Goal: Transaction & Acquisition: Book appointment/travel/reservation

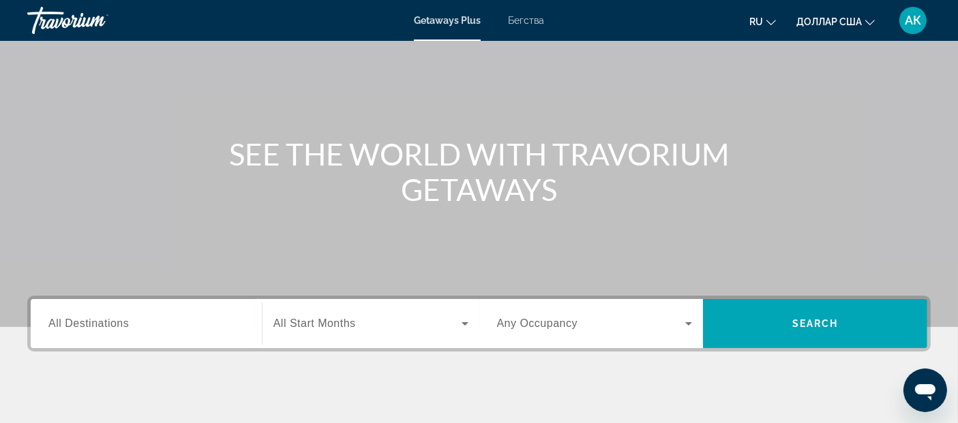
scroll to position [87, 0]
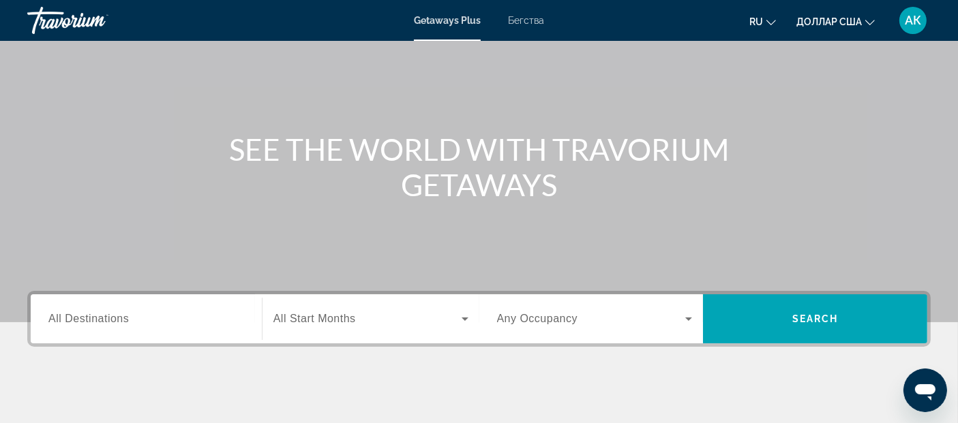
click at [121, 319] on span "All Destinations" at bounding box center [88, 319] width 80 height 12
click at [121, 319] on input "Destination All Destinations" at bounding box center [146, 320] width 196 height 16
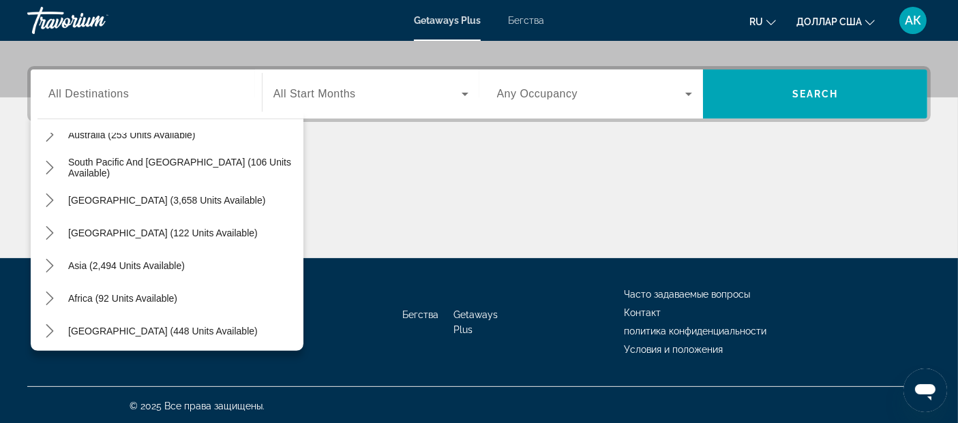
scroll to position [220, 0]
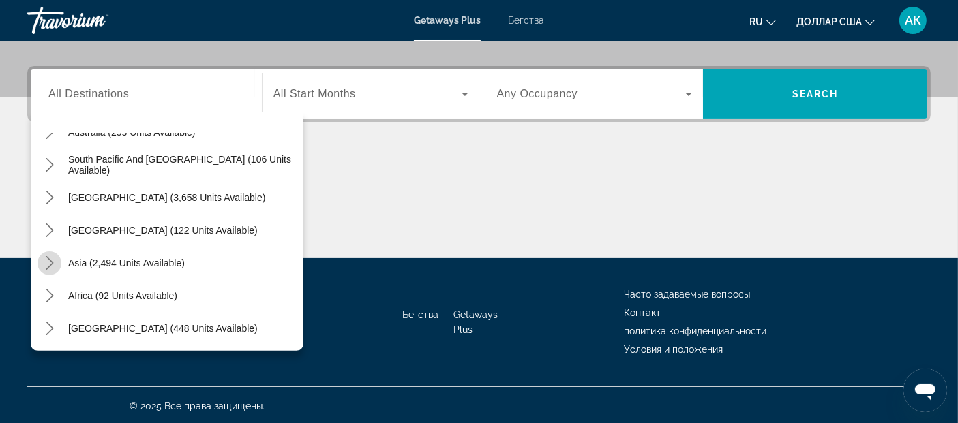
click at [46, 261] on icon "Toggle Asia (2,494 units available) submenu" at bounding box center [50, 263] width 14 height 14
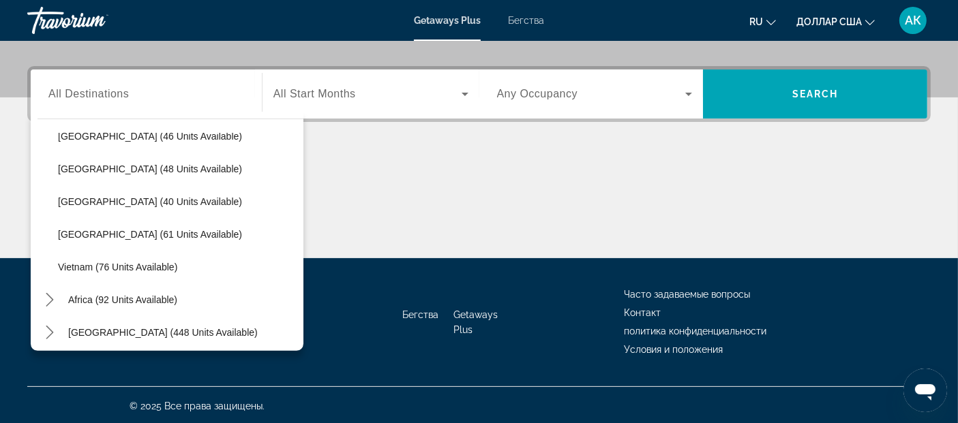
scroll to position [546, 0]
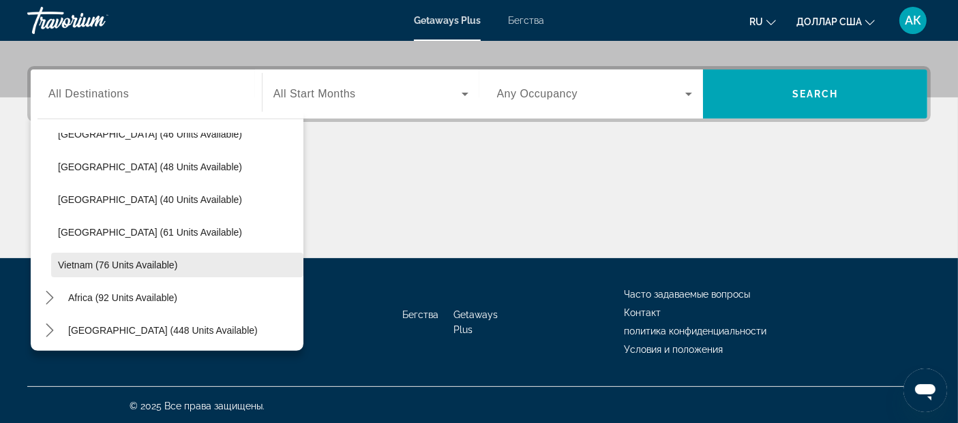
click at [78, 260] on span "Vietnam (76 units available)" at bounding box center [117, 265] width 119 height 11
type input "**********"
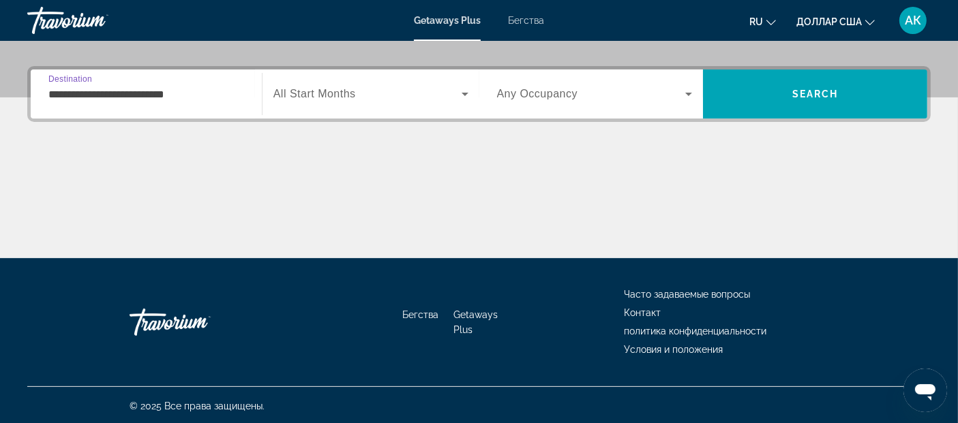
click at [462, 91] on icon "Виджет поиска" at bounding box center [465, 94] width 16 height 16
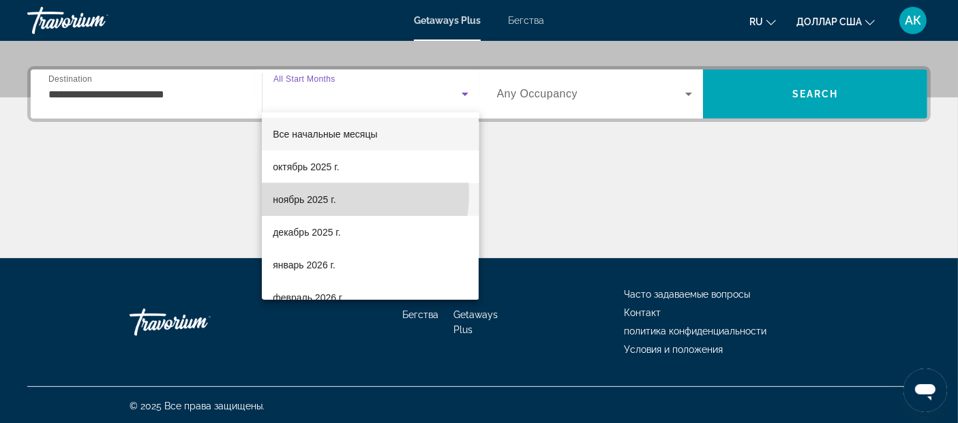
click at [314, 194] on font "ноябрь 2025 г." at bounding box center [304, 199] width 63 height 11
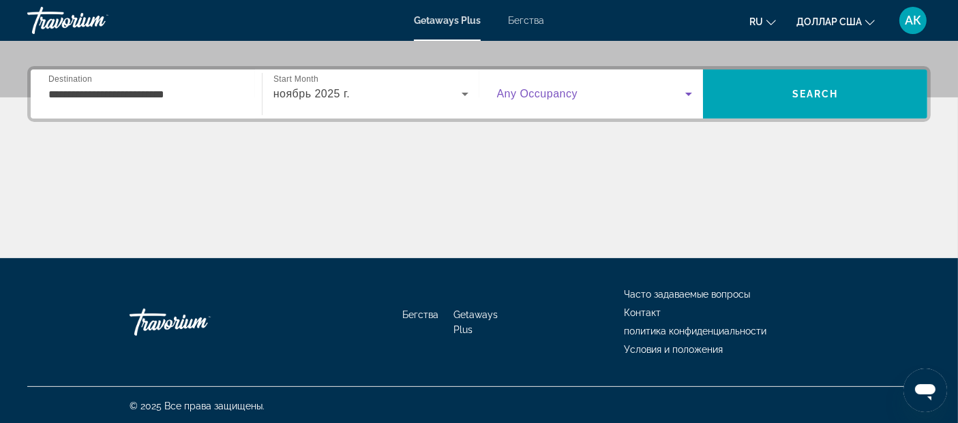
click at [687, 93] on icon "Виджет поиска" at bounding box center [688, 94] width 7 height 3
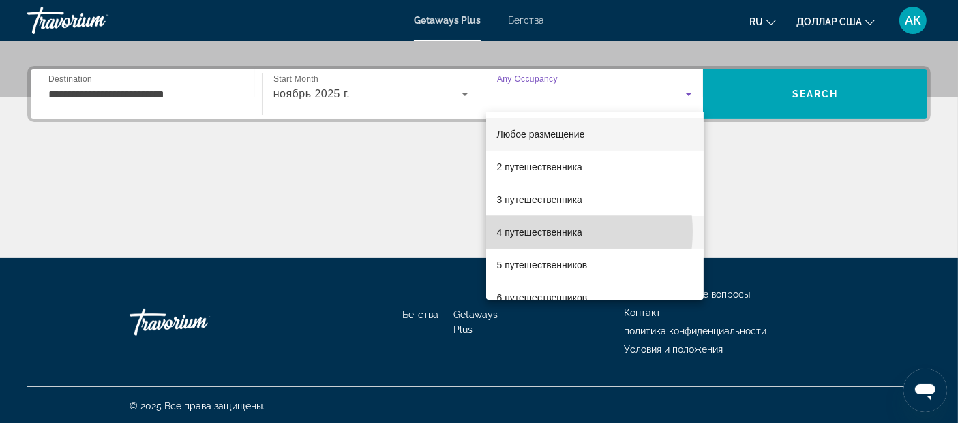
click at [537, 232] on font "4 путешественника" at bounding box center [539, 232] width 85 height 11
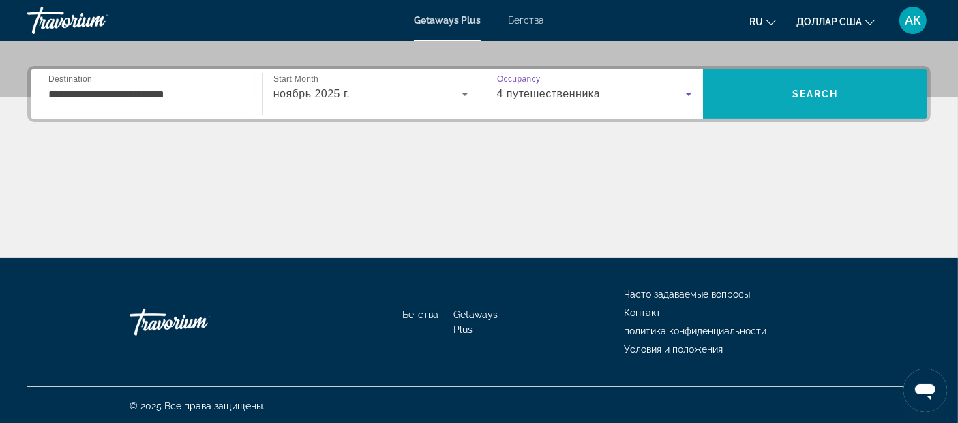
click at [824, 91] on span "Search" at bounding box center [815, 94] width 46 height 11
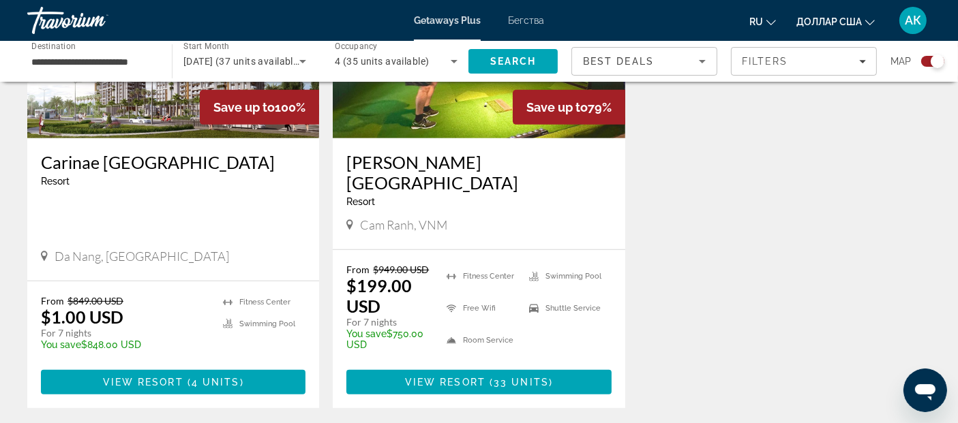
scroll to position [630, 0]
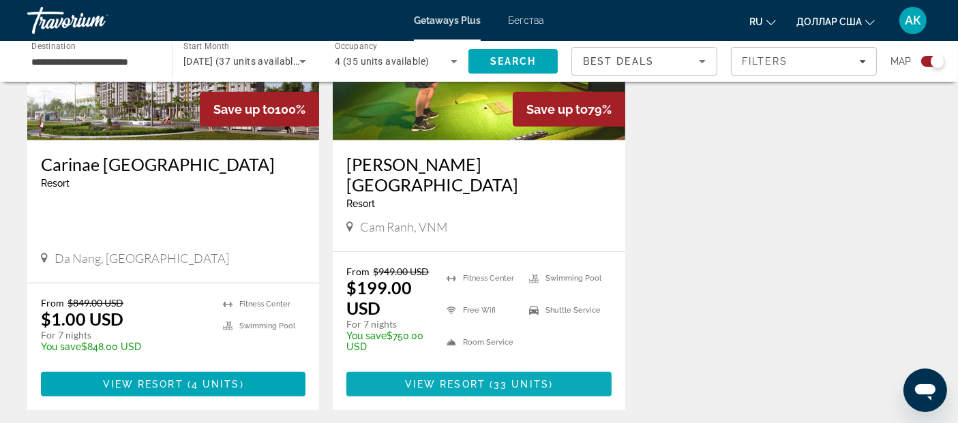
click at [483, 379] on span "View Resort" at bounding box center [445, 384] width 80 height 11
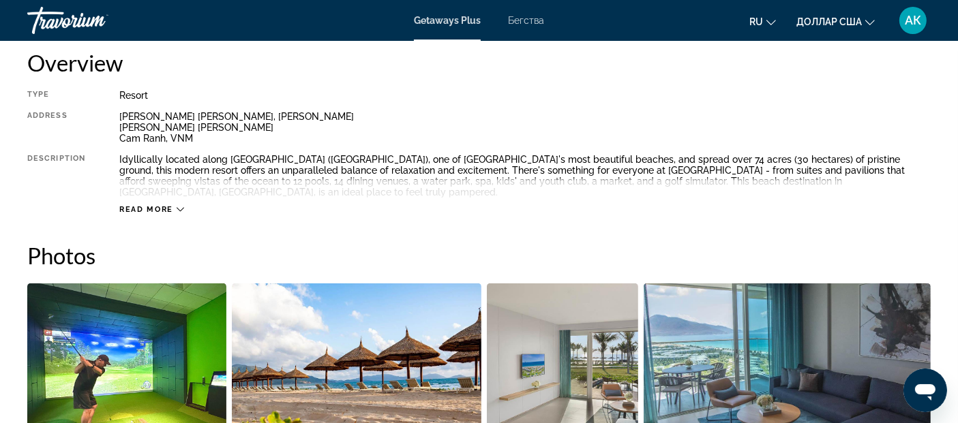
scroll to position [464, 0]
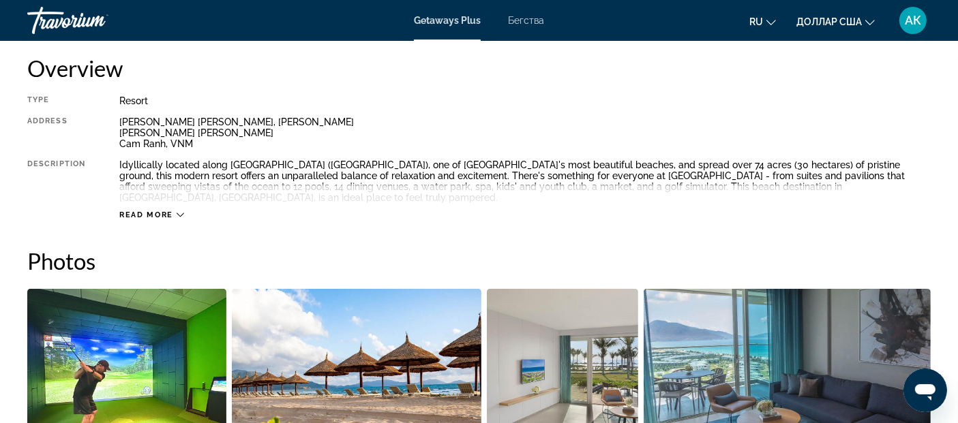
click at [179, 213] on icon "Основное содержание" at bounding box center [181, 215] width 8 height 4
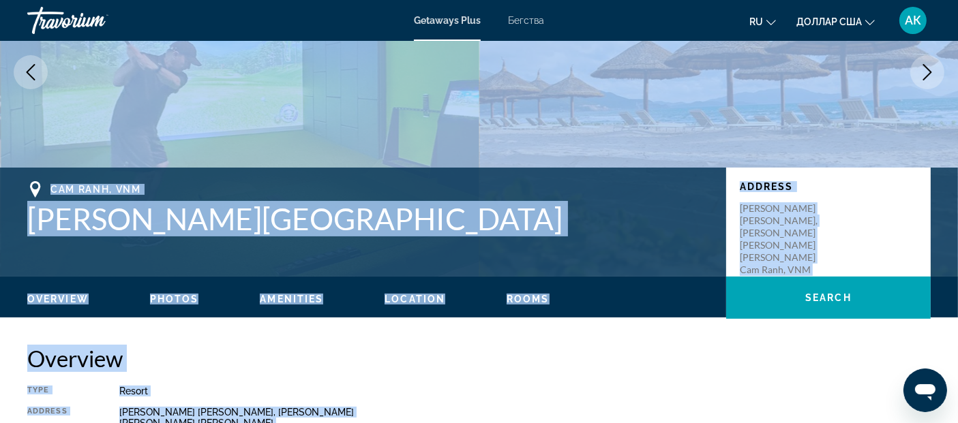
scroll to position [0, 0]
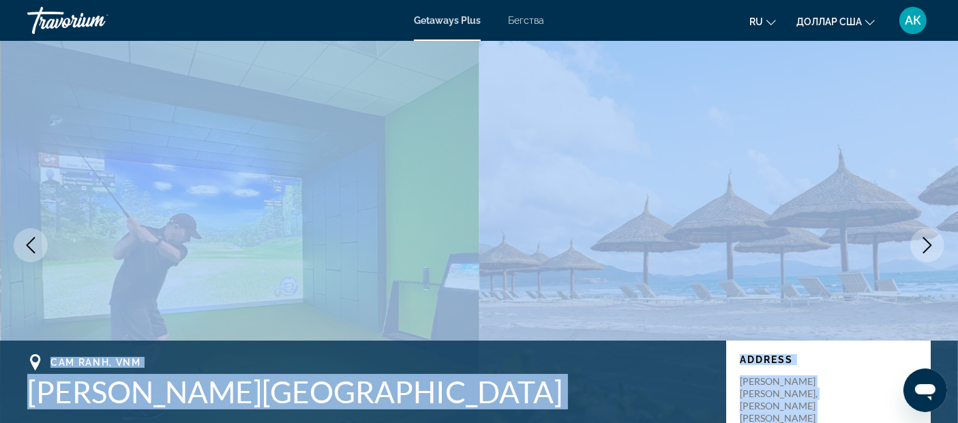
drag, startPoint x: 935, startPoint y: 168, endPoint x: 969, endPoint y: -25, distance: 196.0
click at [958, 0] on html "Перейти к основному содержанию Getaways Plus Бегства ru English Español Françai…" at bounding box center [479, 211] width 958 height 423
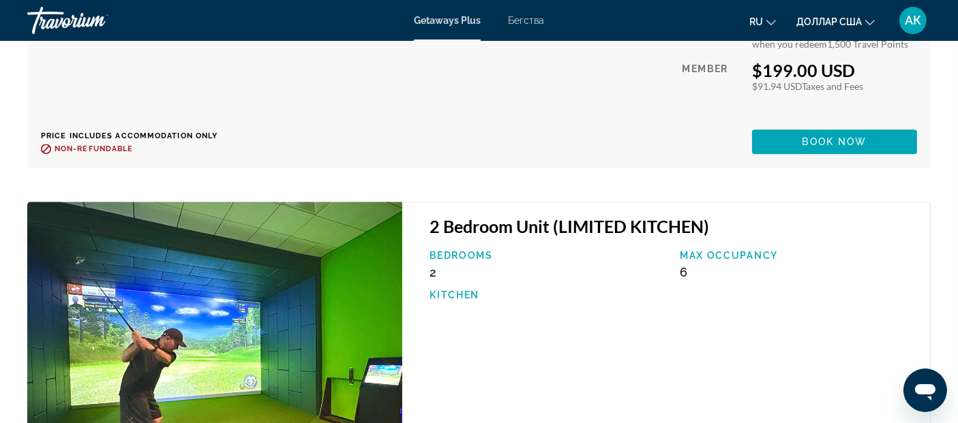
scroll to position [3508, 0]
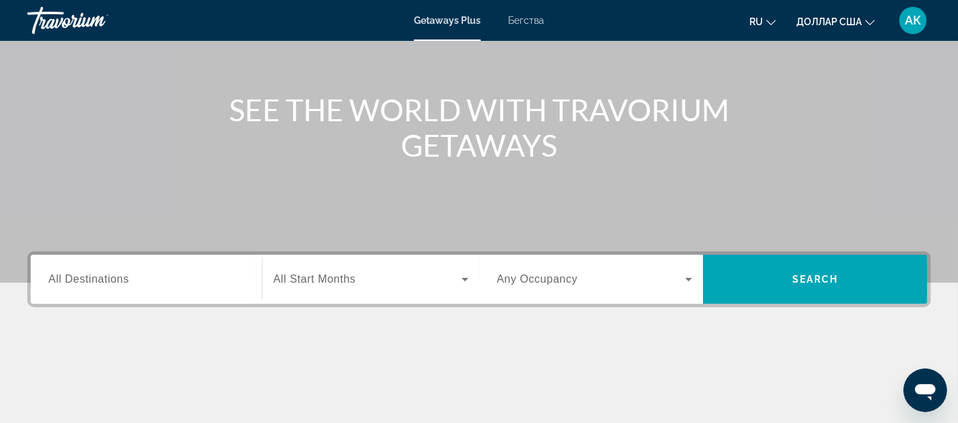
scroll to position [128, 0]
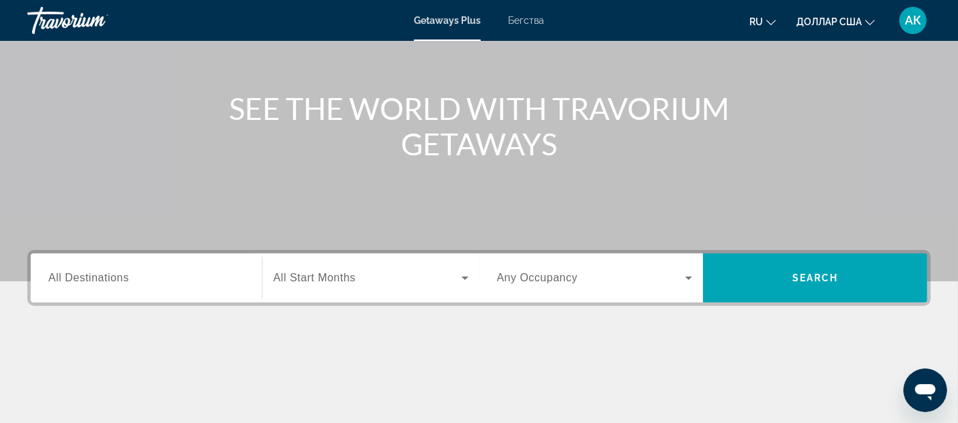
click at [104, 286] on div "Виджет поиска" at bounding box center [146, 278] width 196 height 39
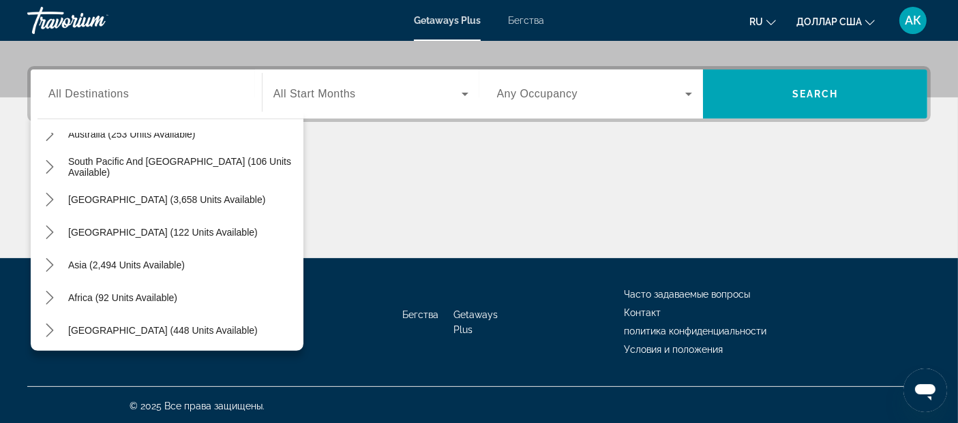
scroll to position [220, 0]
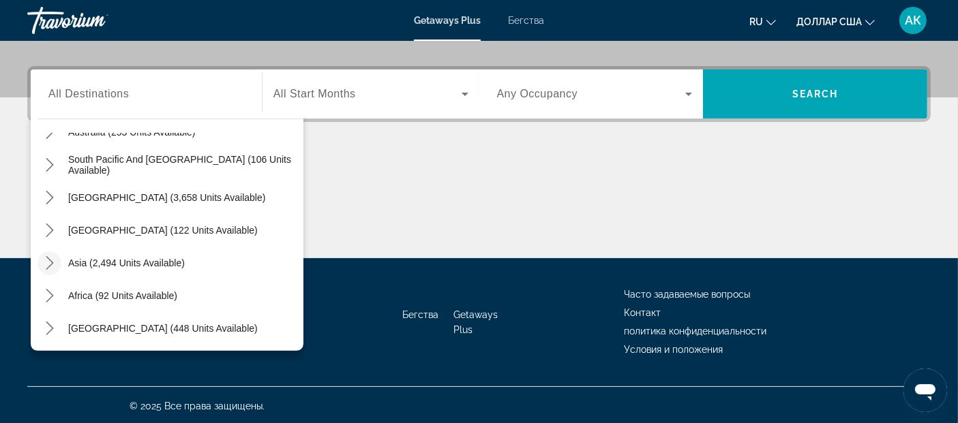
click at [44, 263] on icon "Toggle Asia (2,494 units available) submenu" at bounding box center [50, 263] width 14 height 14
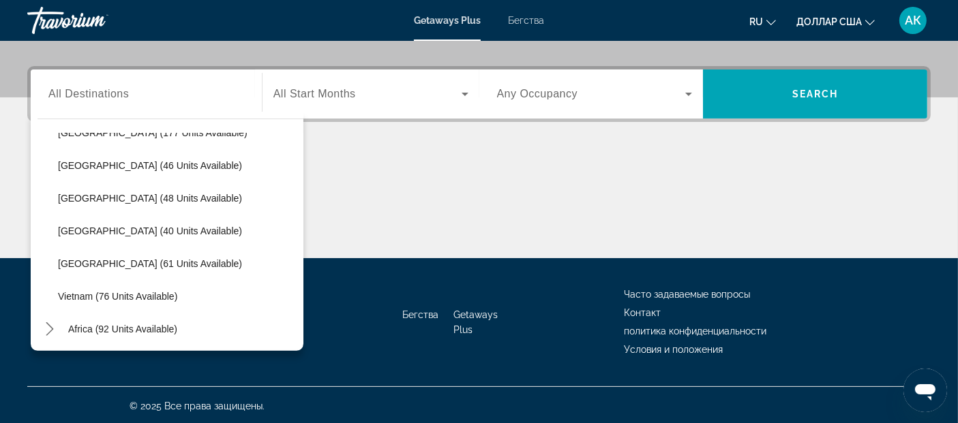
scroll to position [548, 0]
click at [121, 258] on span "Vietnam (76 units available)" at bounding box center [117, 263] width 119 height 11
type input "**********"
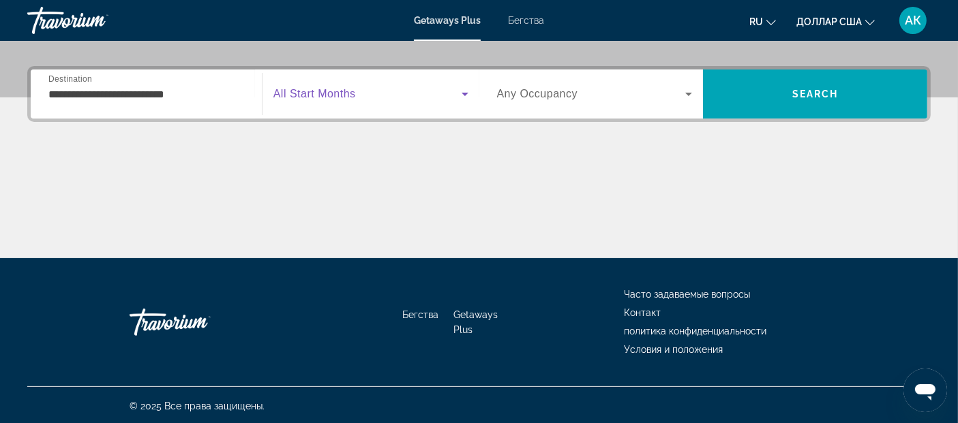
click at [403, 94] on span "Виджет поиска" at bounding box center [367, 94] width 188 height 16
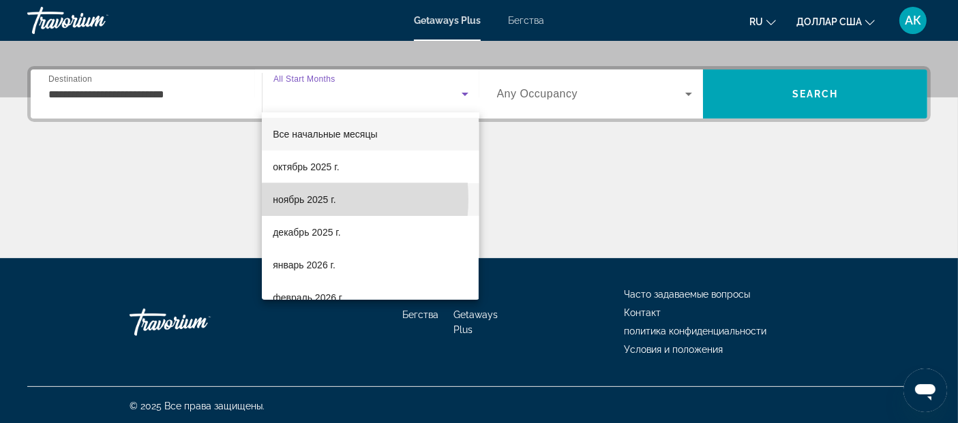
click at [296, 199] on font "ноябрь 2025 г." at bounding box center [304, 199] width 63 height 11
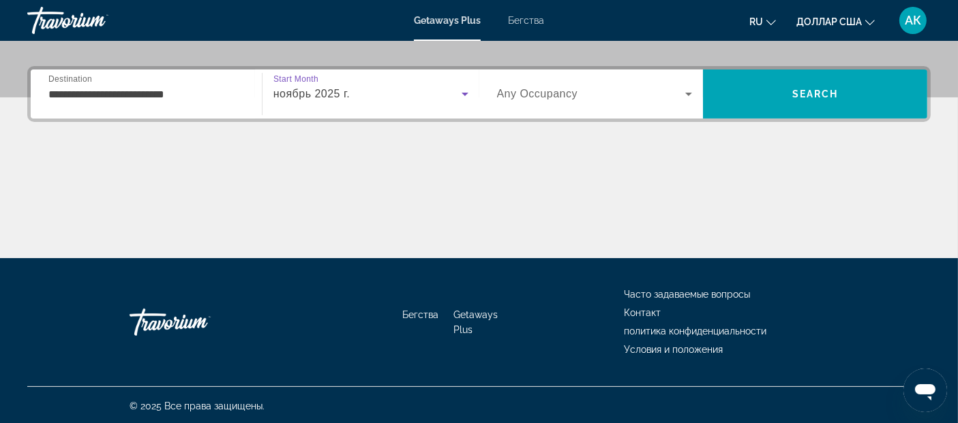
click at [548, 95] on span "Any Occupancy" at bounding box center [537, 94] width 81 height 12
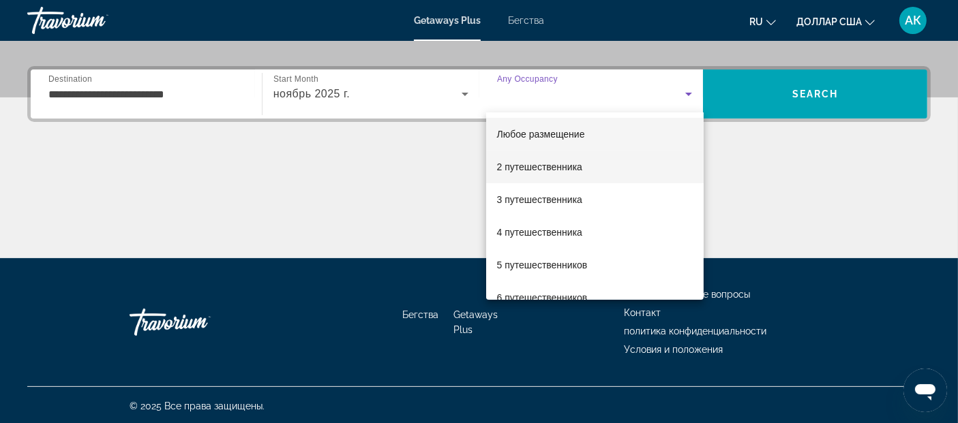
click at [517, 162] on font "2 путешественника" at bounding box center [539, 167] width 85 height 11
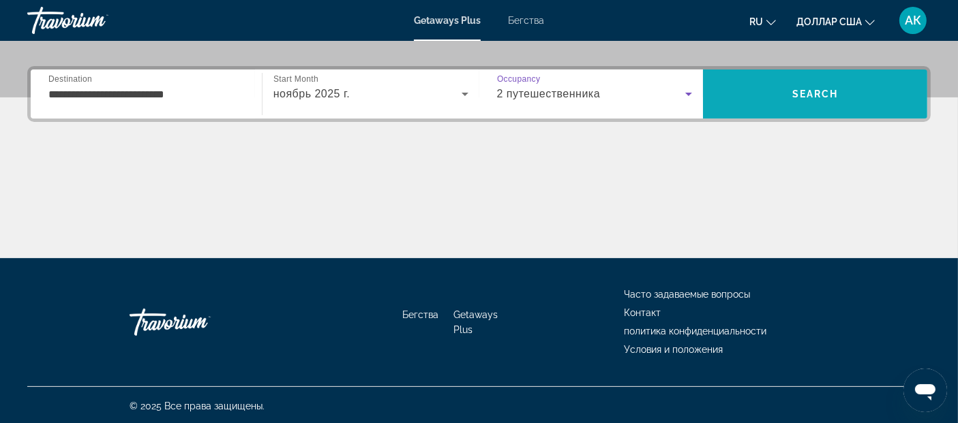
click at [822, 96] on span "Search" at bounding box center [815, 94] width 46 height 11
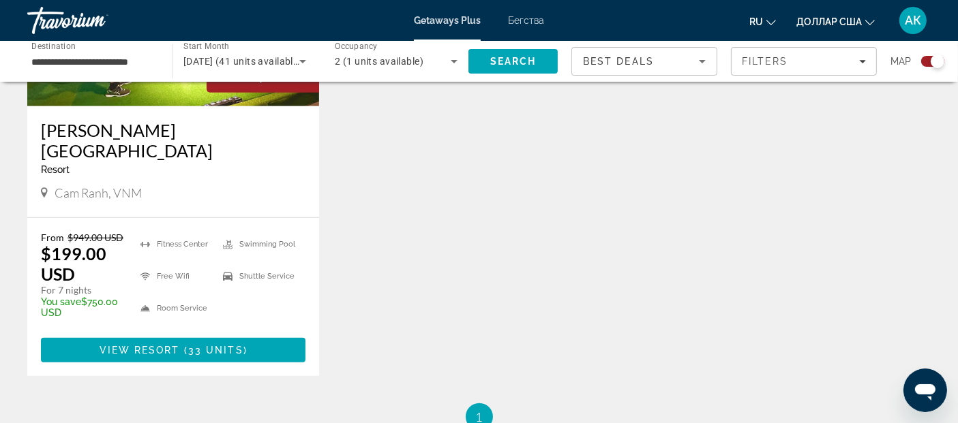
scroll to position [1142, 0]
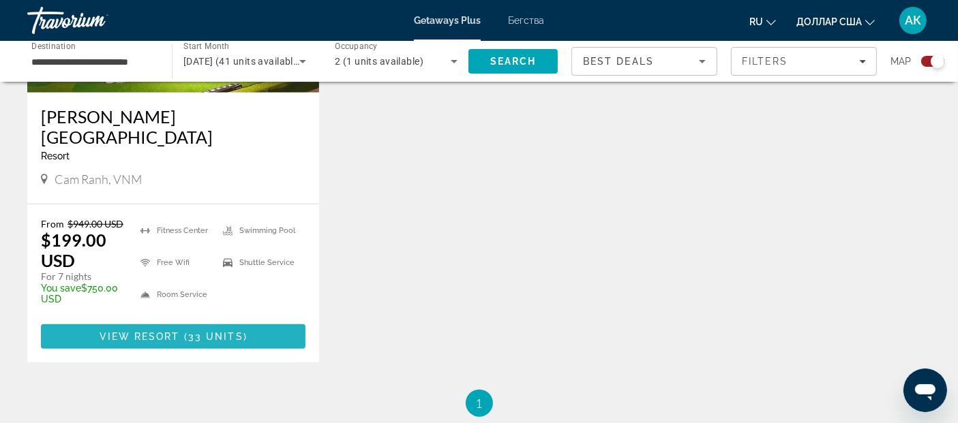
click at [208, 331] on span "33 units" at bounding box center [215, 336] width 55 height 11
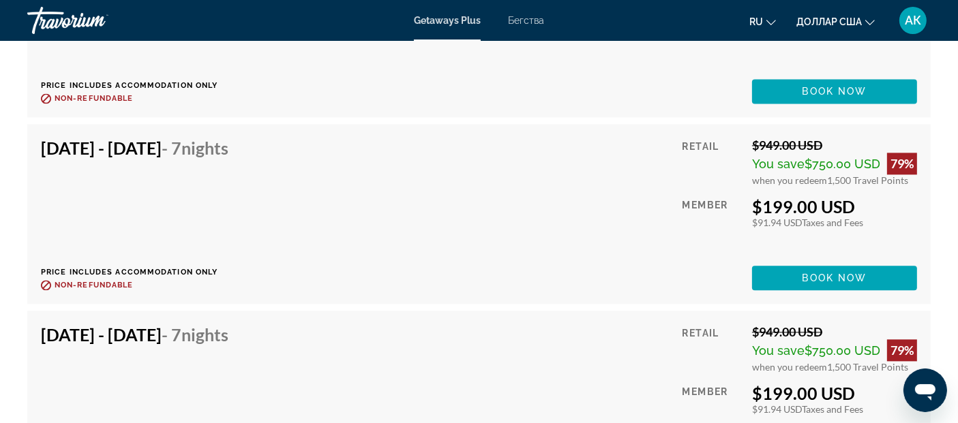
scroll to position [3278, 0]
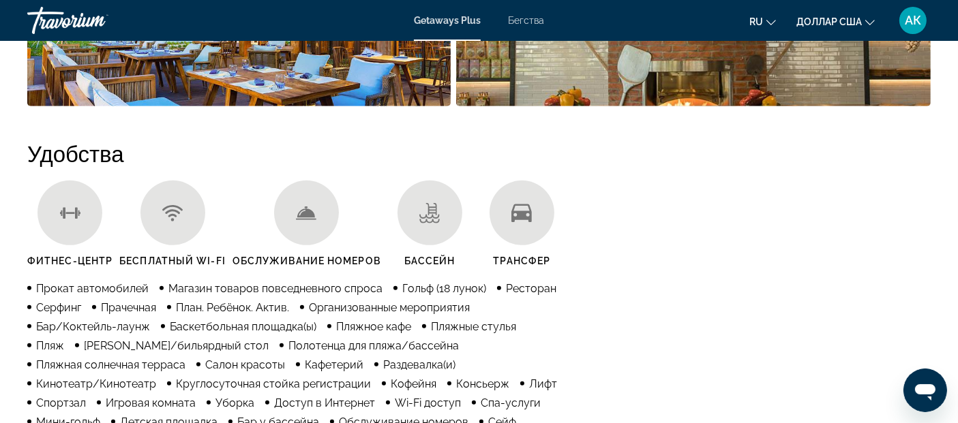
scroll to position [1030, 0]
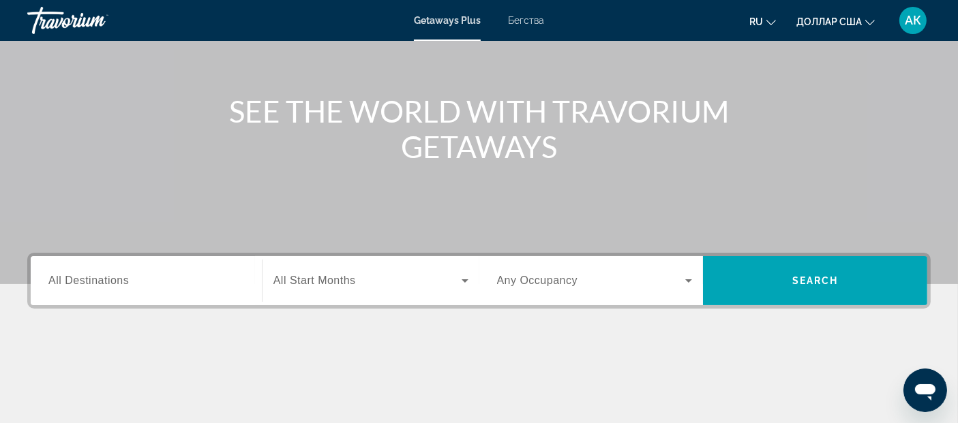
scroll to position [151, 0]
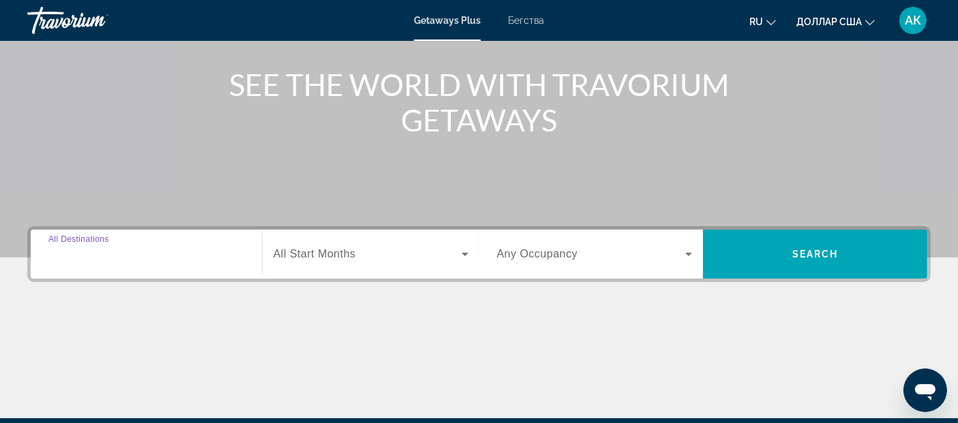
click at [209, 255] on input "Destination All Destinations" at bounding box center [146, 255] width 196 height 16
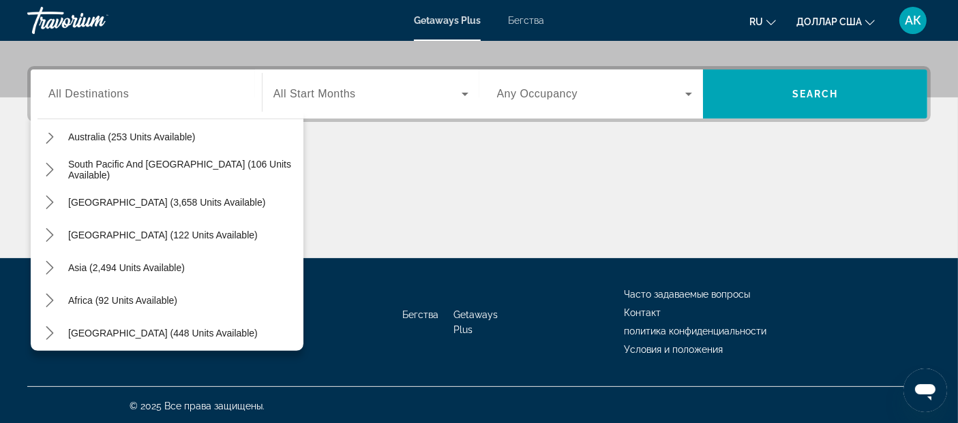
scroll to position [220, 0]
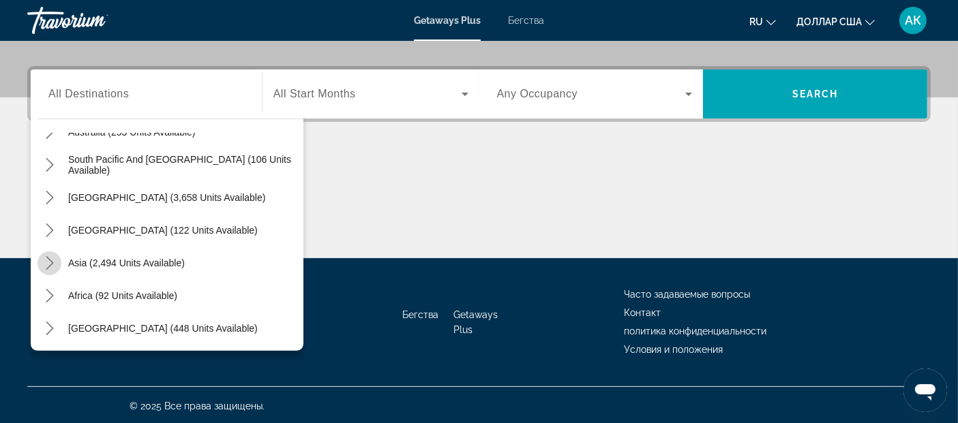
click at [46, 262] on icon "Toggle Asia (2,494 units available) submenu" at bounding box center [50, 263] width 14 height 14
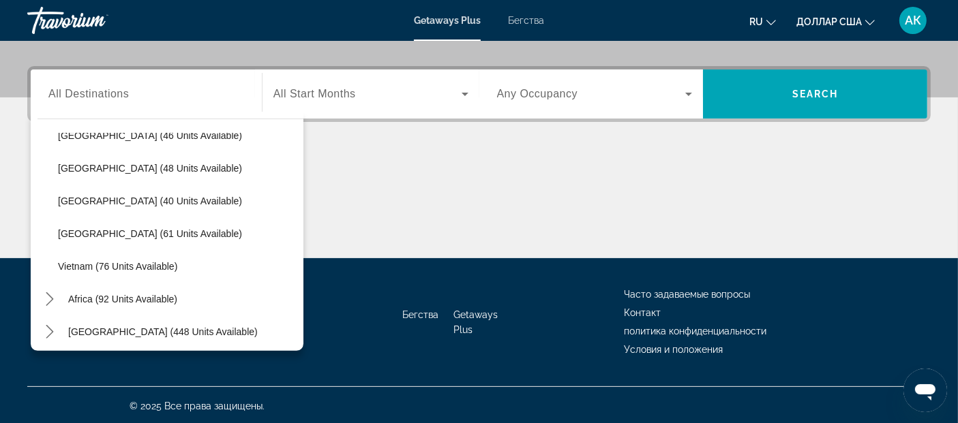
scroll to position [548, 0]
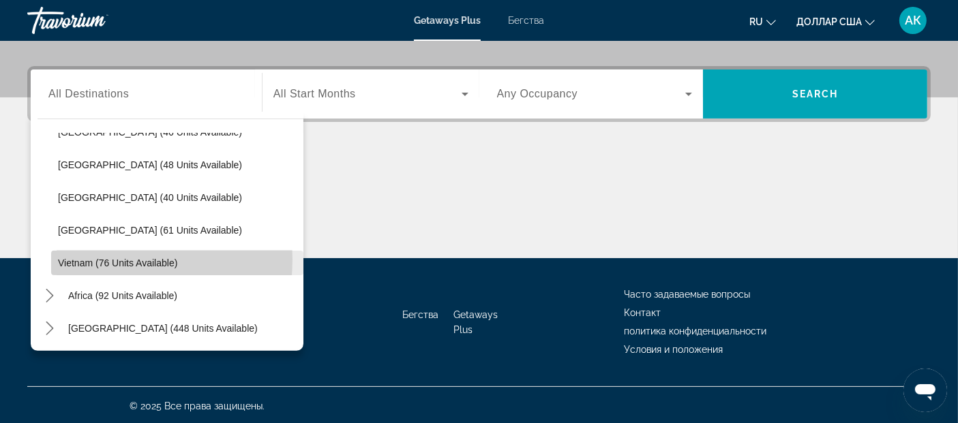
click at [87, 258] on span "Vietnam (76 units available)" at bounding box center [117, 263] width 119 height 11
type input "**********"
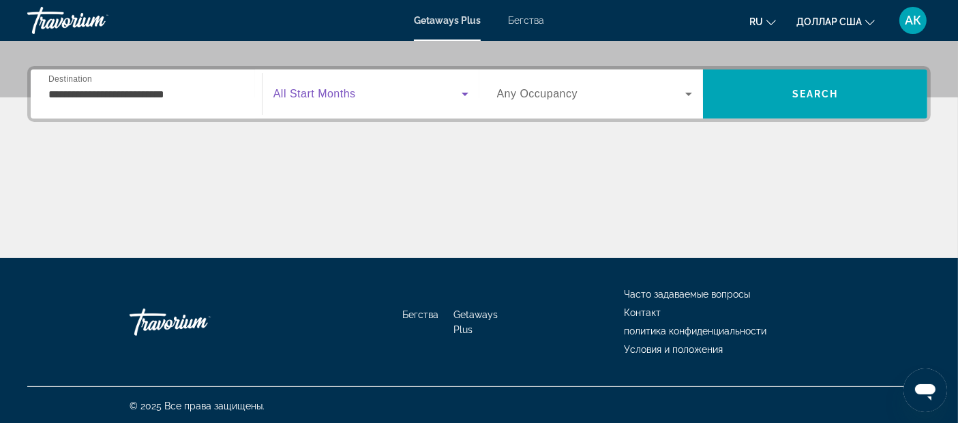
click at [466, 90] on icon "Виджет поиска" at bounding box center [465, 94] width 16 height 16
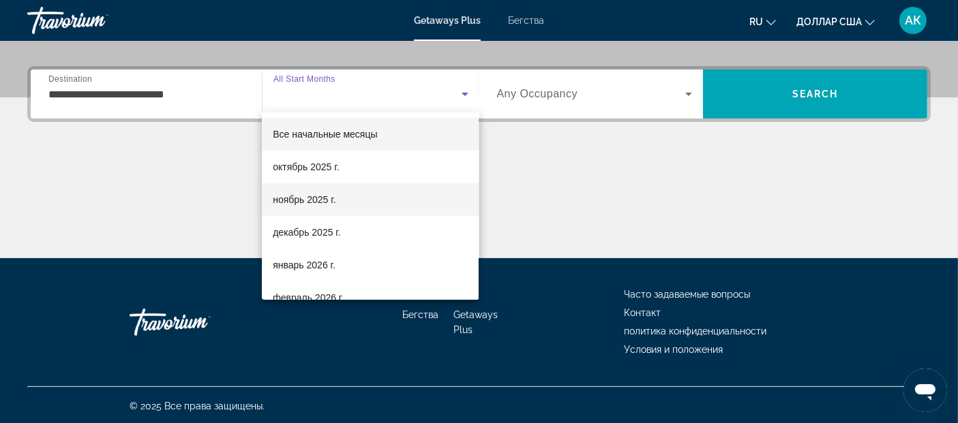
click at [319, 199] on font "ноябрь 2025 г." at bounding box center [304, 199] width 63 height 11
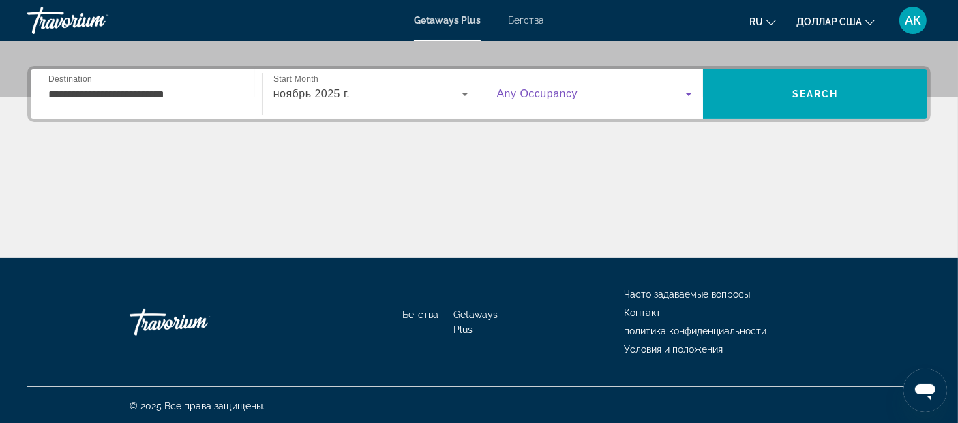
click at [689, 94] on icon "Виджет поиска" at bounding box center [688, 94] width 7 height 3
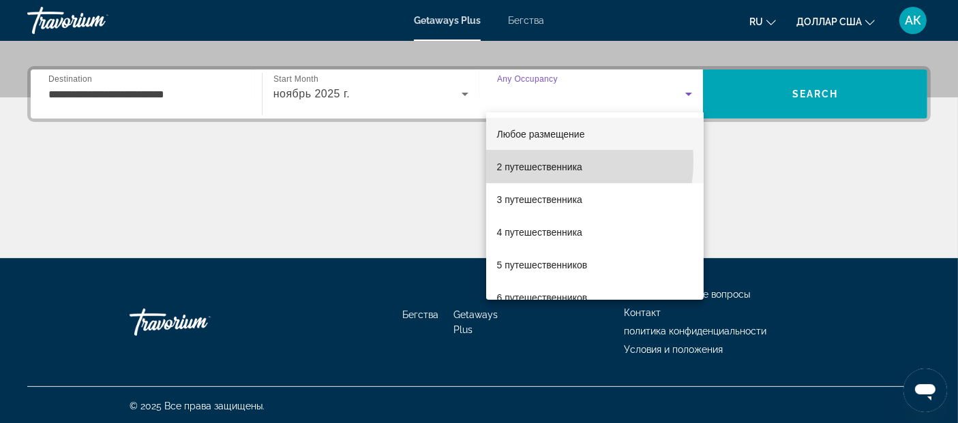
click at [531, 162] on font "2 путешественника" at bounding box center [539, 167] width 85 height 11
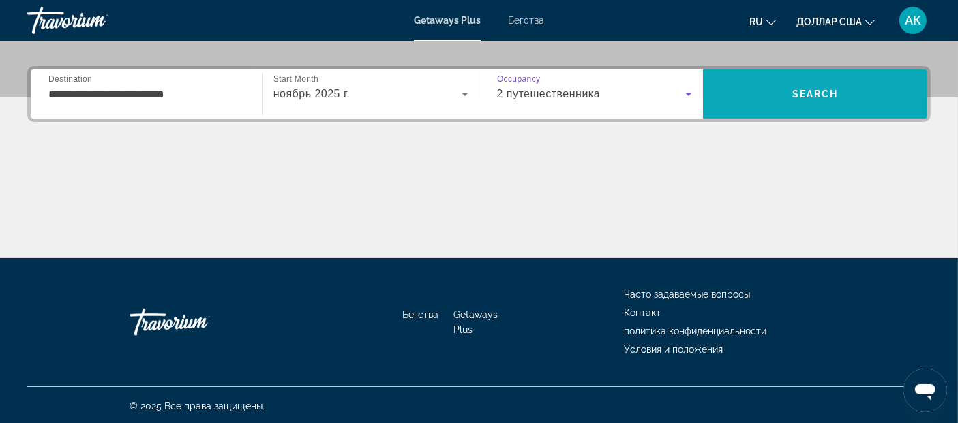
click at [833, 89] on span "Search" at bounding box center [815, 94] width 46 height 11
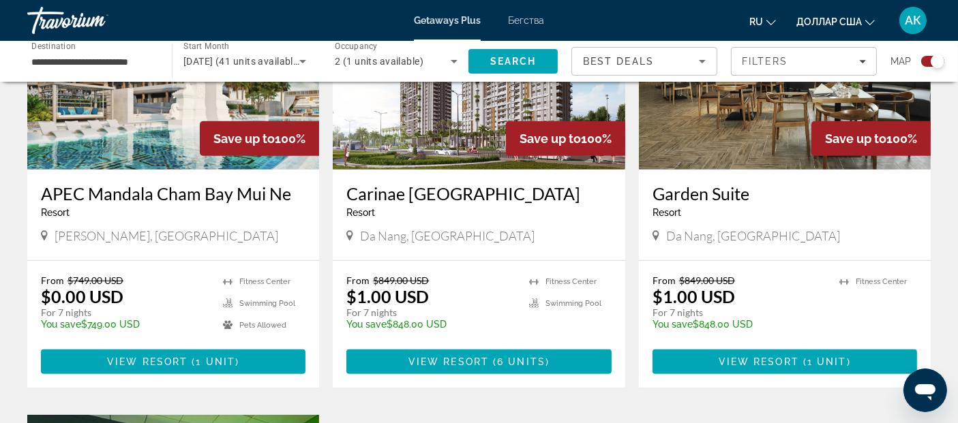
scroll to position [604, 0]
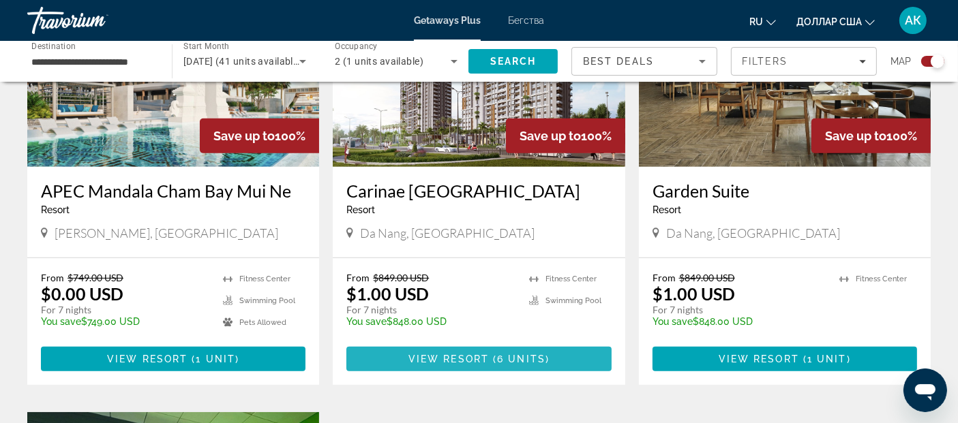
click at [471, 357] on span "View Resort" at bounding box center [448, 359] width 80 height 11
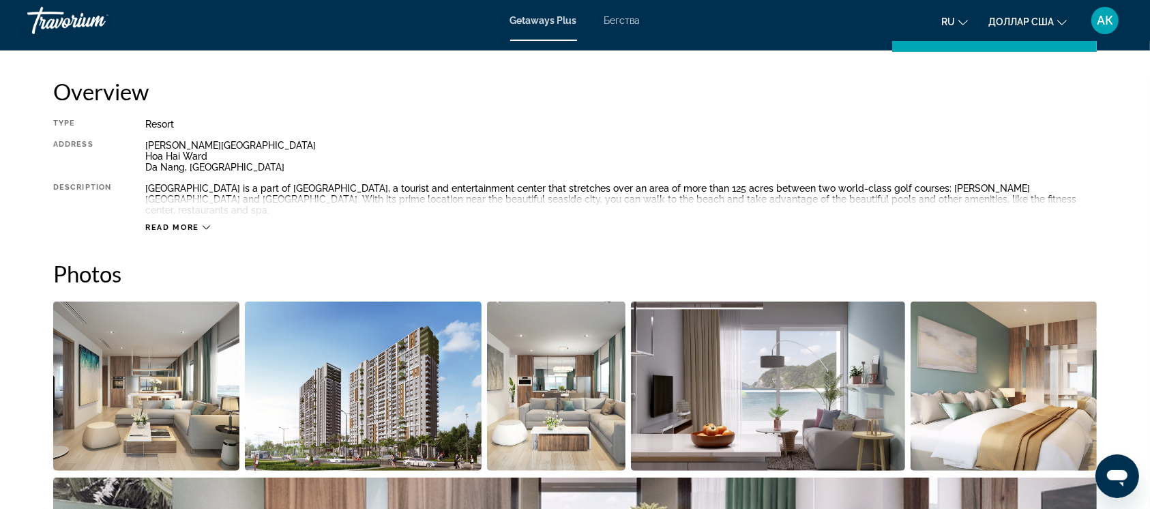
scroll to position [432, 0]
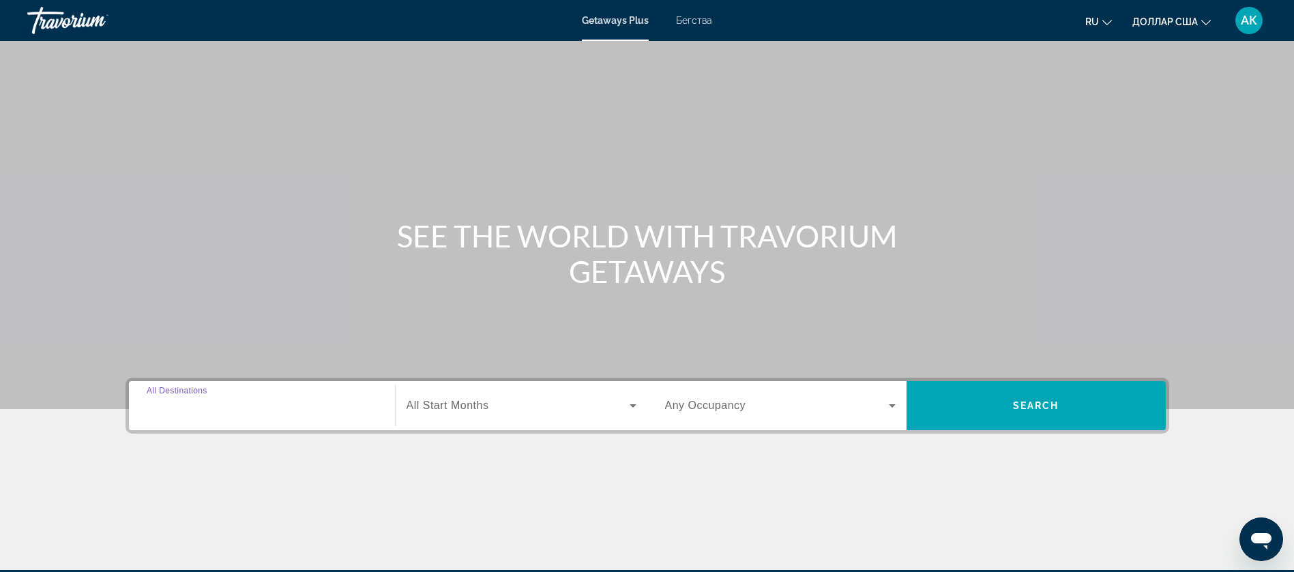
click at [307, 410] on input "Destination All Destinations" at bounding box center [262, 406] width 230 height 16
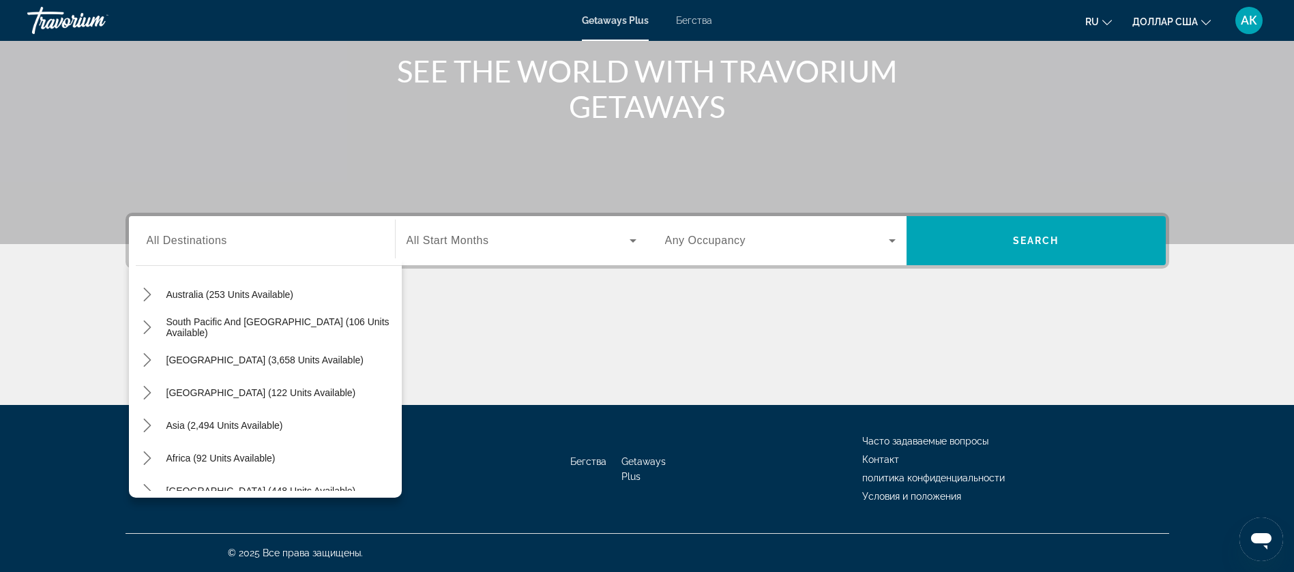
scroll to position [221, 0]
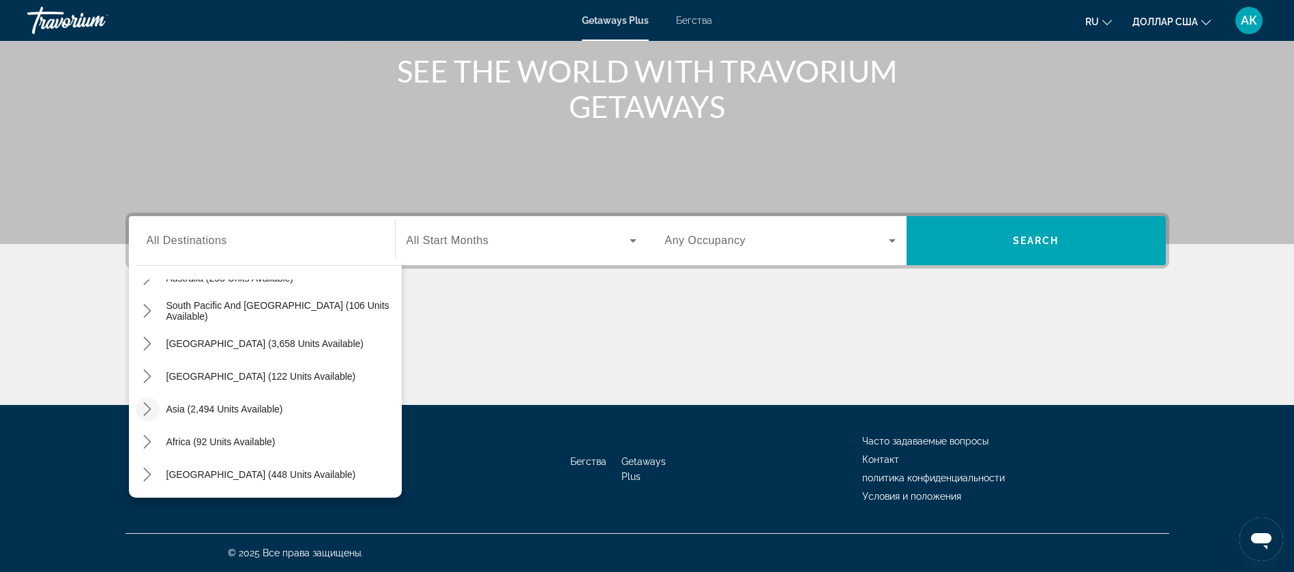
click at [149, 406] on icon "Toggle Asia (2,494 units available) submenu" at bounding box center [148, 409] width 8 height 14
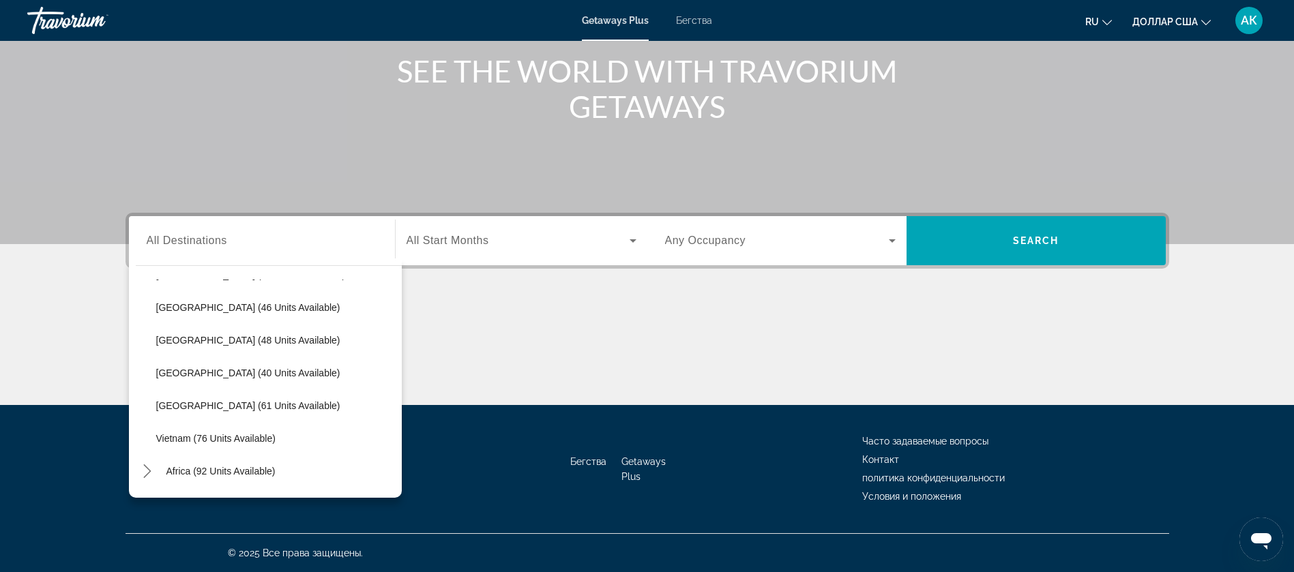
scroll to position [539, 0]
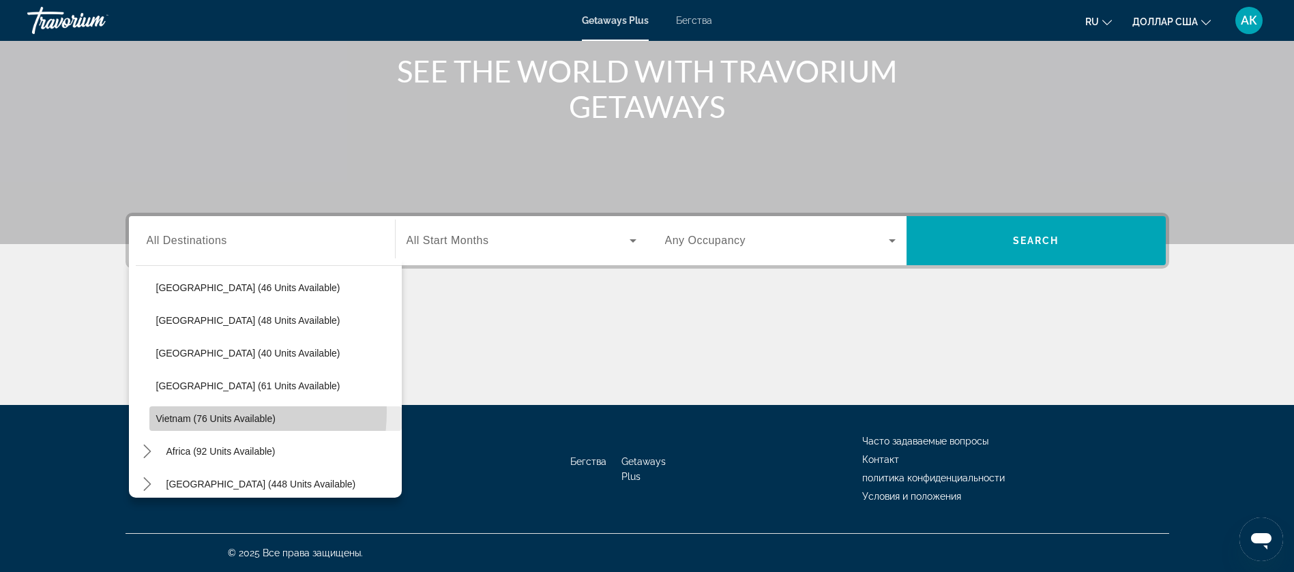
click at [210, 412] on span "Select destination: Vietnam (76 units available)" at bounding box center [275, 418] width 252 height 33
type input "**********"
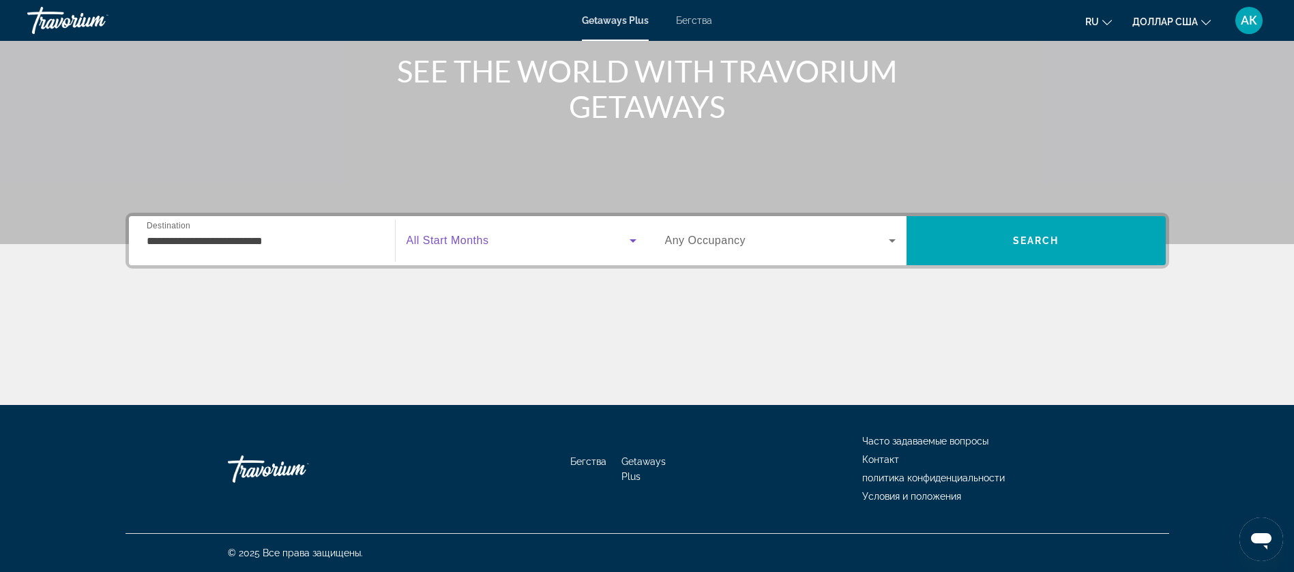
click at [548, 239] on span "Виджет поиска" at bounding box center [517, 241] width 223 height 16
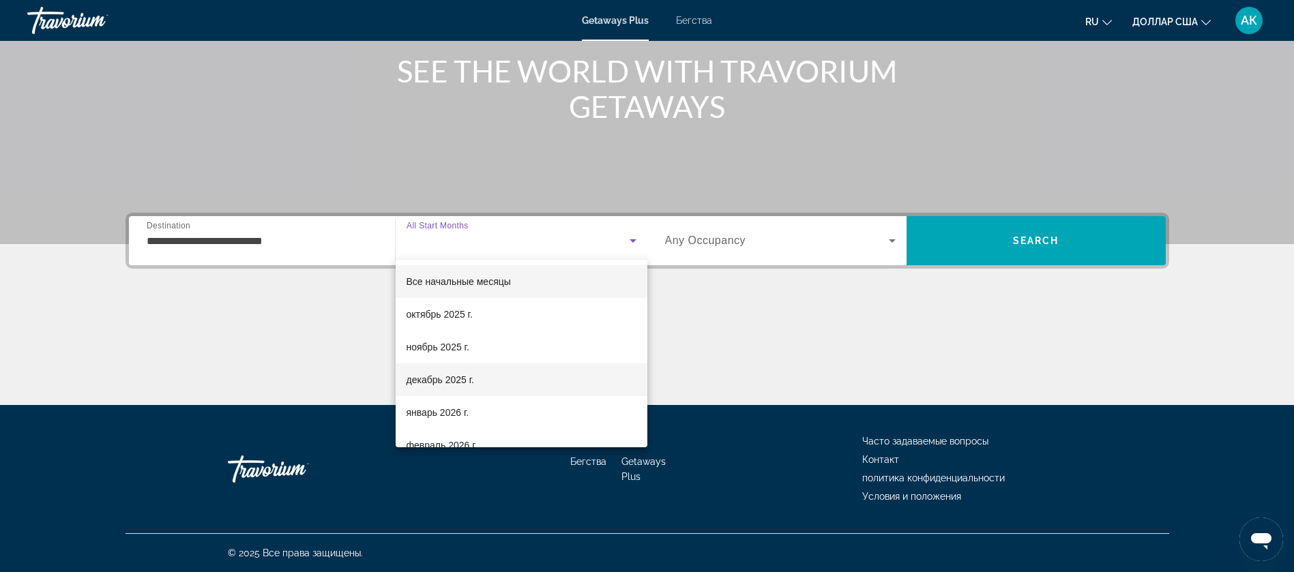
click at [459, 378] on font "декабрь 2025 г." at bounding box center [440, 379] width 68 height 11
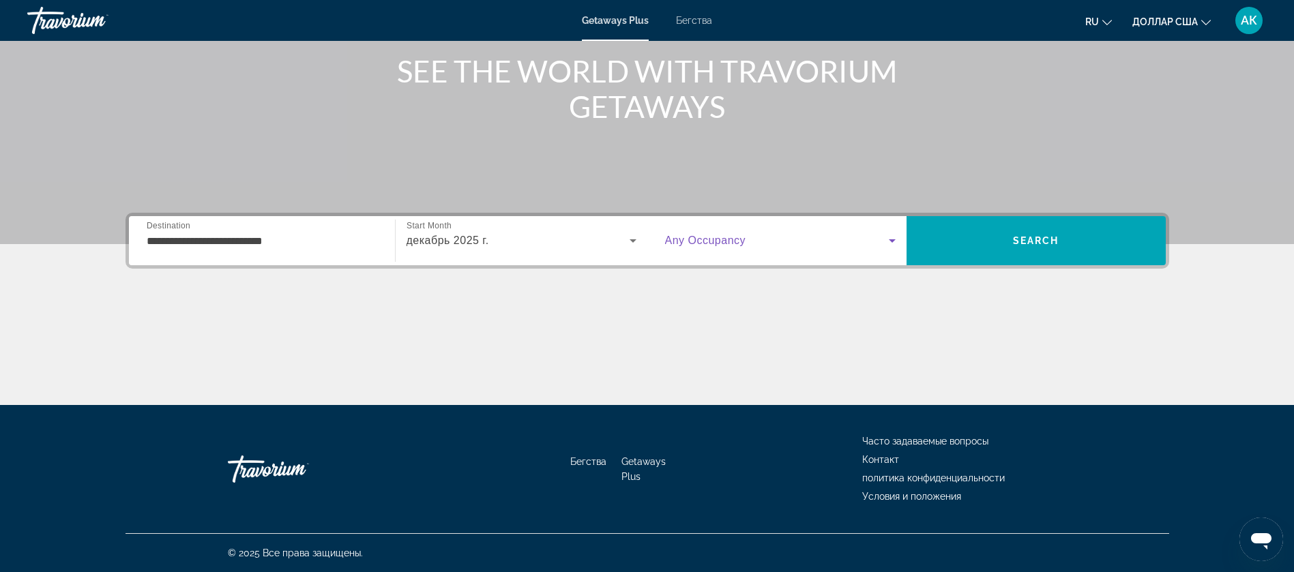
click at [849, 236] on span "Виджет поиска" at bounding box center [777, 241] width 224 height 16
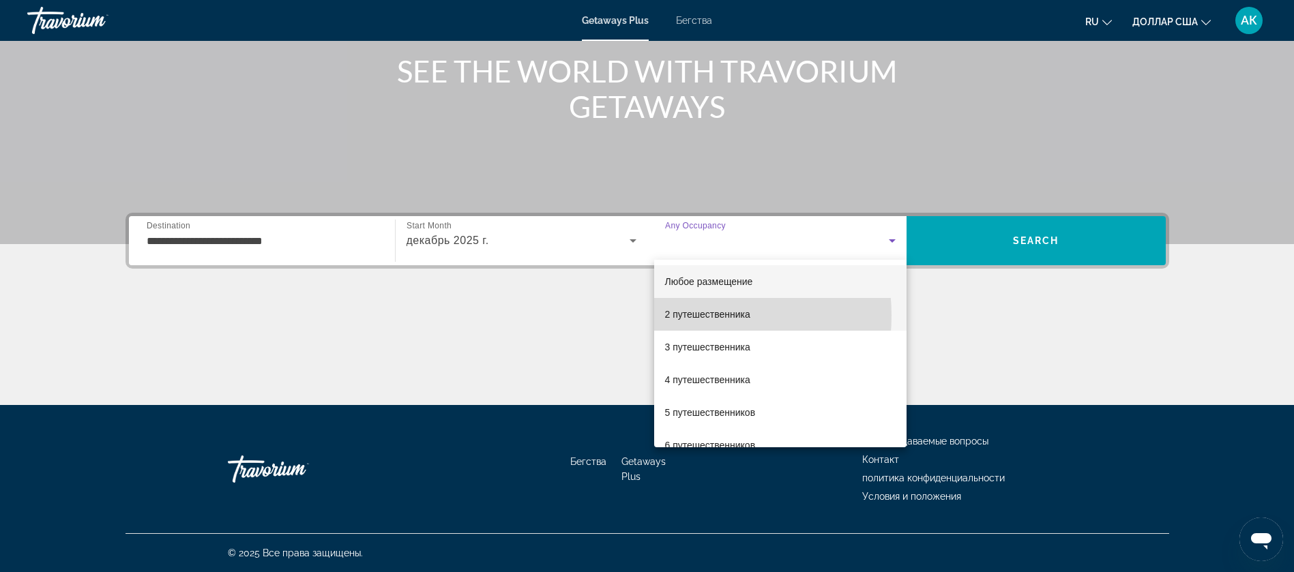
click at [680, 315] on font "2 путешественника" at bounding box center [707, 314] width 85 height 11
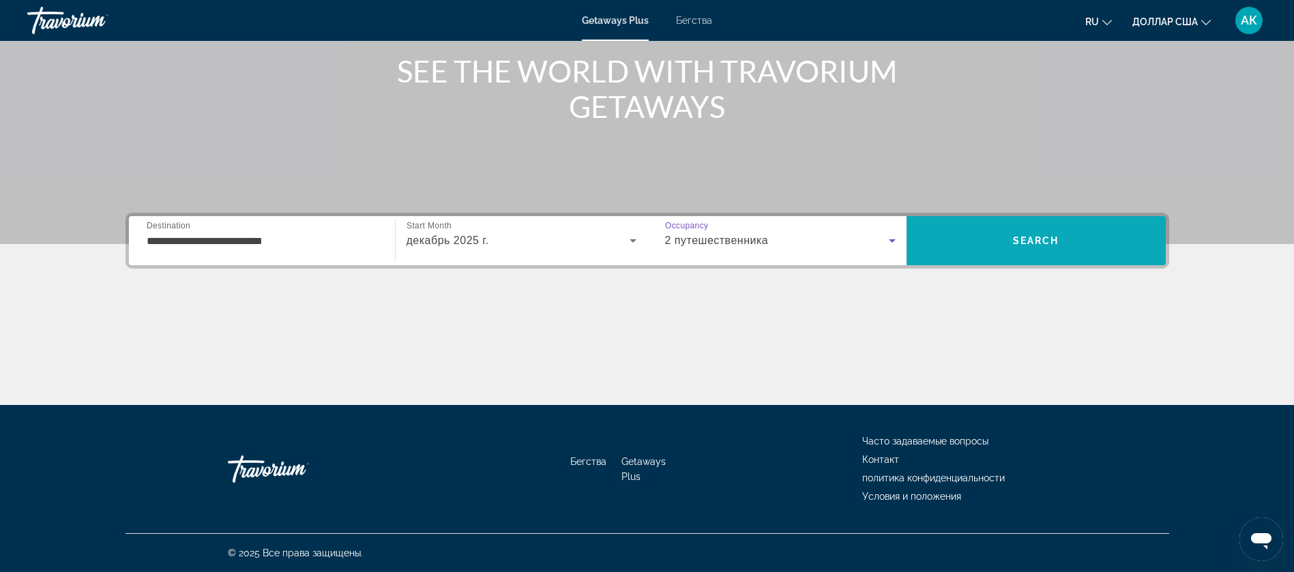
click at [969, 237] on span "Search" at bounding box center [1036, 240] width 46 height 11
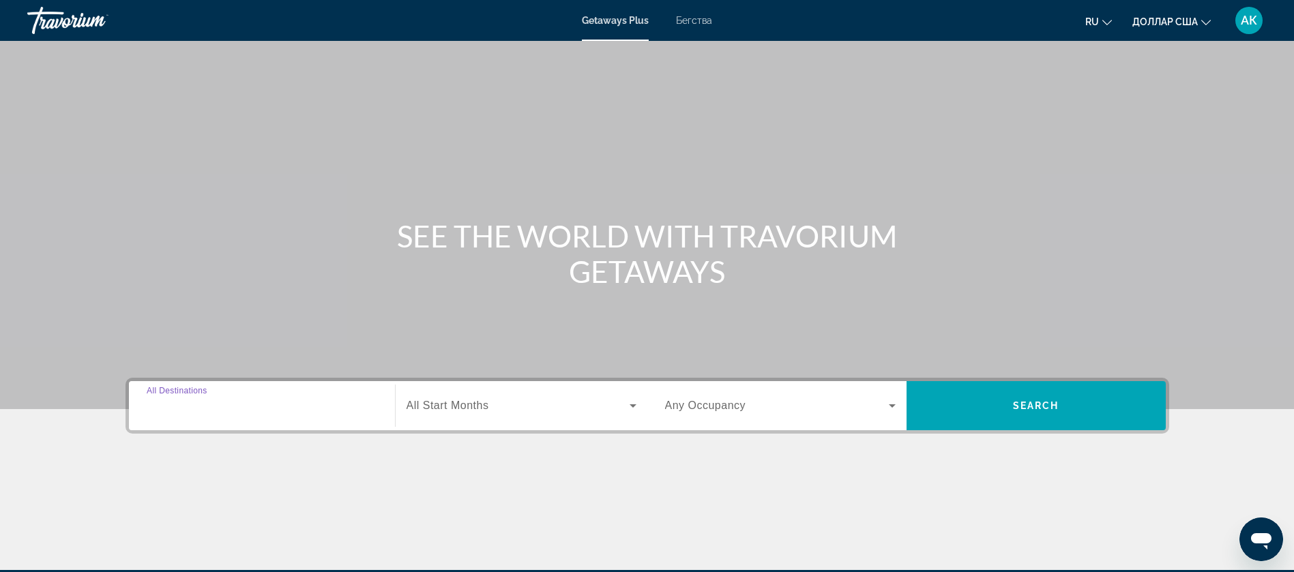
click at [245, 399] on input "Destination All Destinations" at bounding box center [262, 406] width 230 height 16
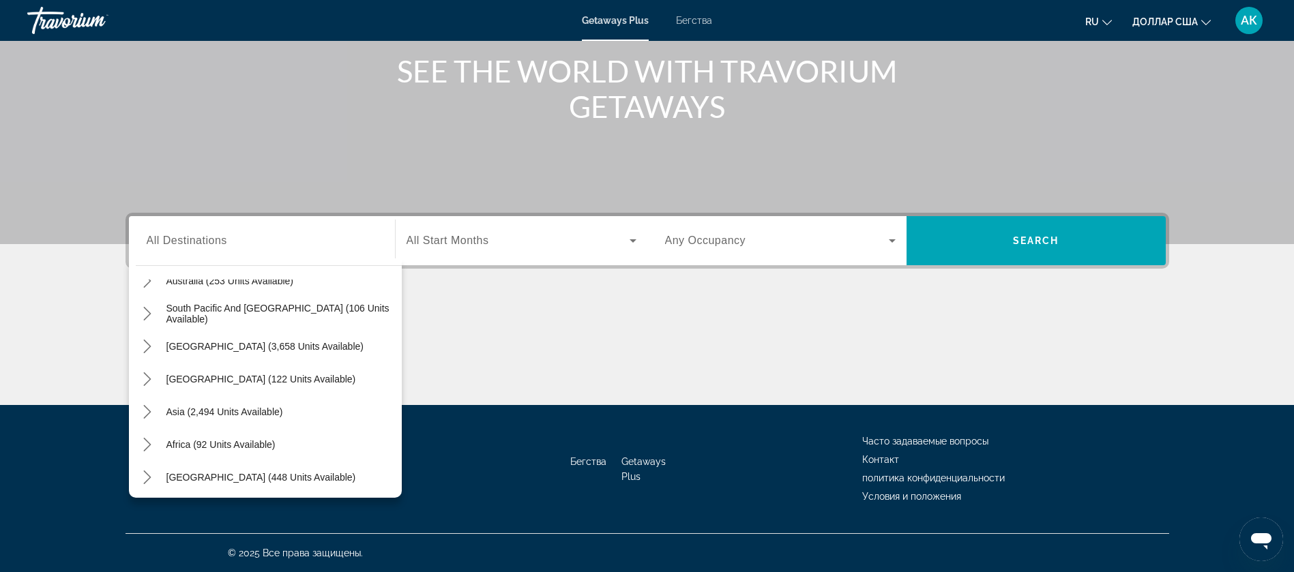
scroll to position [221, 0]
click at [147, 406] on icon "Toggle Asia (2,494 units available) submenu" at bounding box center [148, 409] width 8 height 14
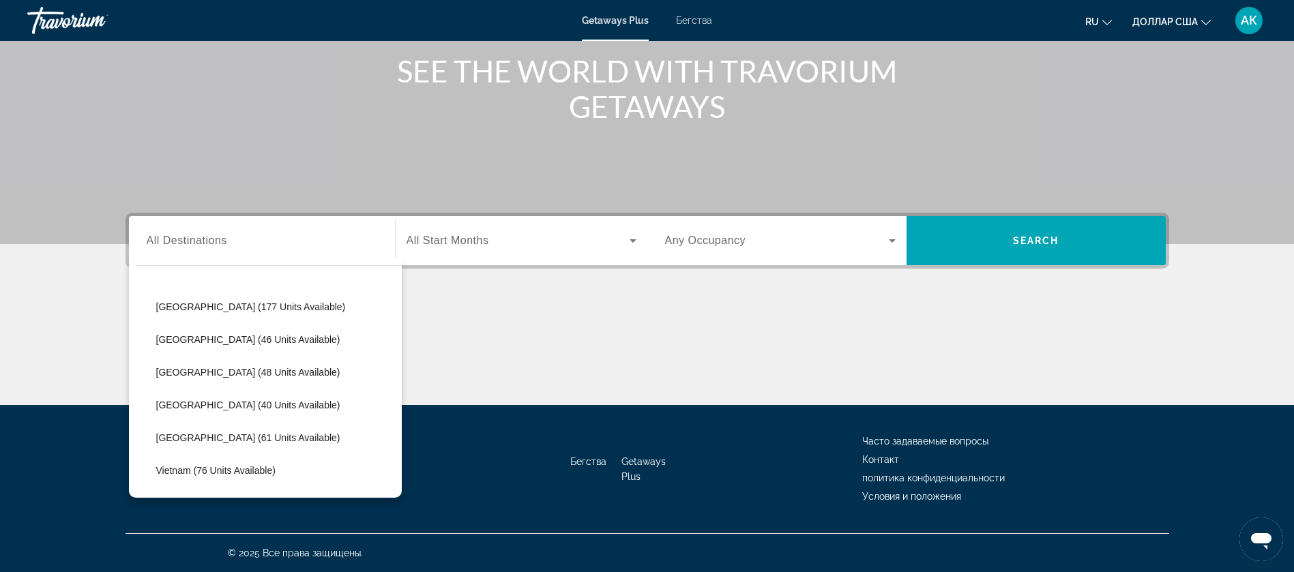
scroll to position [496, 0]
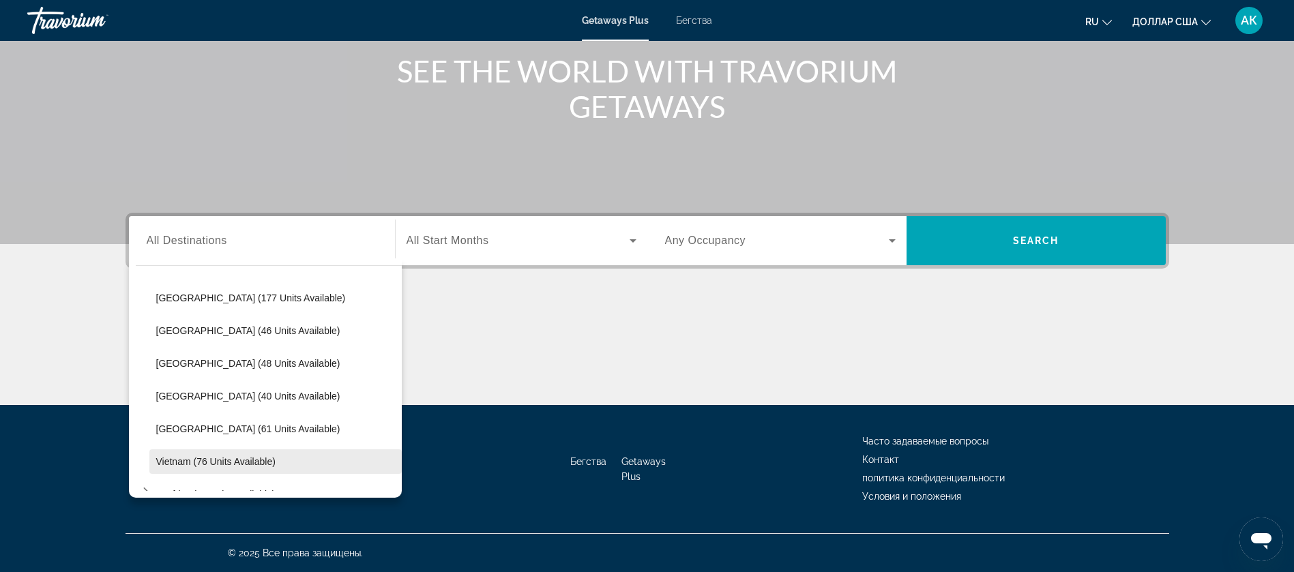
click at [256, 456] on span "Vietnam (76 units available)" at bounding box center [215, 461] width 119 height 11
type input "**********"
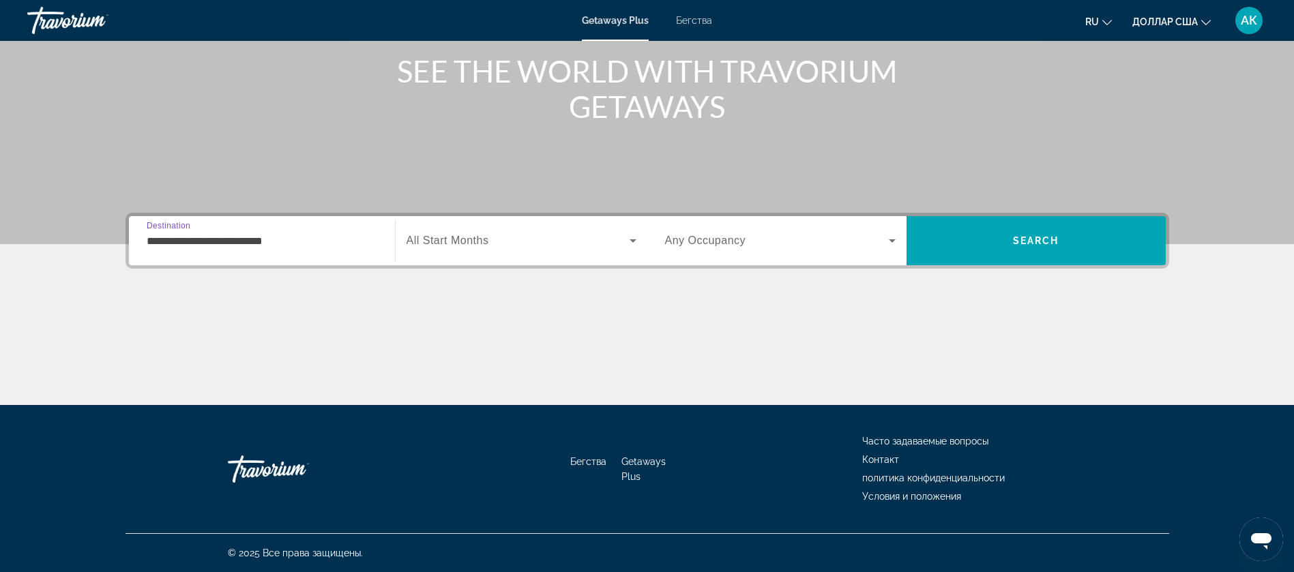
click at [596, 236] on span "Виджет поиска" at bounding box center [517, 241] width 223 height 16
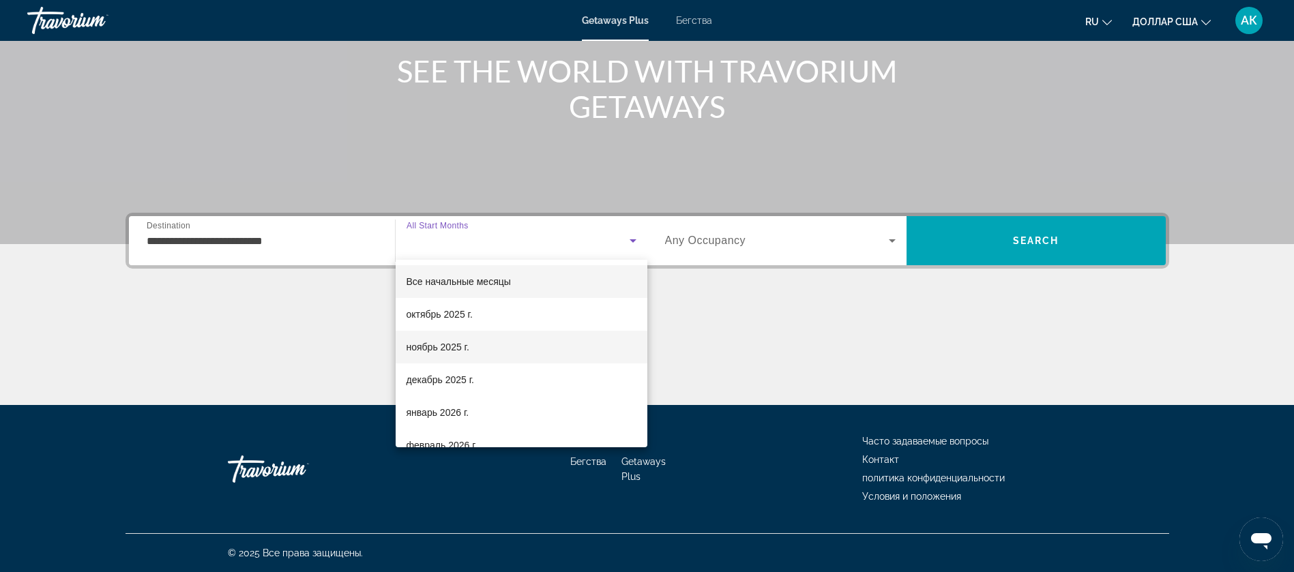
click at [442, 348] on font "ноябрь 2025 г." at bounding box center [437, 347] width 63 height 11
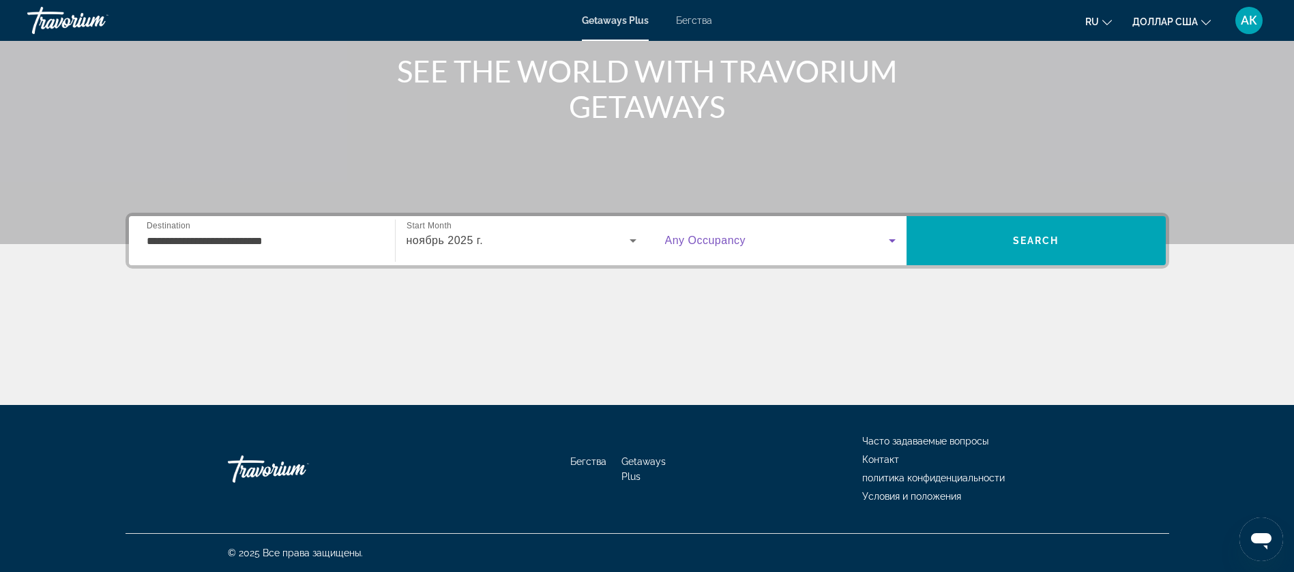
click at [840, 239] on span "Виджет поиска" at bounding box center [777, 241] width 224 height 16
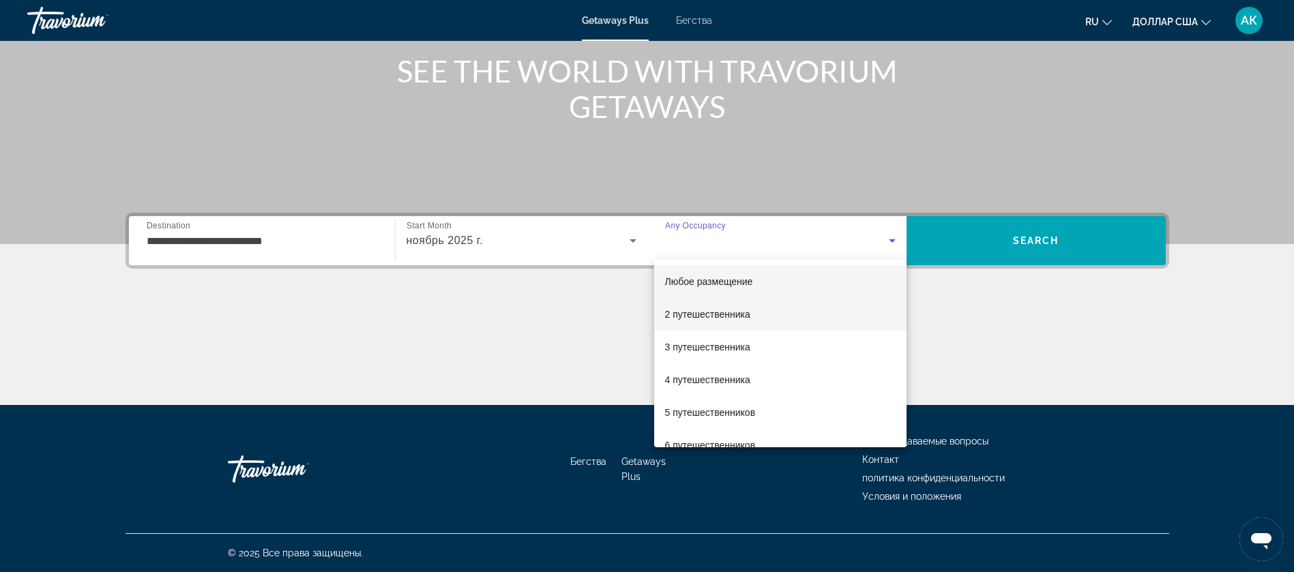
click at [696, 317] on font "2 путешественника" at bounding box center [707, 314] width 85 height 11
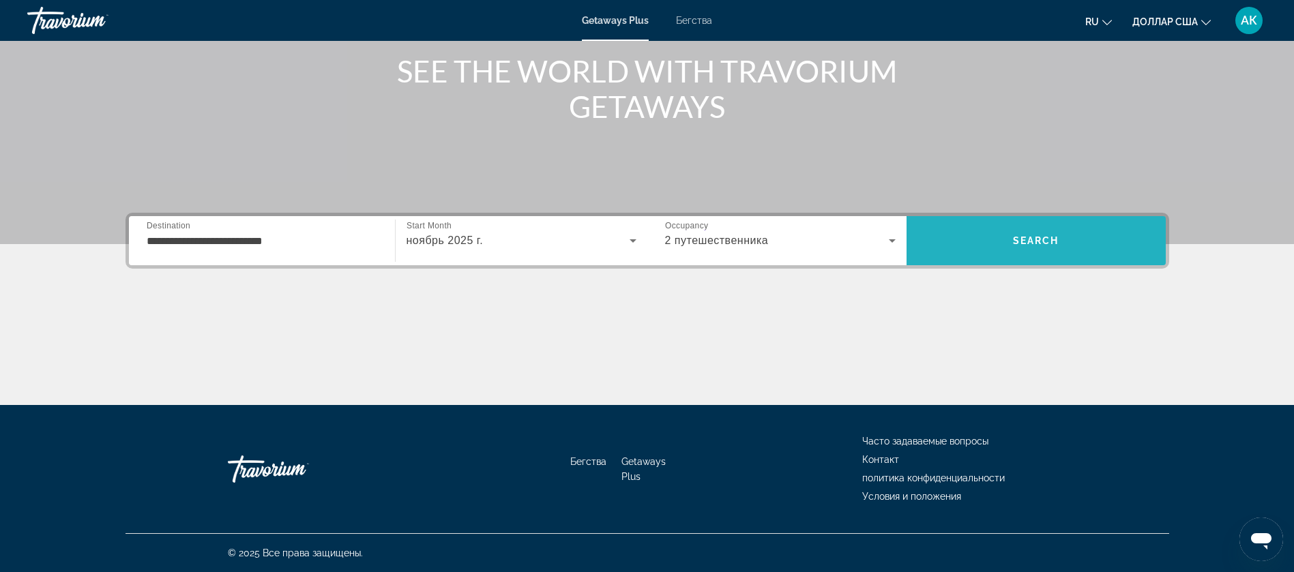
click at [1041, 239] on span "Search" at bounding box center [1036, 240] width 46 height 11
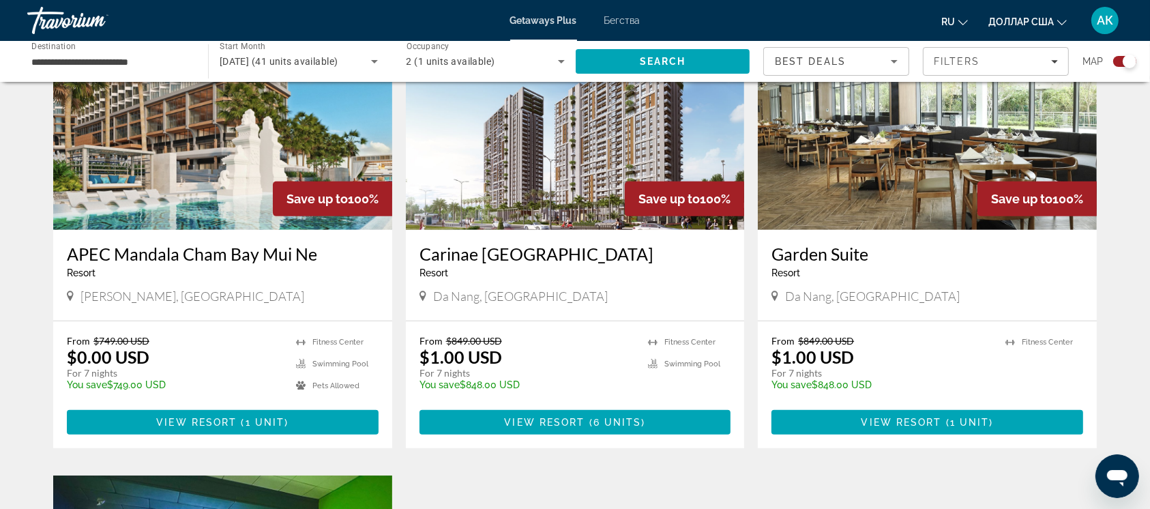
scroll to position [552, 0]
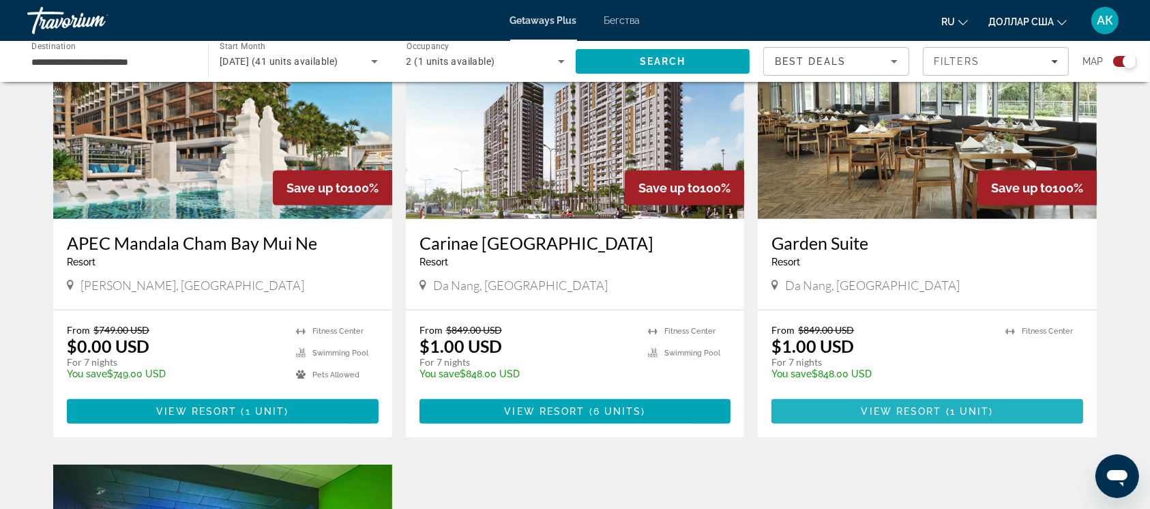
click at [938, 409] on span "View Resort" at bounding box center [901, 411] width 80 height 11
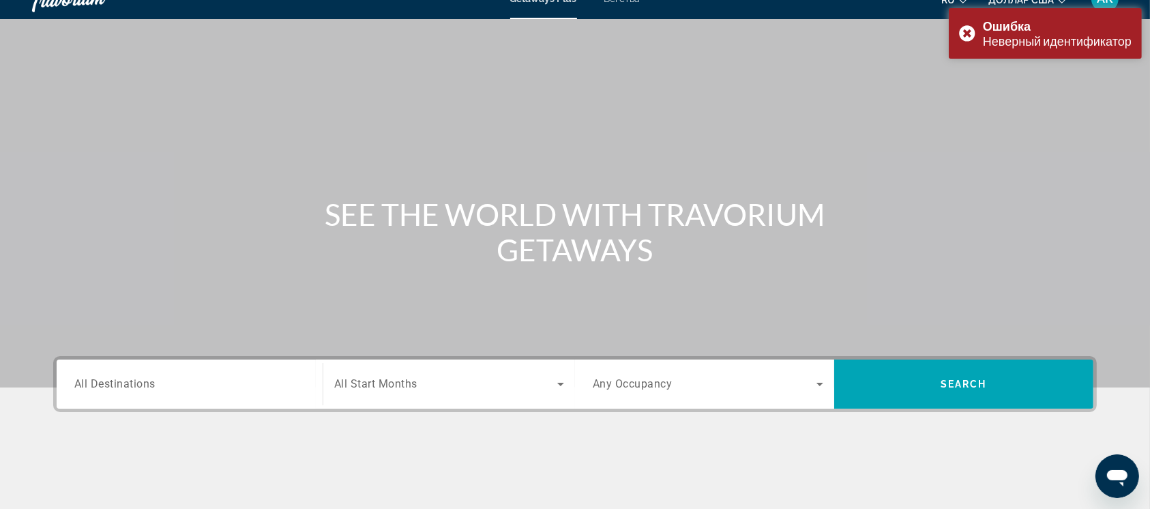
scroll to position [13, 0]
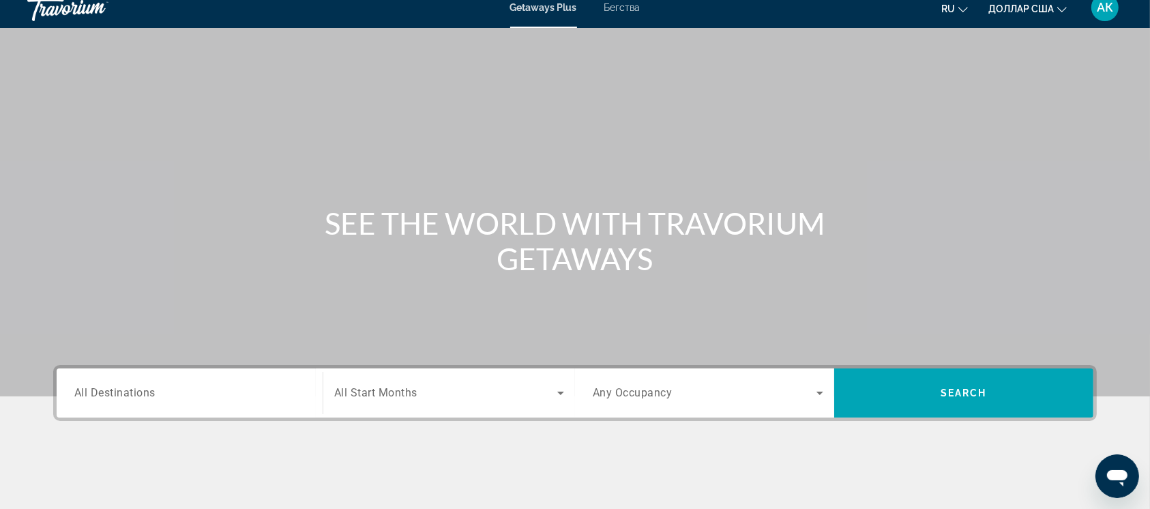
click at [199, 404] on div "Search widget" at bounding box center [189, 393] width 230 height 39
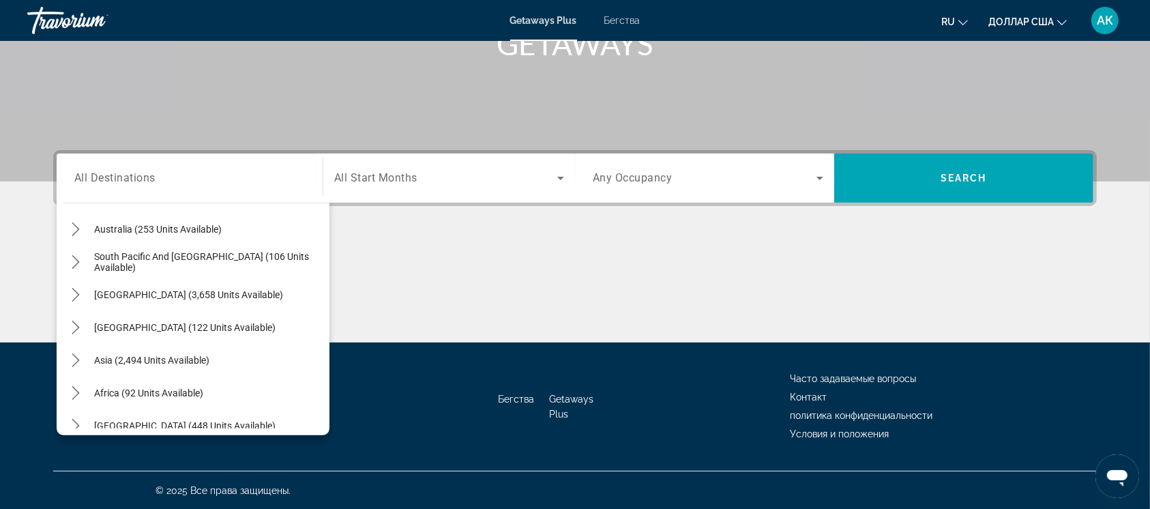
scroll to position [220, 0]
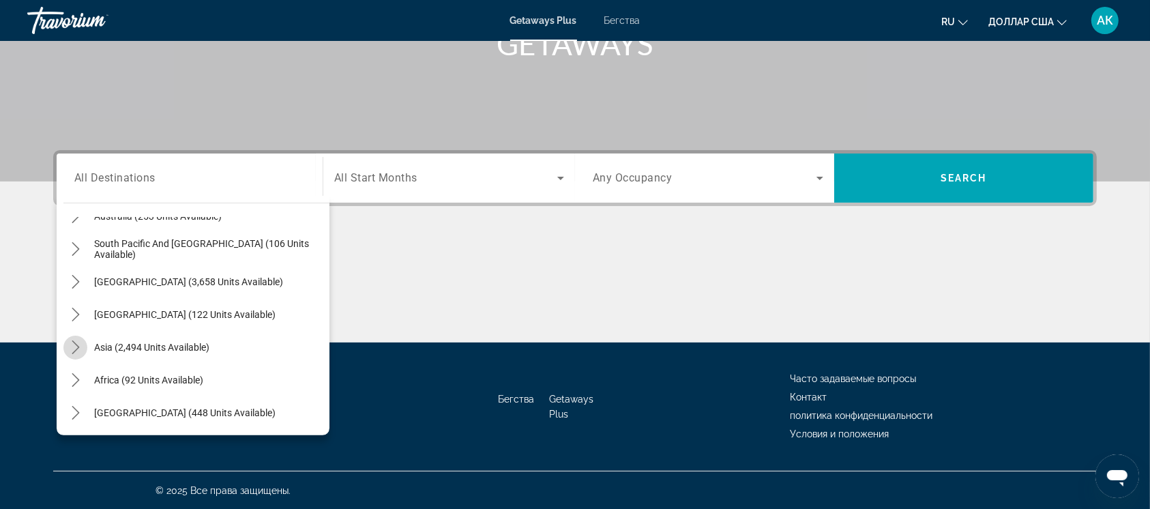
click at [72, 346] on icon "Toggle Asia (2,494 units available) submenu" at bounding box center [76, 347] width 14 height 14
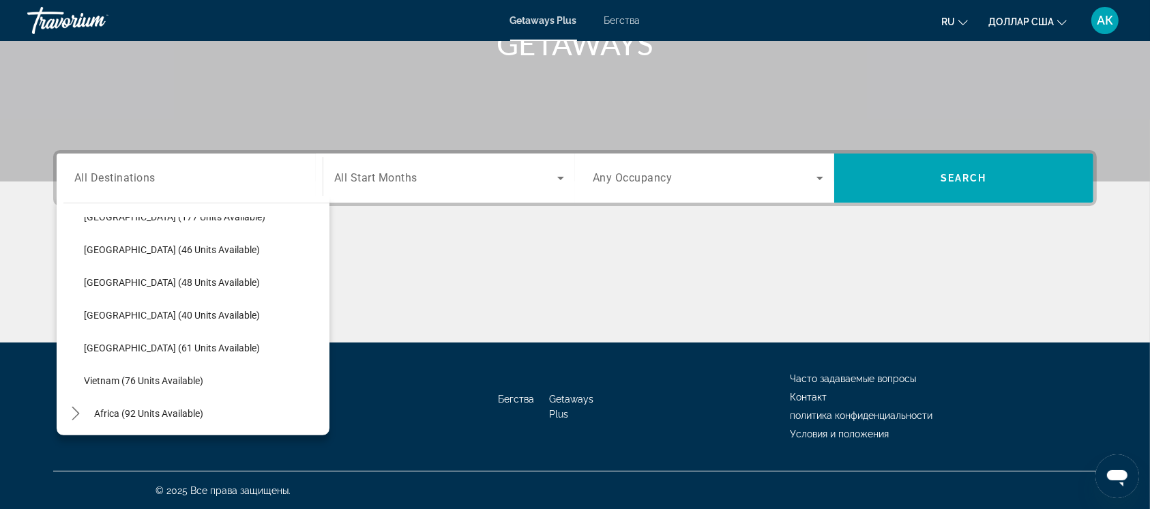
scroll to position [516, 0]
click at [128, 374] on span "Vietnam (76 units available)" at bounding box center [143, 379] width 119 height 11
type input "**********"
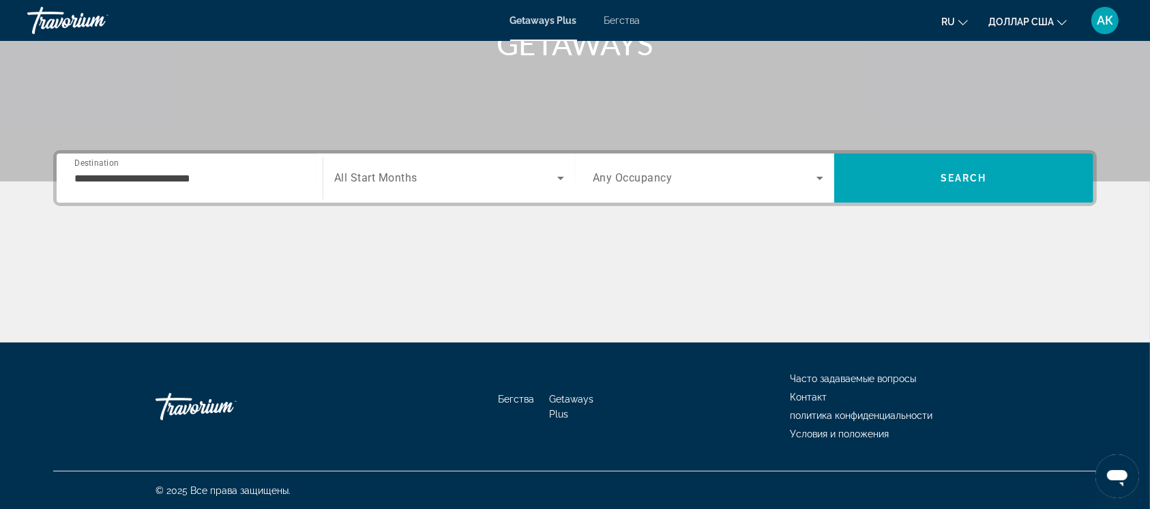
click at [430, 189] on div "Search widget" at bounding box center [449, 178] width 230 height 38
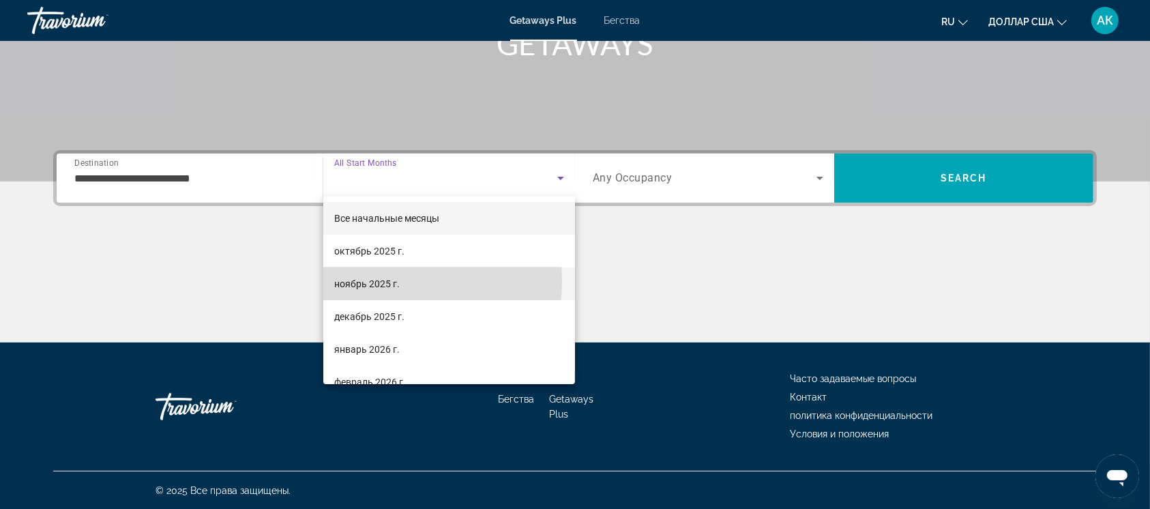
click at [370, 281] on font "ноябрь 2025 г." at bounding box center [366, 283] width 65 height 11
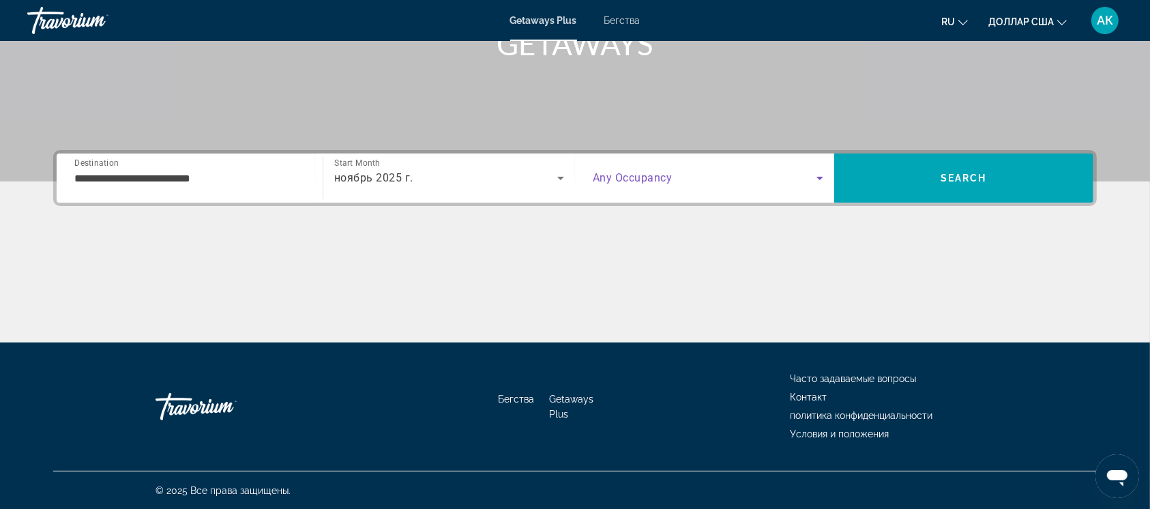
click at [759, 177] on span "Search widget" at bounding box center [705, 178] width 224 height 16
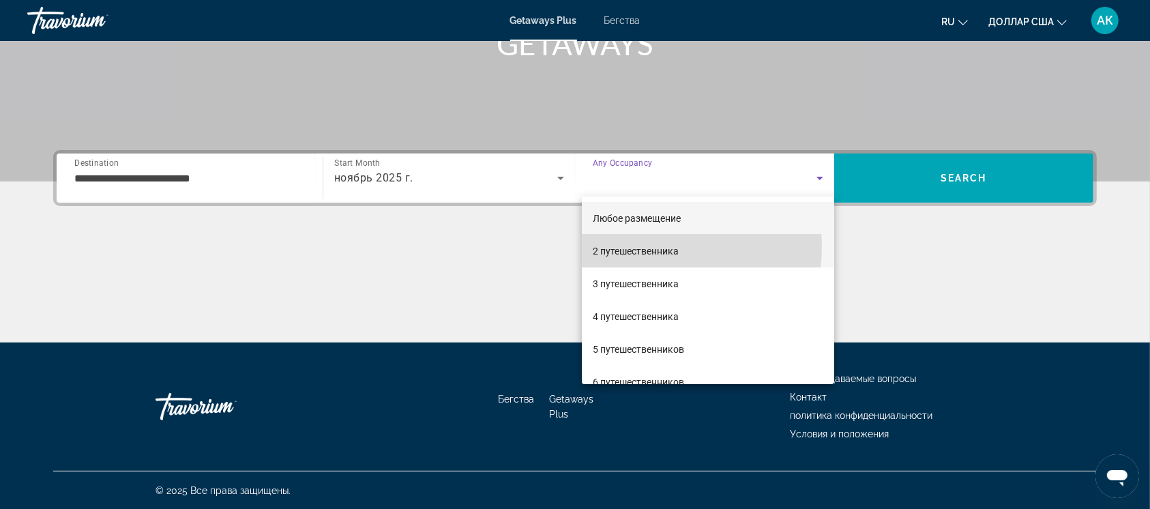
click at [655, 247] on font "2 путешественника" at bounding box center [636, 251] width 86 height 11
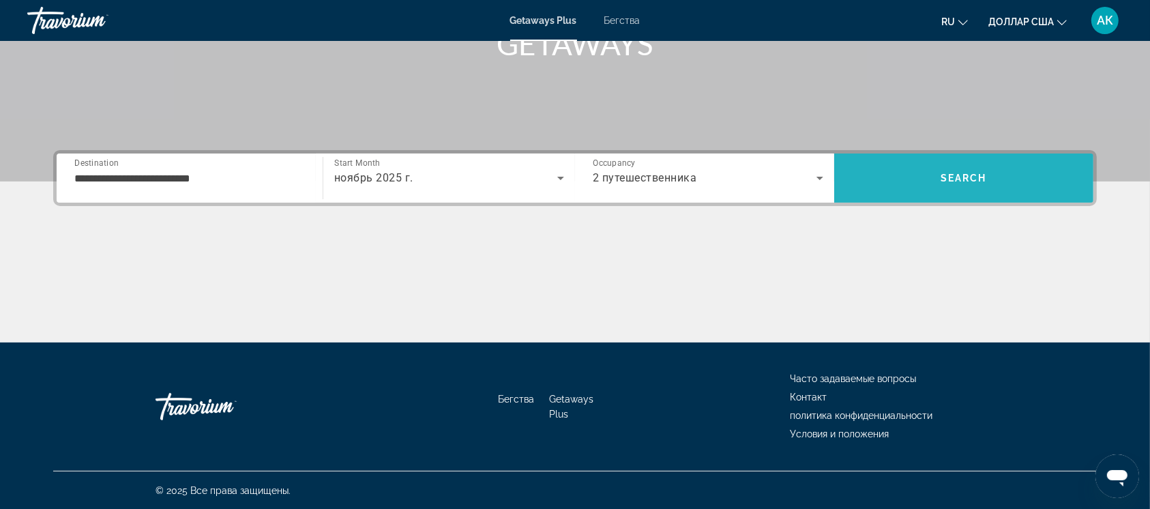
click at [987, 177] on span "Search" at bounding box center [963, 178] width 259 height 33
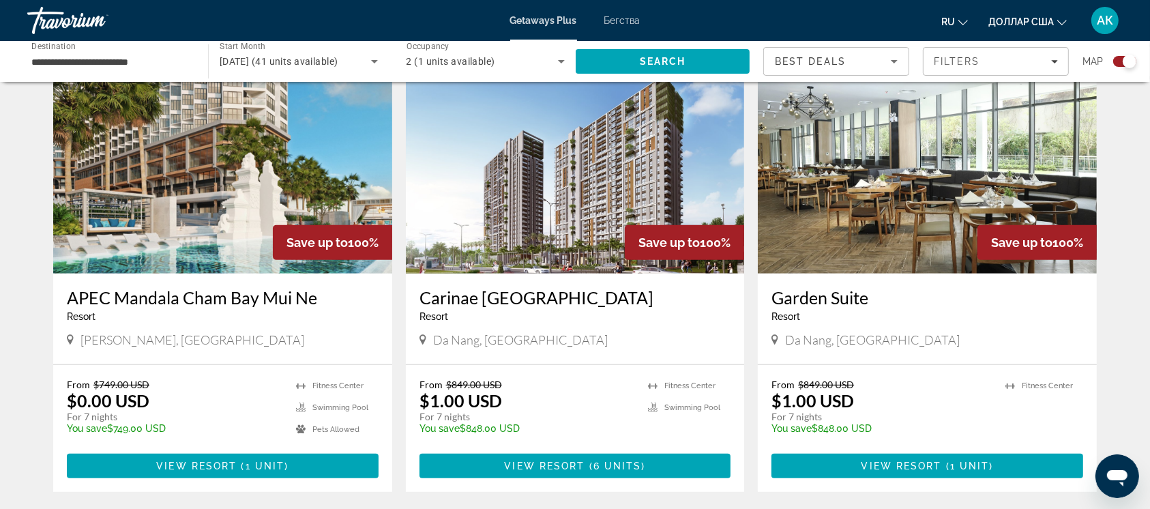
scroll to position [496, 0]
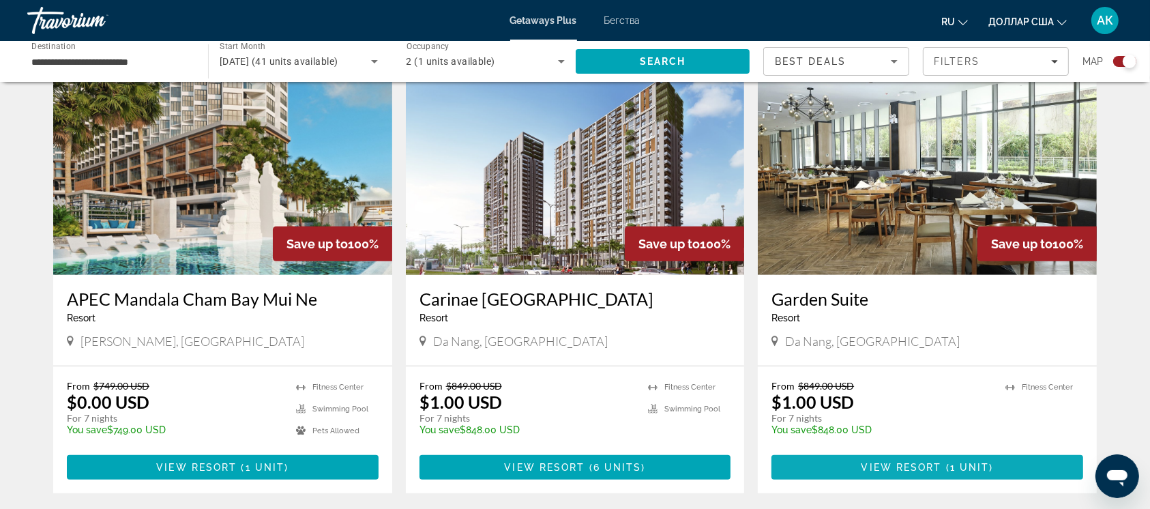
click at [915, 462] on span "View Resort" at bounding box center [901, 467] width 80 height 11
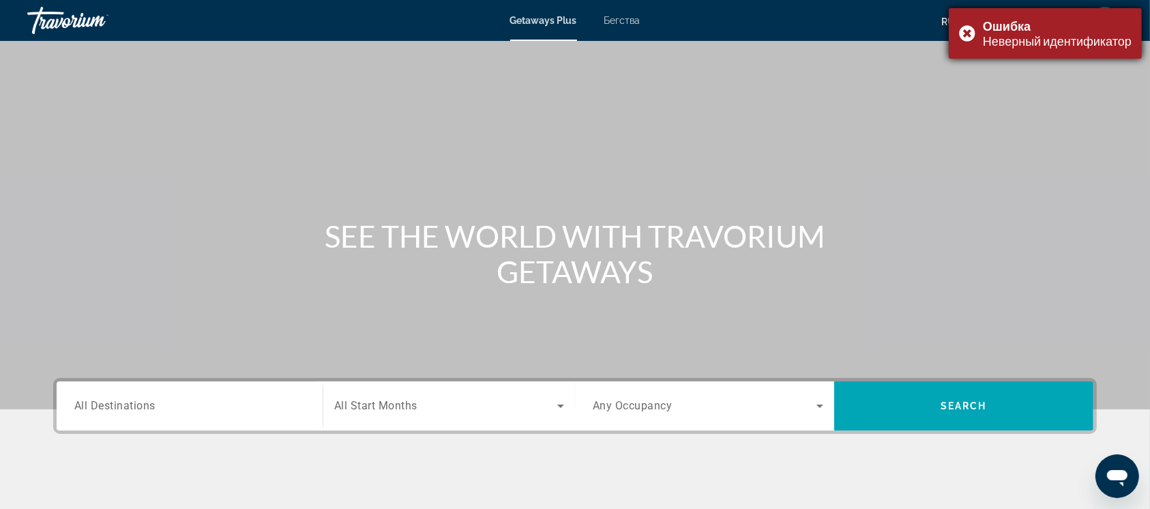
click at [964, 38] on div "Ошибка Неверный идентификатор" at bounding box center [1045, 33] width 193 height 50
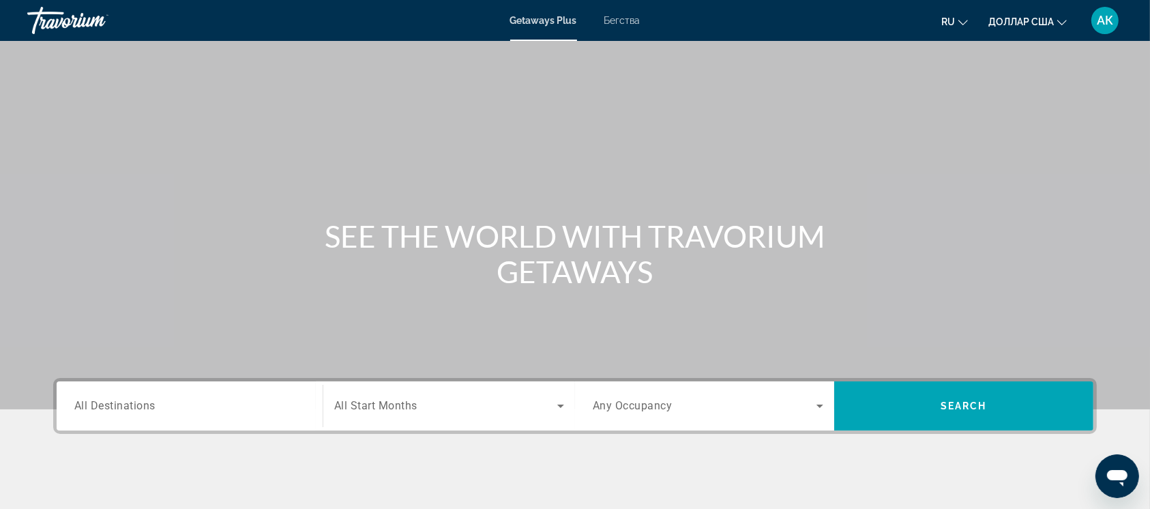
click at [173, 405] on input "Destination All Destinations" at bounding box center [189, 406] width 230 height 16
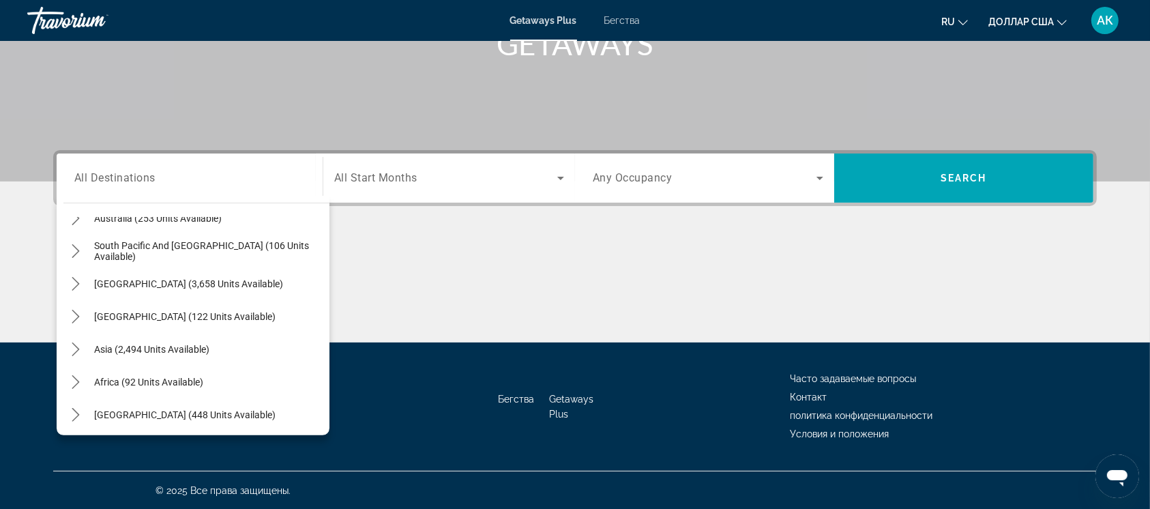
scroll to position [220, 0]
click at [72, 343] on icon "Toggle Asia (2,494 units available) submenu" at bounding box center [76, 347] width 14 height 14
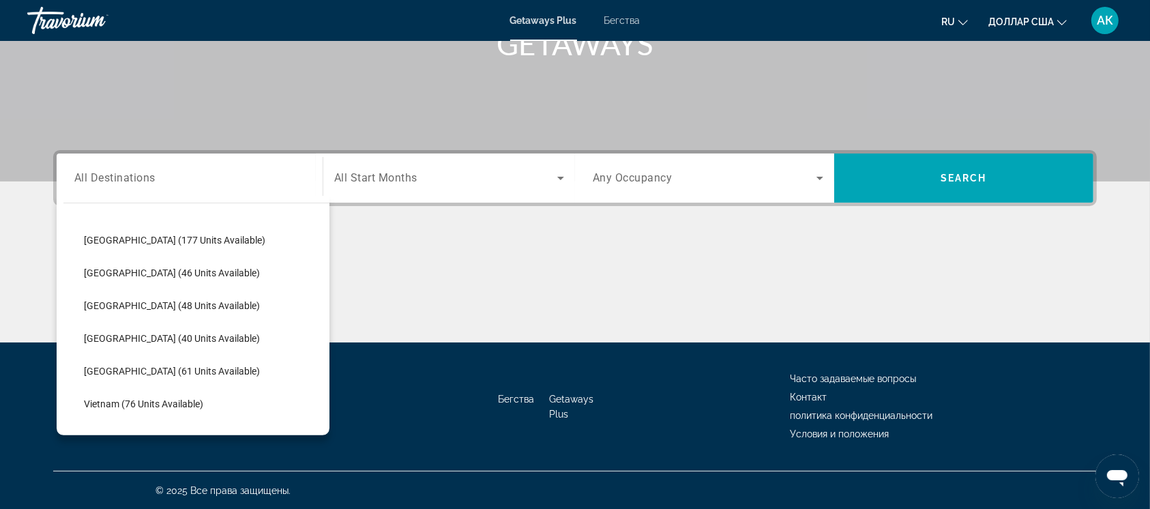
scroll to position [548, 0]
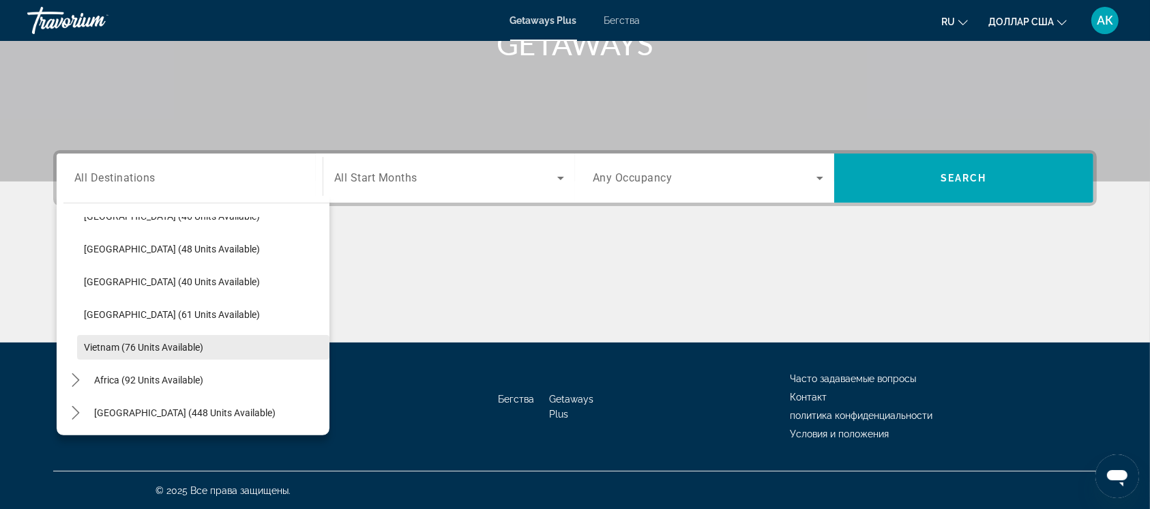
click at [101, 343] on span "Vietnam (76 units available)" at bounding box center [143, 347] width 119 height 11
type input "**********"
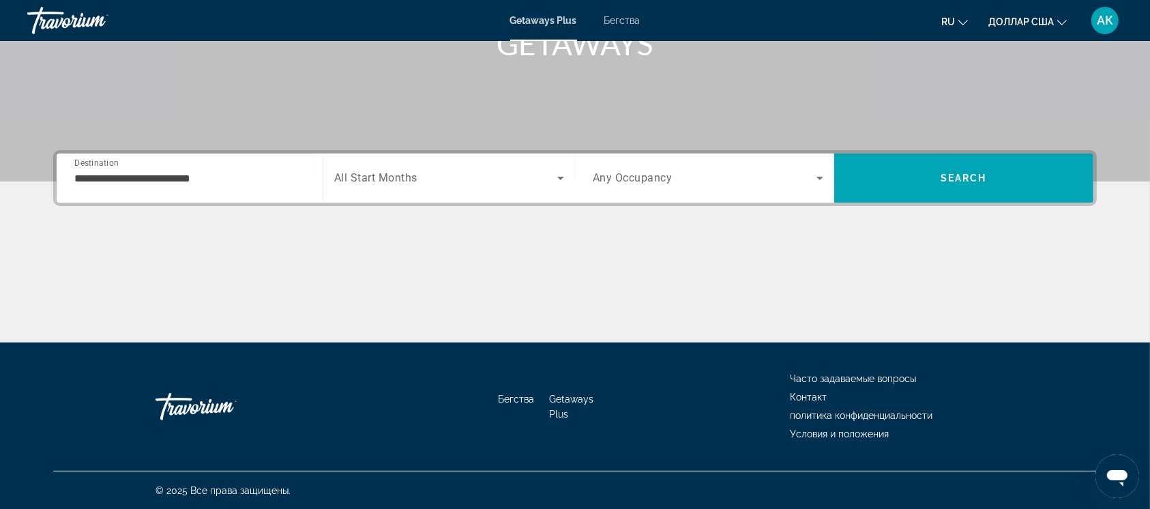
click at [471, 161] on div "Search widget" at bounding box center [449, 178] width 230 height 38
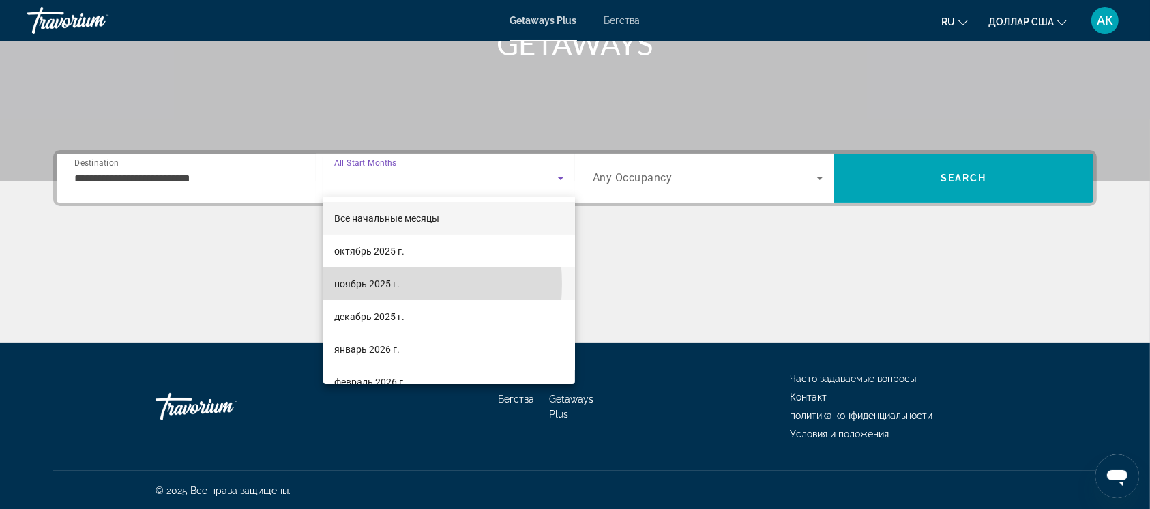
click at [360, 284] on font "ноябрь 2025 г." at bounding box center [366, 283] width 65 height 11
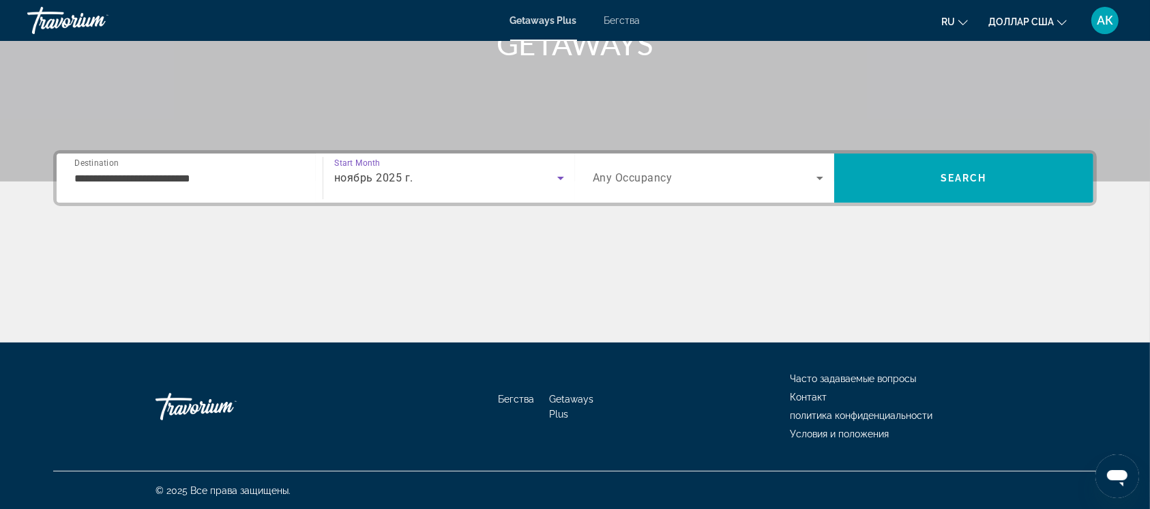
click at [713, 161] on div "Search widget" at bounding box center [708, 178] width 230 height 38
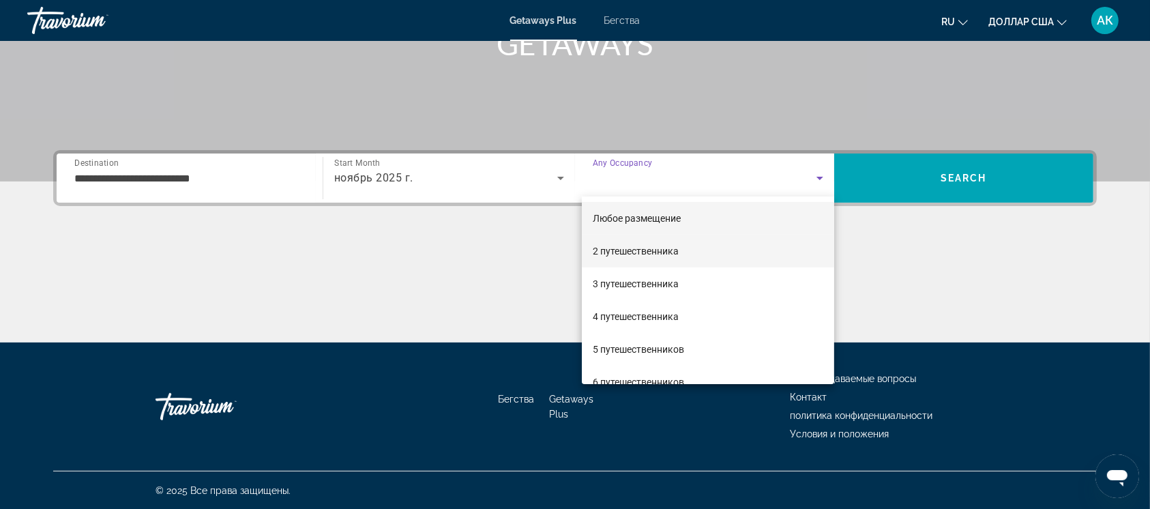
click at [621, 254] on font "2 путешественника" at bounding box center [636, 251] width 86 height 11
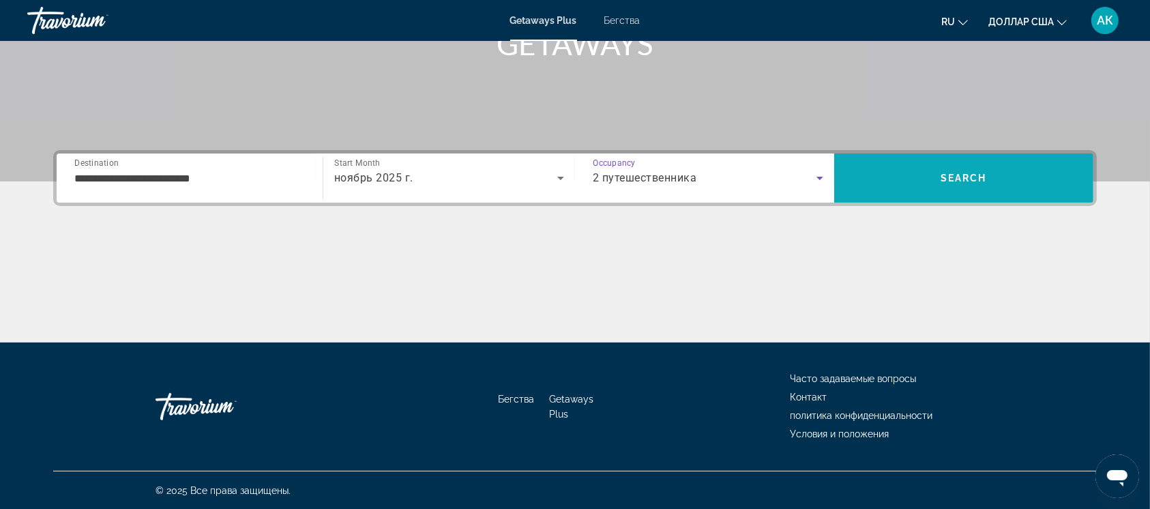
click at [925, 168] on span "Search" at bounding box center [963, 178] width 259 height 33
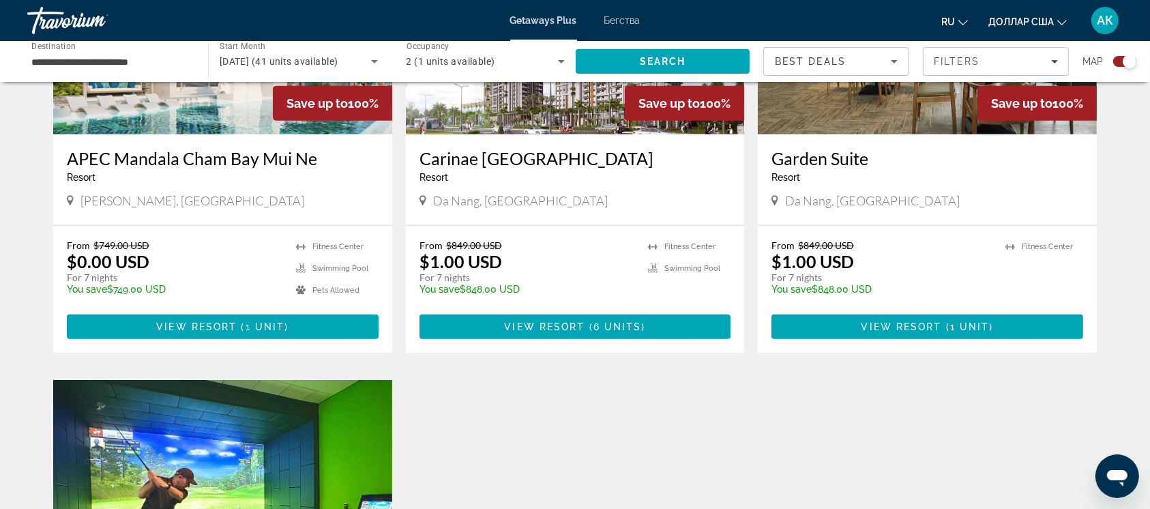
scroll to position [629, 0]
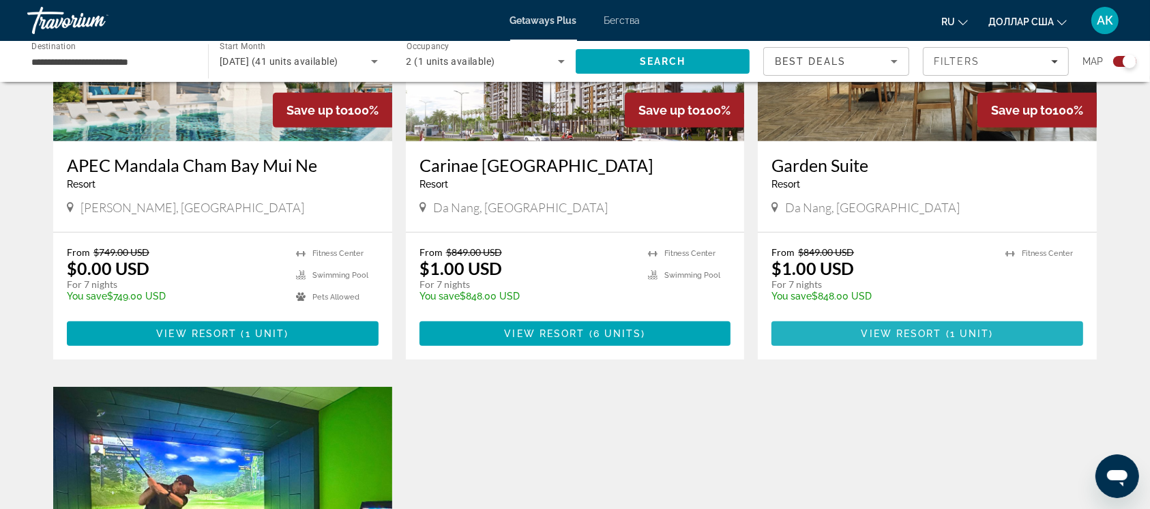
click at [915, 334] on span "View Resort" at bounding box center [901, 333] width 80 height 11
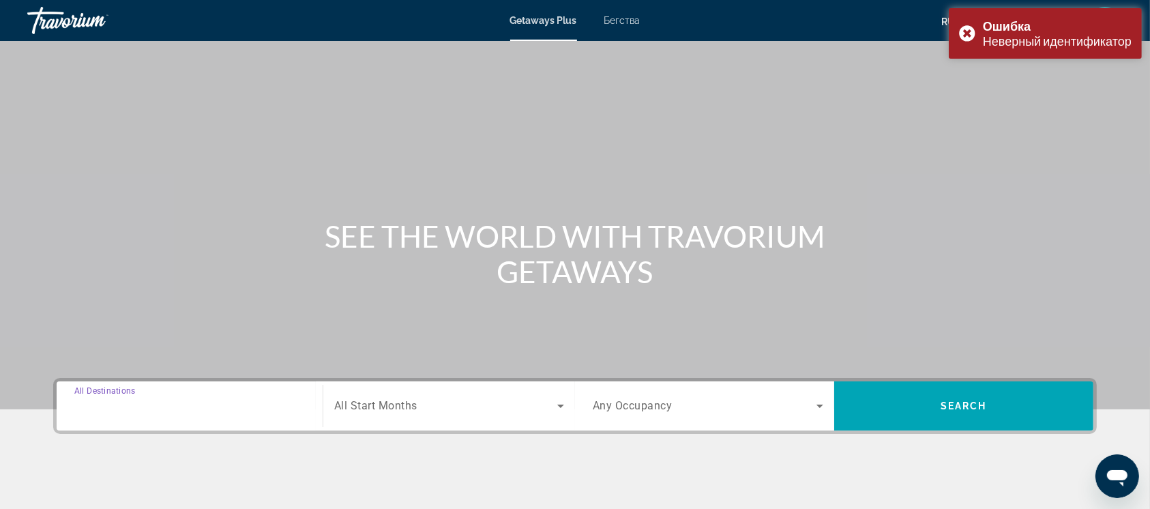
click at [158, 407] on input "Destination All Destinations" at bounding box center [189, 406] width 230 height 16
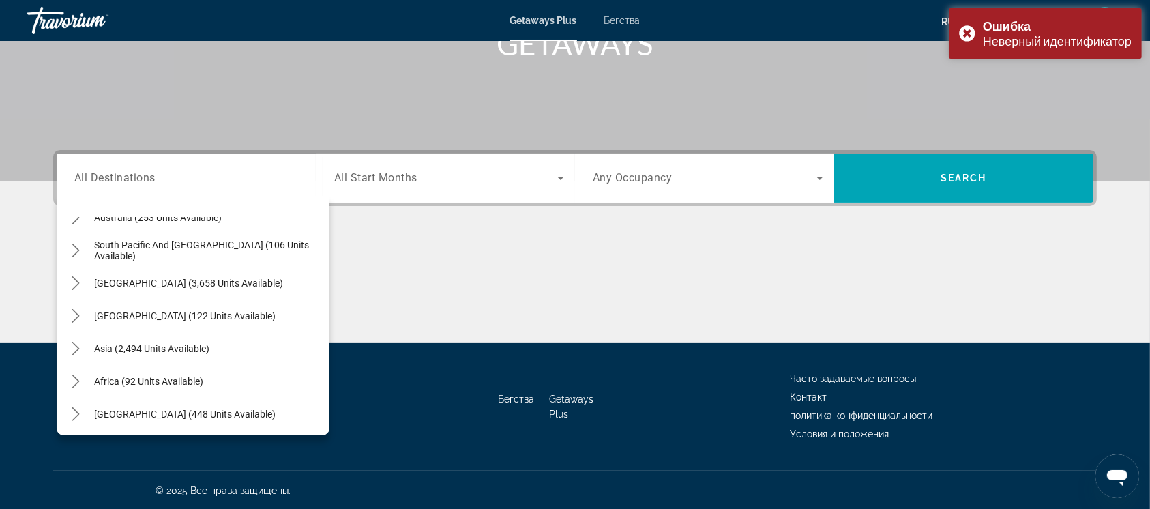
scroll to position [220, 0]
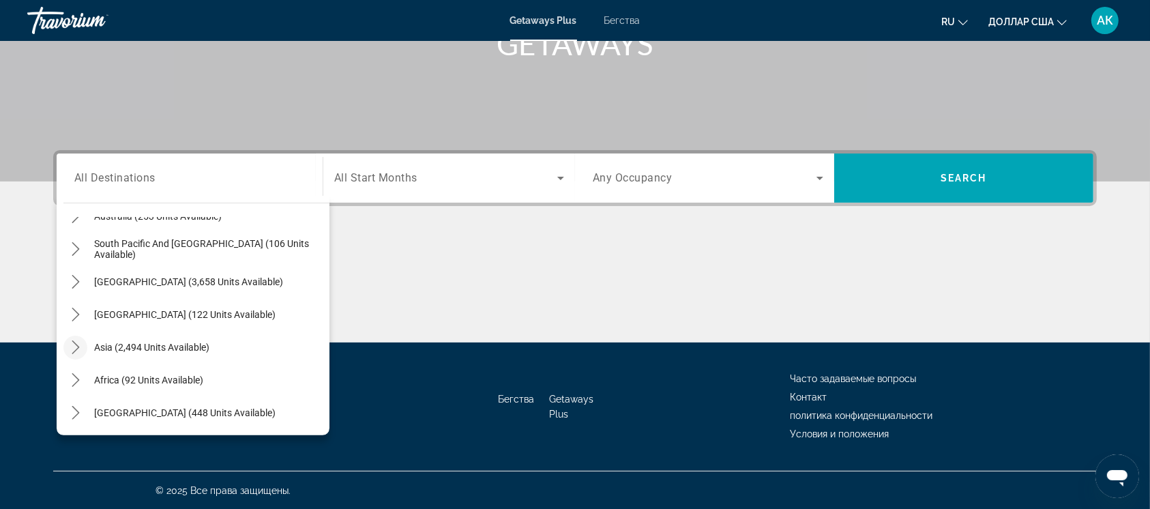
click at [74, 348] on icon "Toggle Asia (2,494 units available) submenu" at bounding box center [76, 347] width 14 height 14
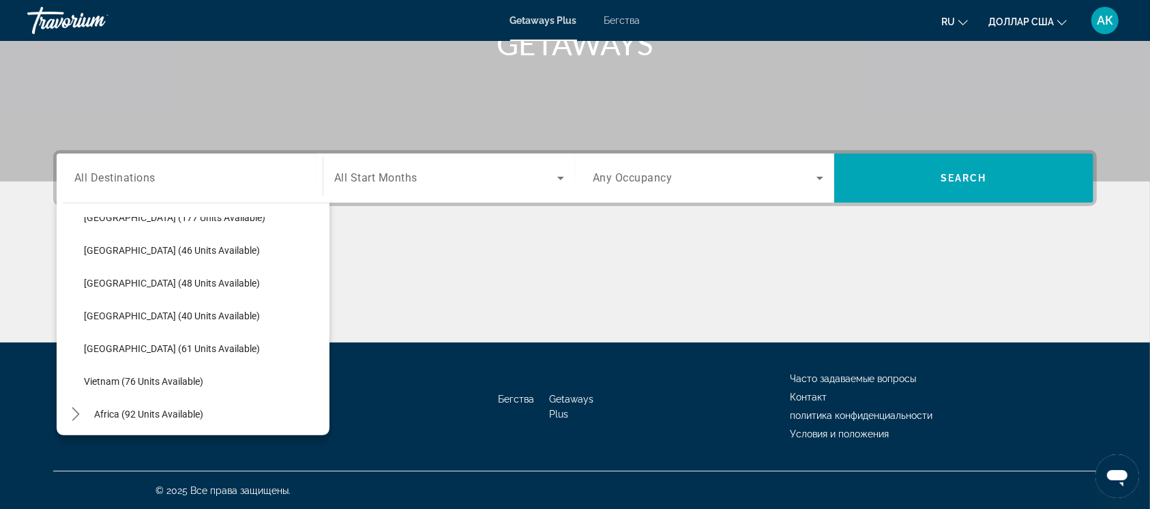
scroll to position [516, 0]
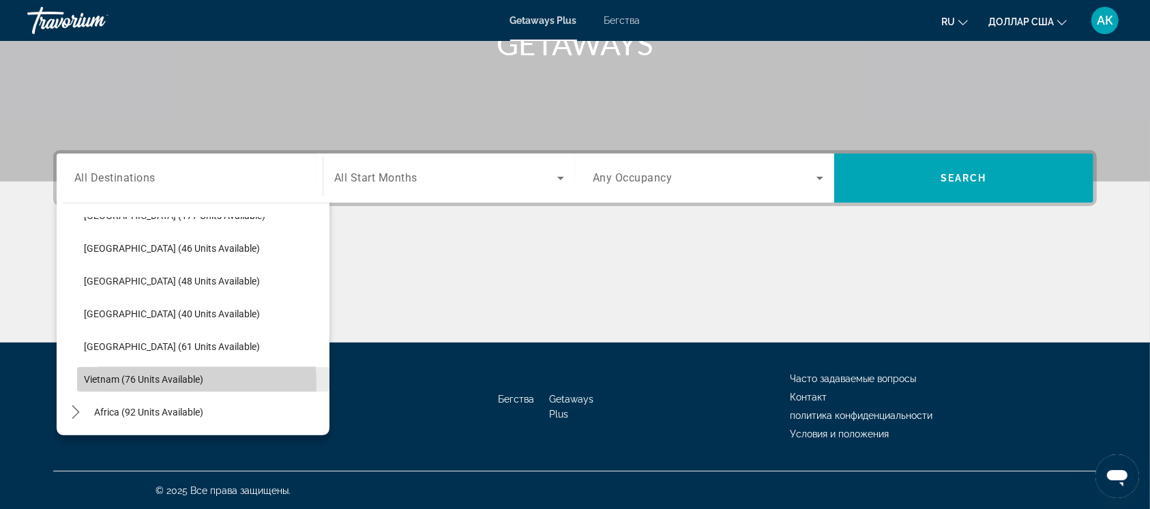
click at [120, 384] on span "Select destination: Vietnam (76 units available)" at bounding box center [203, 379] width 252 height 33
type input "**********"
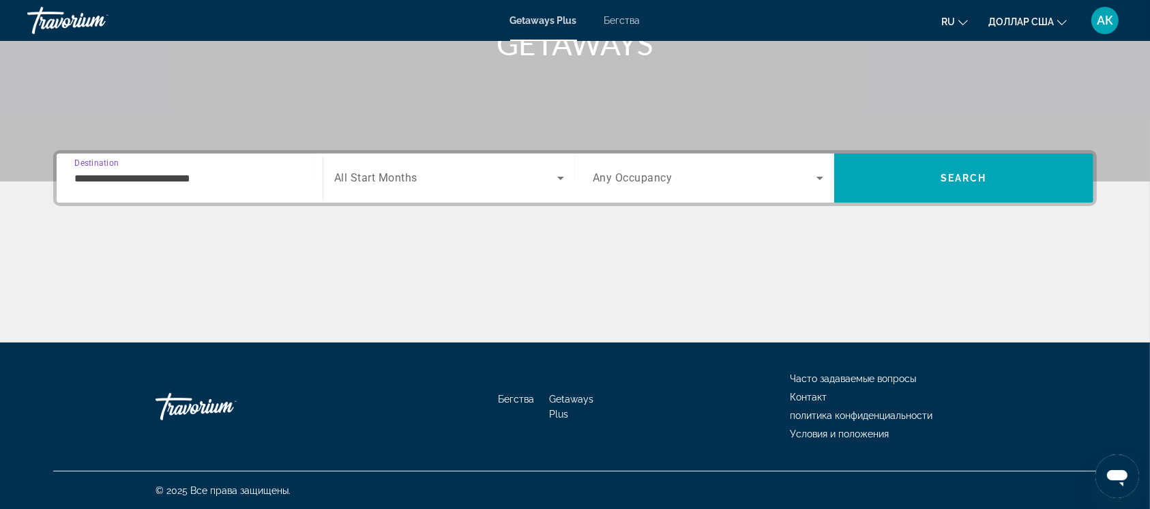
click at [393, 166] on div "Search widget" at bounding box center [449, 178] width 230 height 38
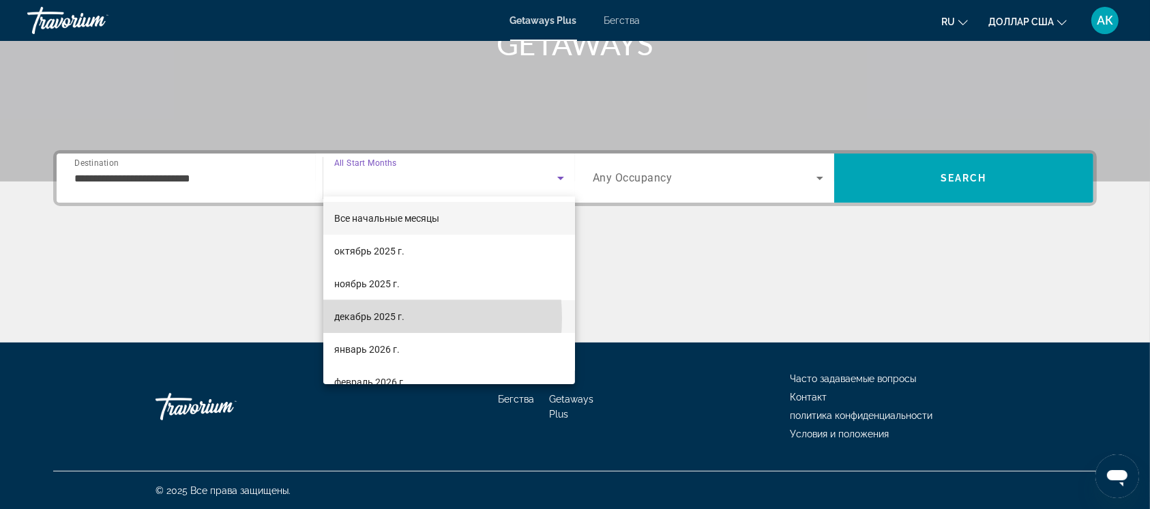
click at [360, 318] on font "декабрь 2025 г." at bounding box center [369, 316] width 70 height 11
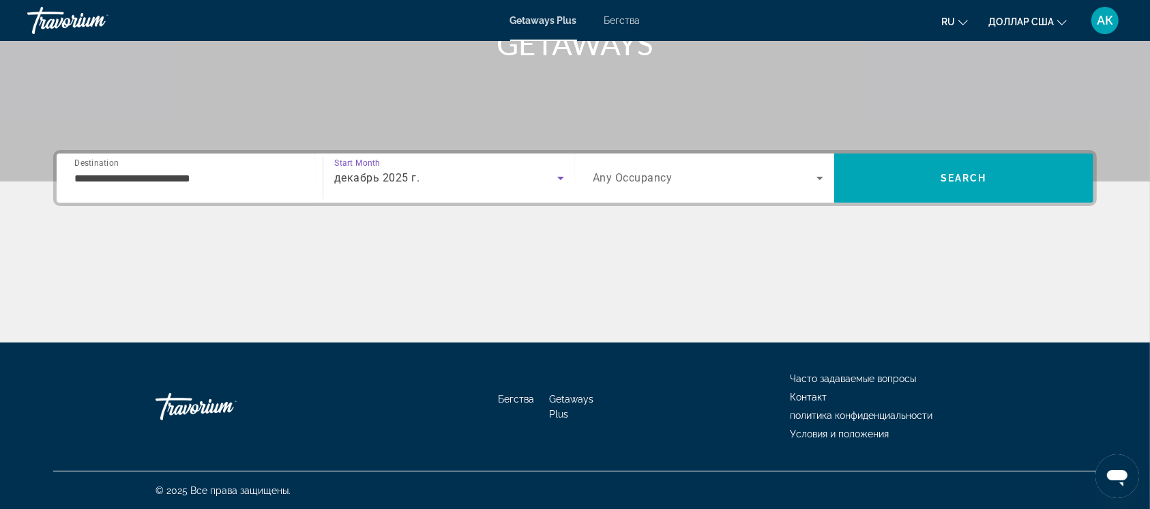
click at [642, 176] on span "Any Occupancy" at bounding box center [633, 178] width 80 height 13
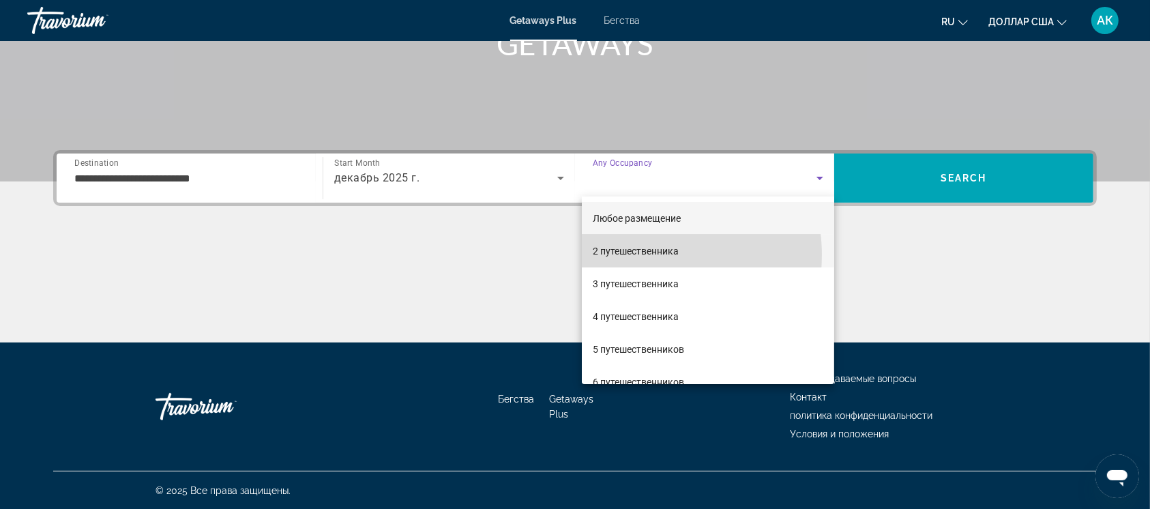
click at [640, 254] on font "2 путешественника" at bounding box center [636, 251] width 86 height 11
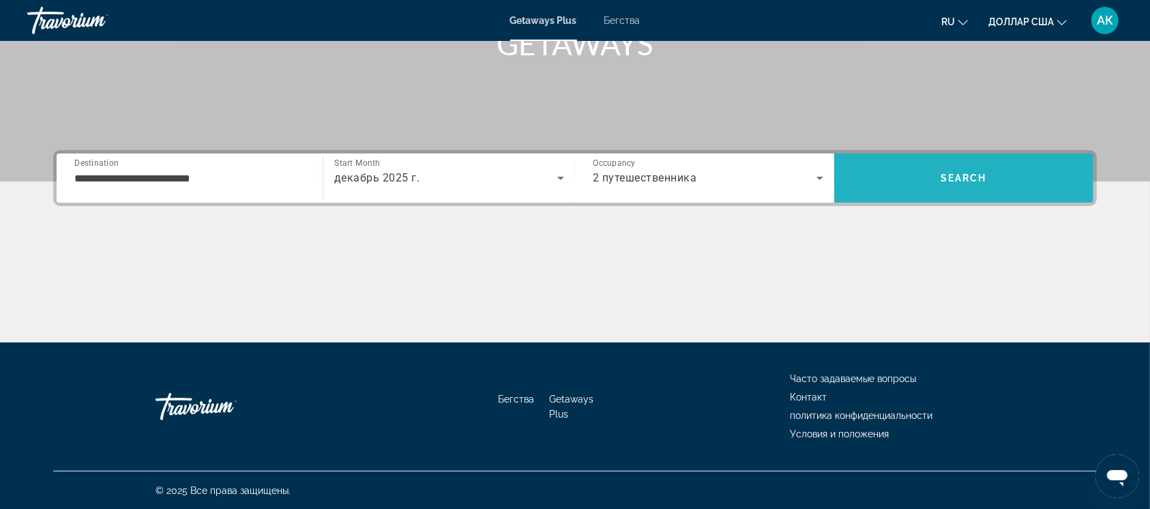
click at [964, 175] on span "Search" at bounding box center [963, 178] width 46 height 11
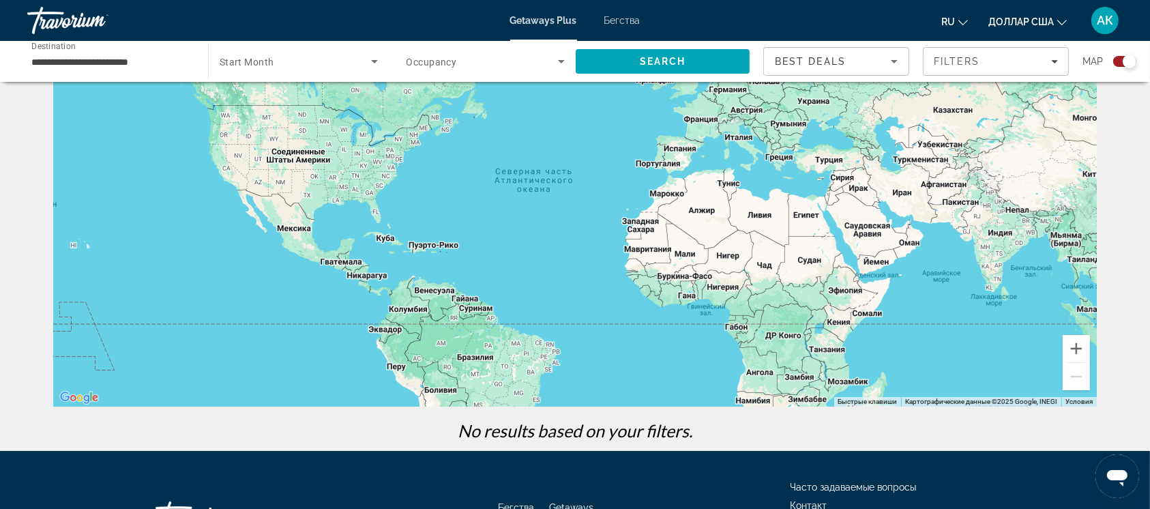
scroll to position [109, 0]
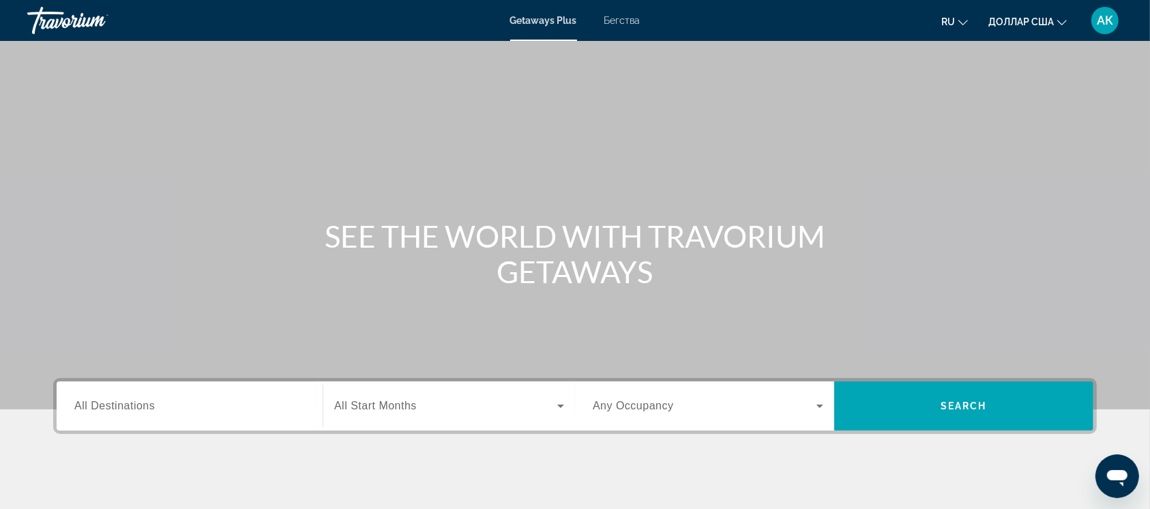
click at [150, 405] on span "All Destinations" at bounding box center [114, 406] width 80 height 12
click at [150, 405] on input "Destination All Destinations" at bounding box center [189, 406] width 230 height 16
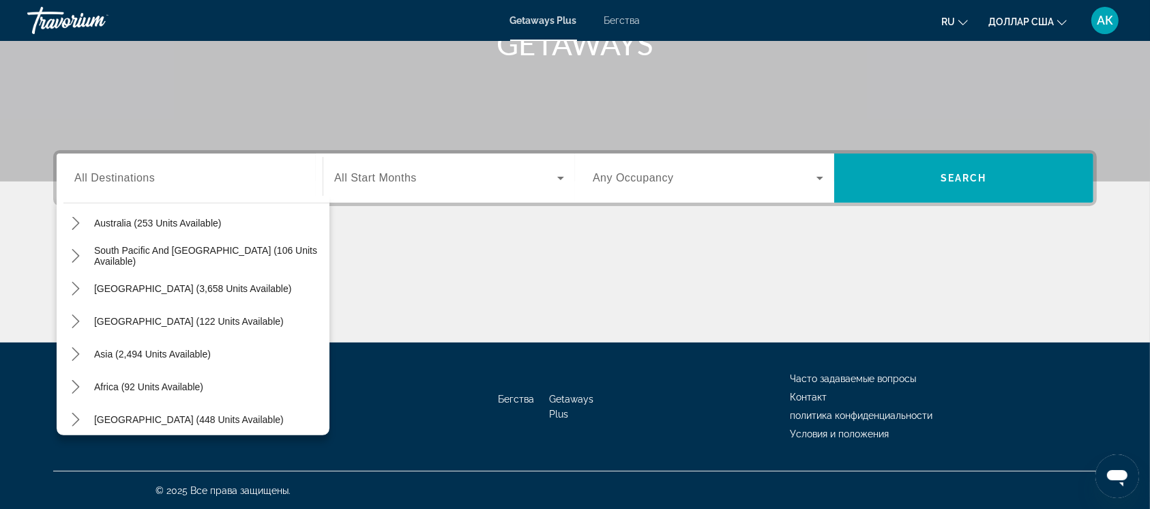
scroll to position [220, 0]
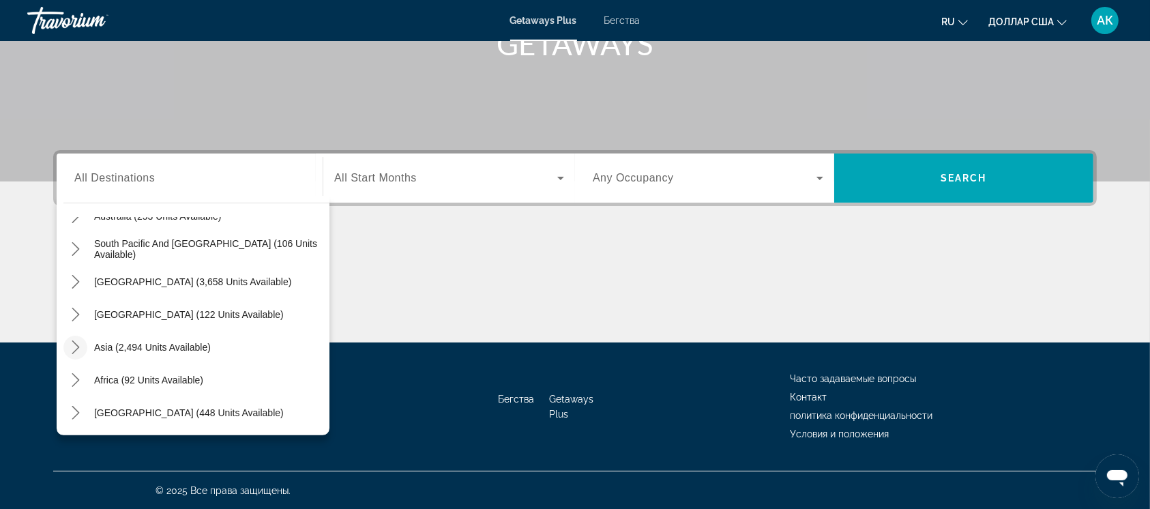
click at [76, 344] on icon "Toggle Asia (2,494 units available) submenu" at bounding box center [76, 347] width 8 height 14
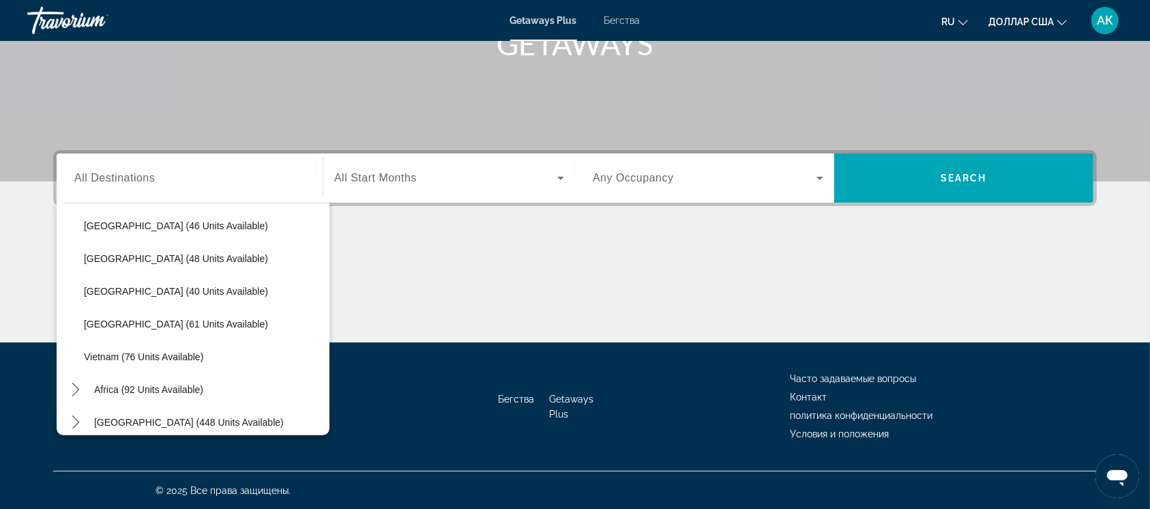
scroll to position [548, 0]
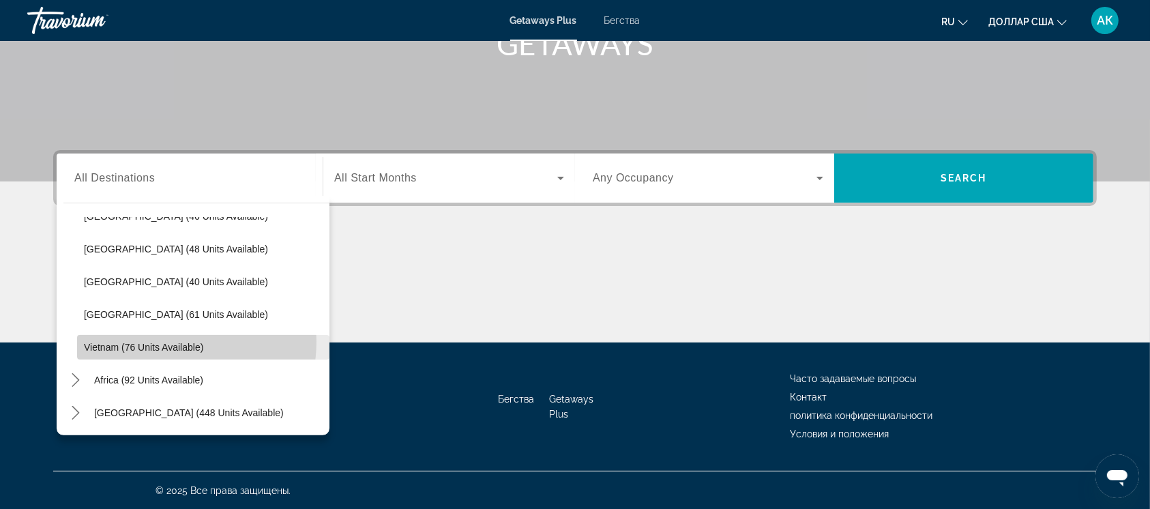
click at [160, 342] on span "Vietnam (76 units available)" at bounding box center [143, 347] width 119 height 11
type input "**********"
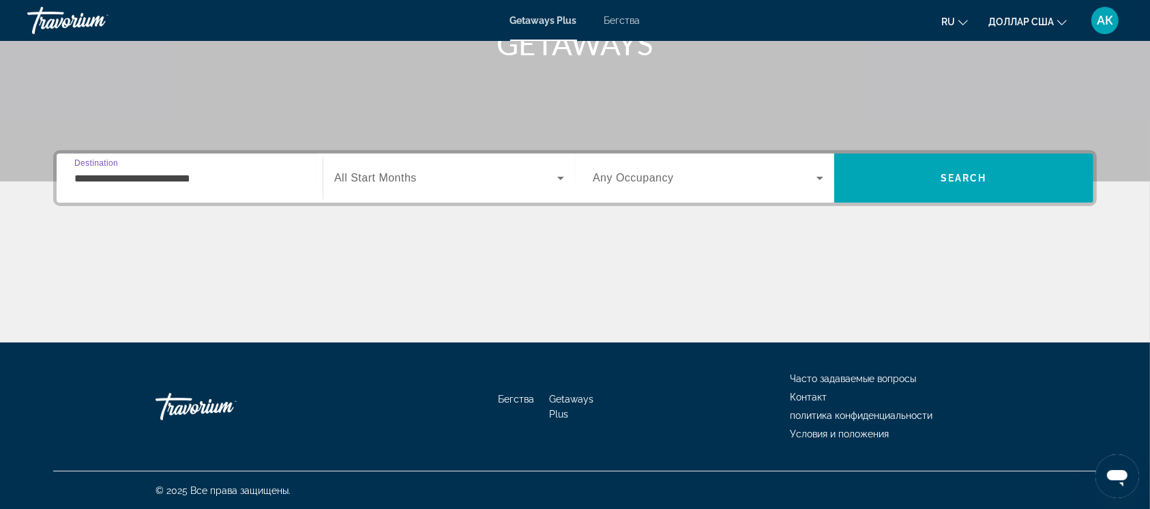
click at [426, 175] on span "Виджет поиска" at bounding box center [445, 178] width 223 height 16
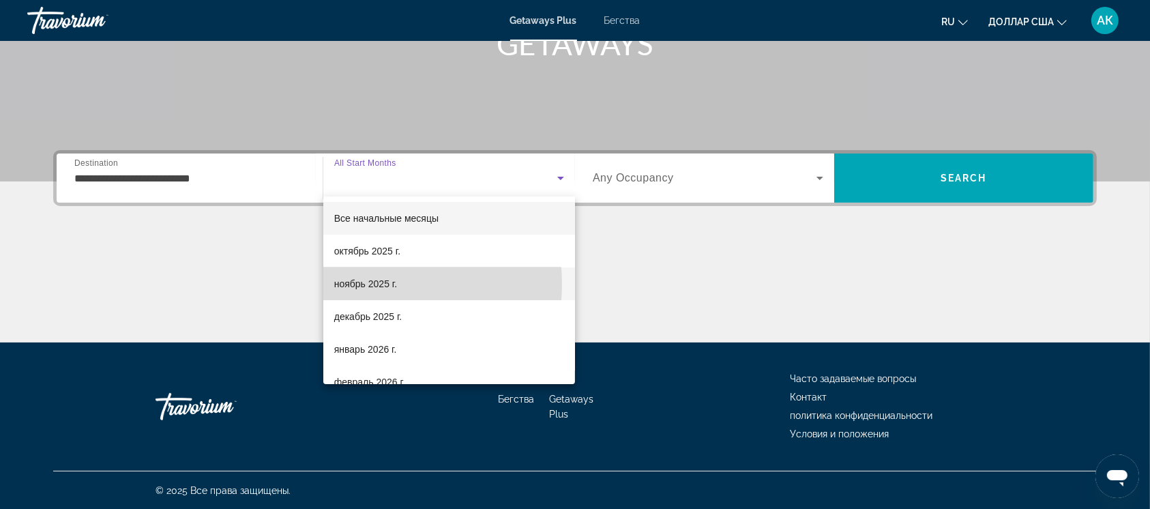
click at [357, 284] on font "ноябрь 2025 г." at bounding box center [365, 283] width 63 height 11
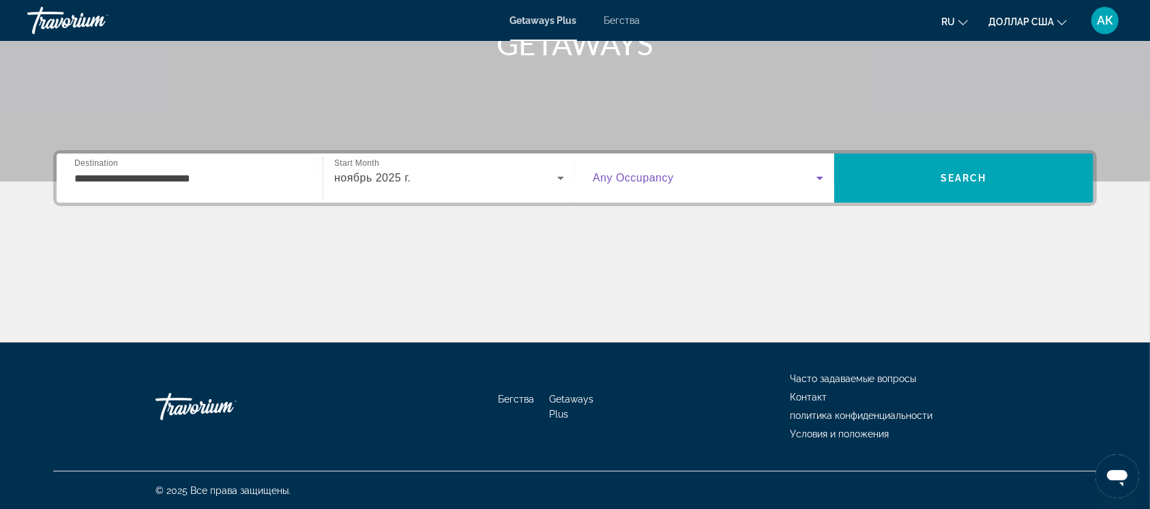
click at [698, 170] on span "Виджет поиска" at bounding box center [705, 178] width 224 height 16
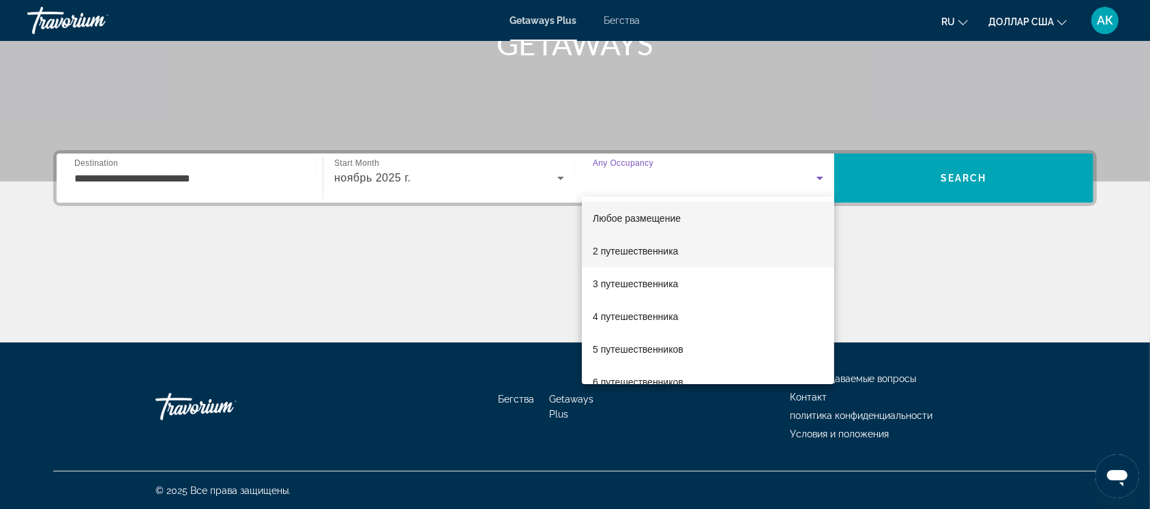
click at [627, 247] on font "2 путешественника" at bounding box center [635, 251] width 85 height 11
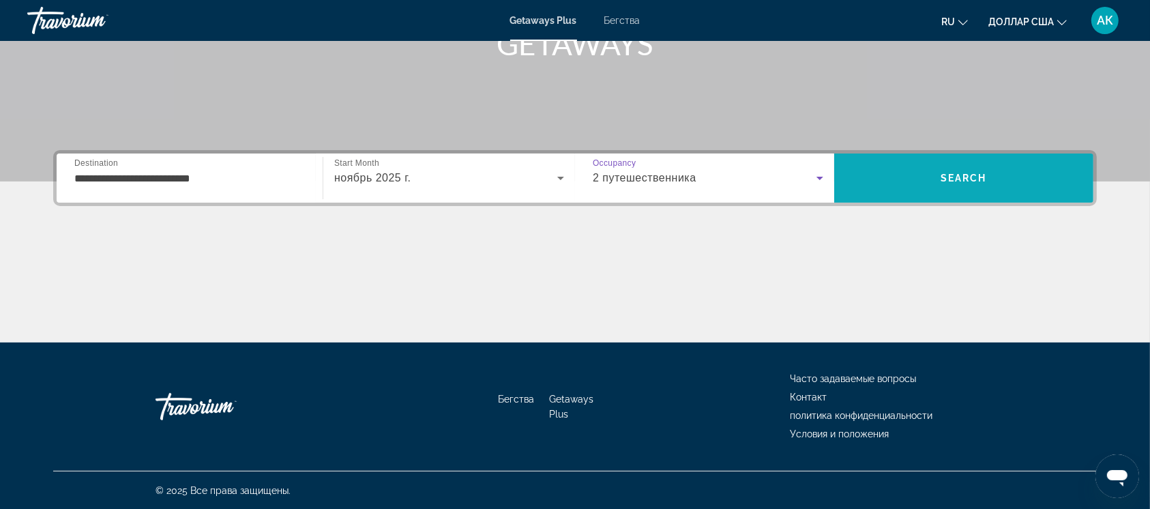
click at [966, 169] on span "Поиск" at bounding box center [963, 178] width 259 height 33
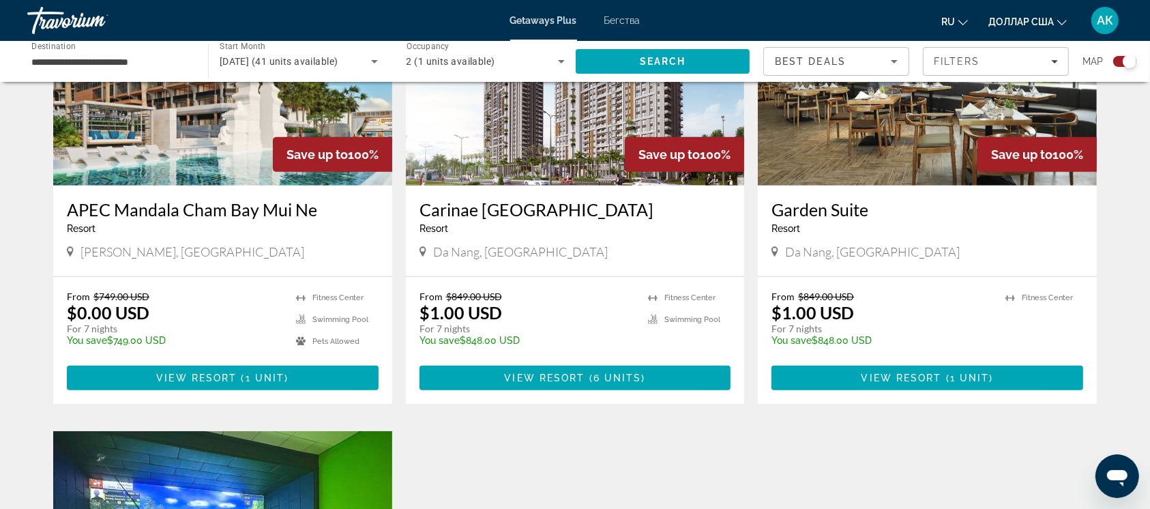
scroll to position [1030, 0]
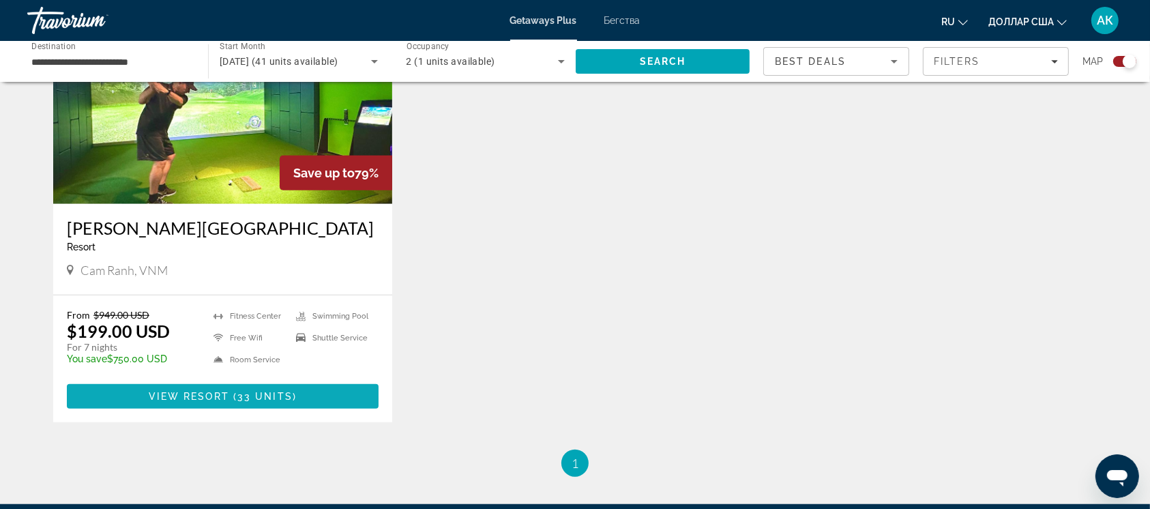
click at [179, 393] on span "View Resort" at bounding box center [189, 396] width 80 height 11
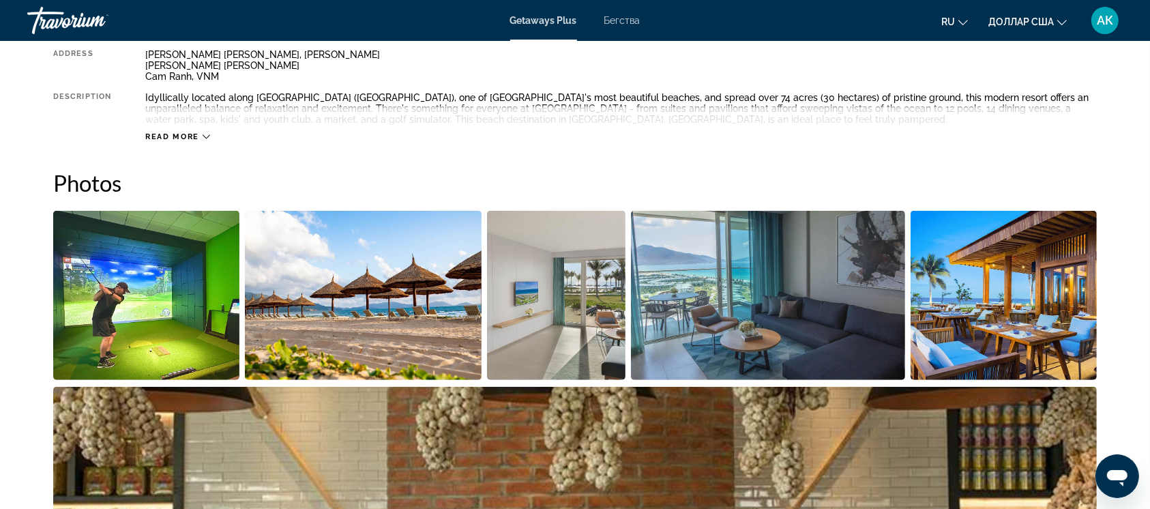
scroll to position [526, 0]
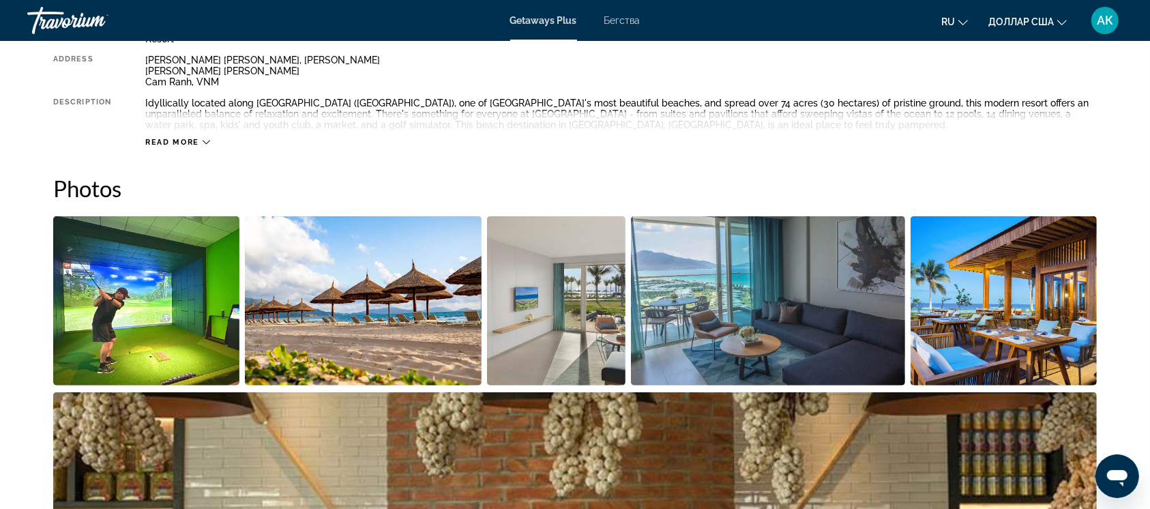
click at [146, 281] on img "Open full-screen image slider" at bounding box center [146, 300] width 186 height 169
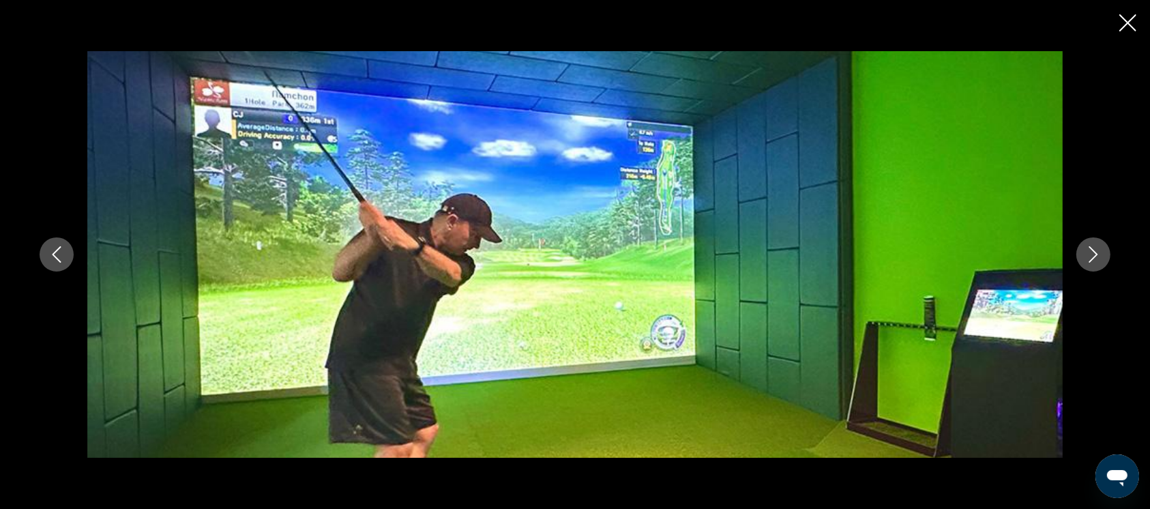
click at [1091, 261] on icon "Next image" at bounding box center [1093, 254] width 16 height 16
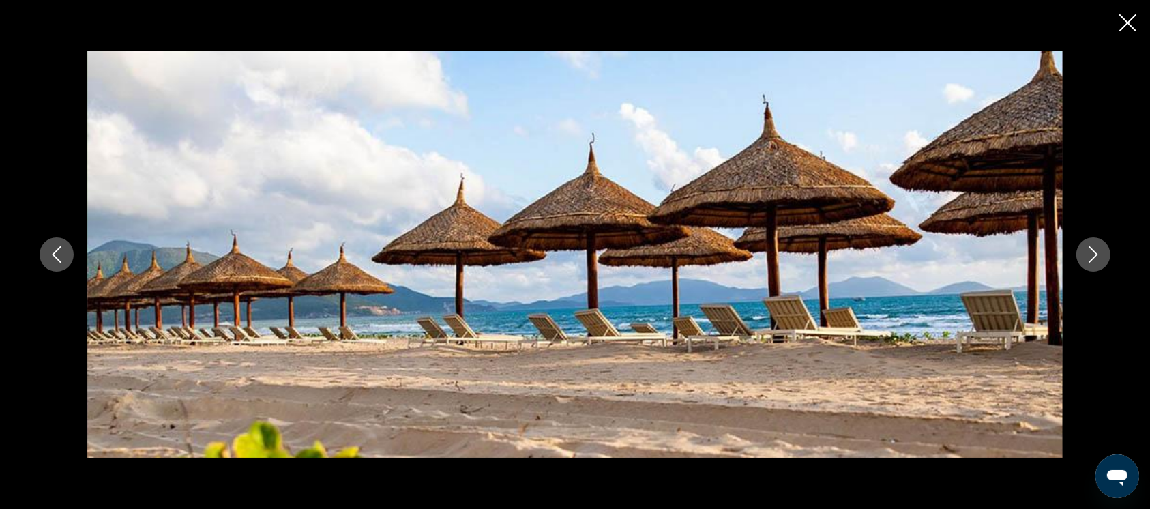
click at [1091, 261] on icon "Next image" at bounding box center [1093, 254] width 16 height 16
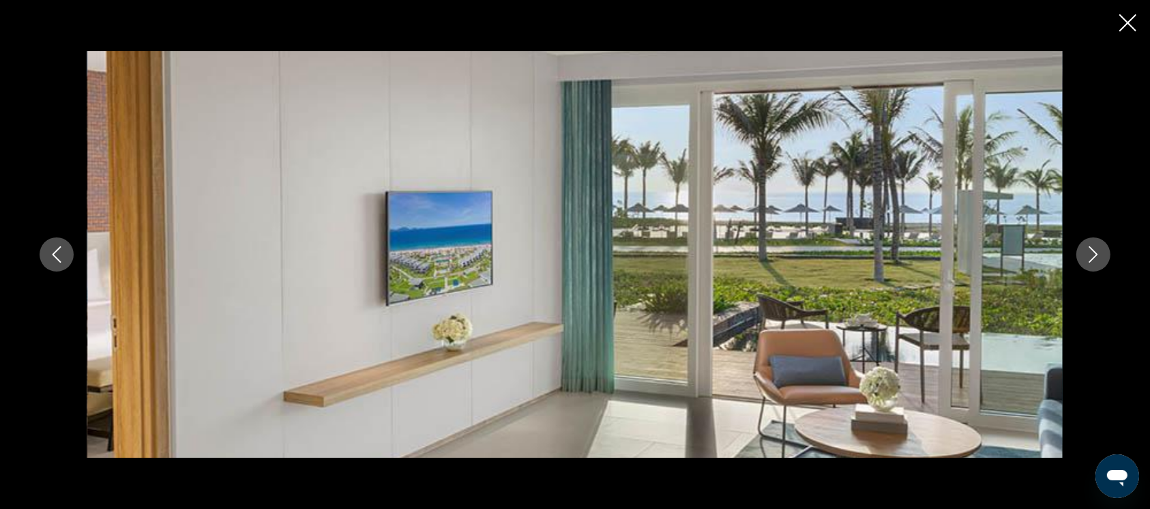
click at [1091, 261] on icon "Next image" at bounding box center [1093, 254] width 16 height 16
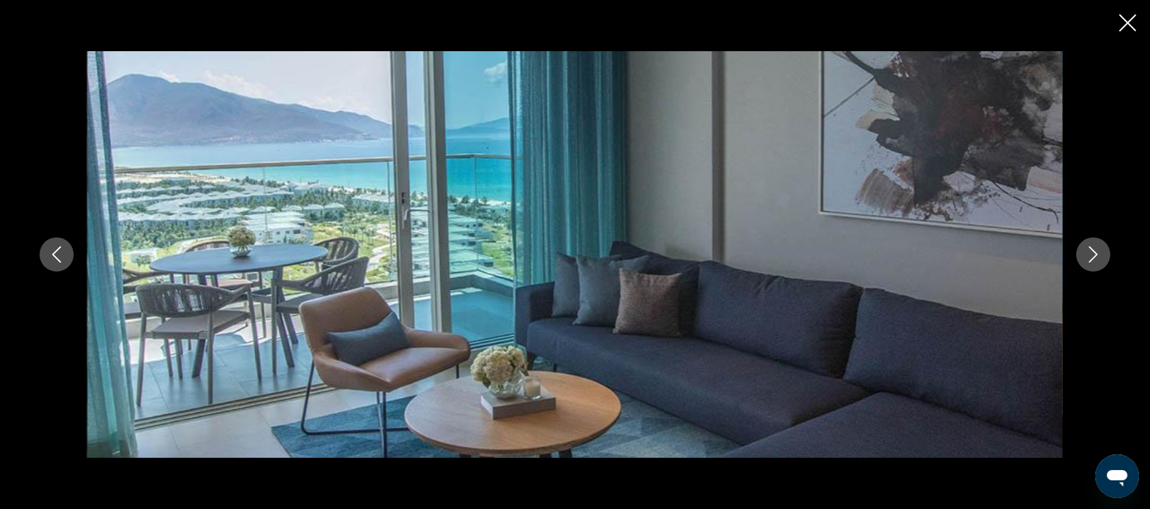
click at [1091, 261] on icon "Next image" at bounding box center [1093, 254] width 16 height 16
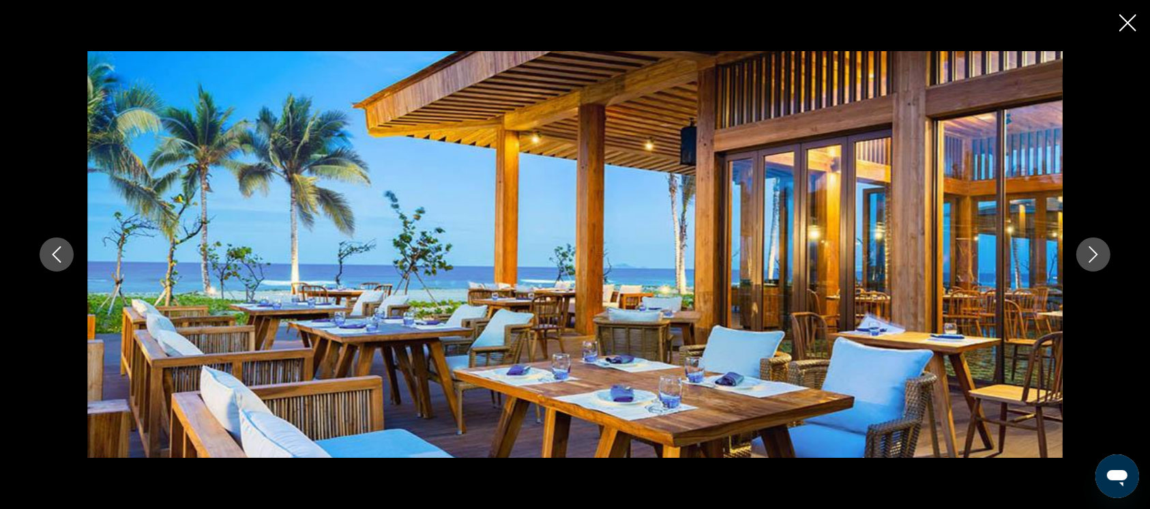
click at [1091, 261] on icon "Next image" at bounding box center [1093, 254] width 16 height 16
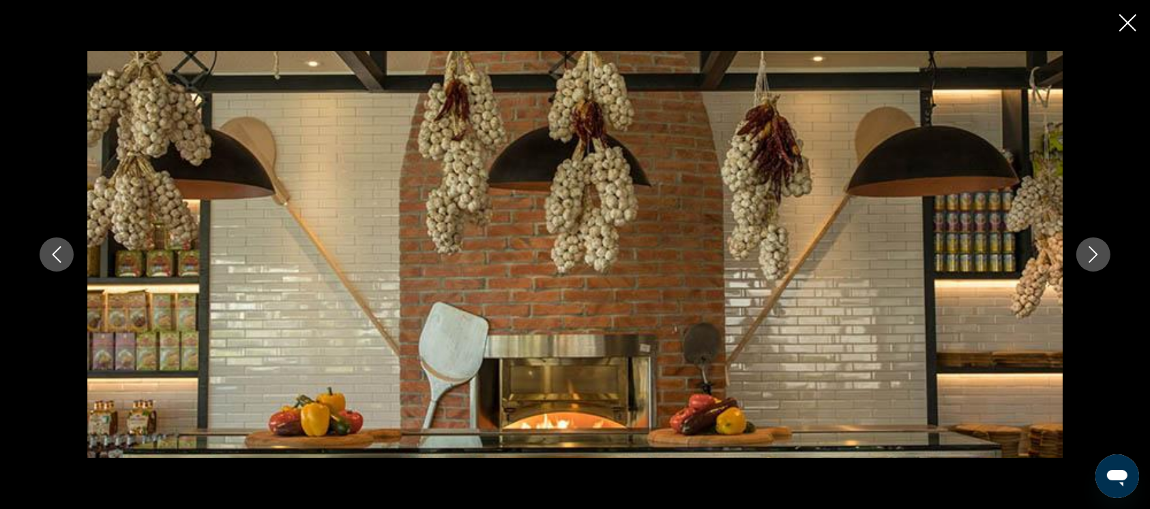
click at [1091, 261] on icon "Next image" at bounding box center [1093, 254] width 16 height 16
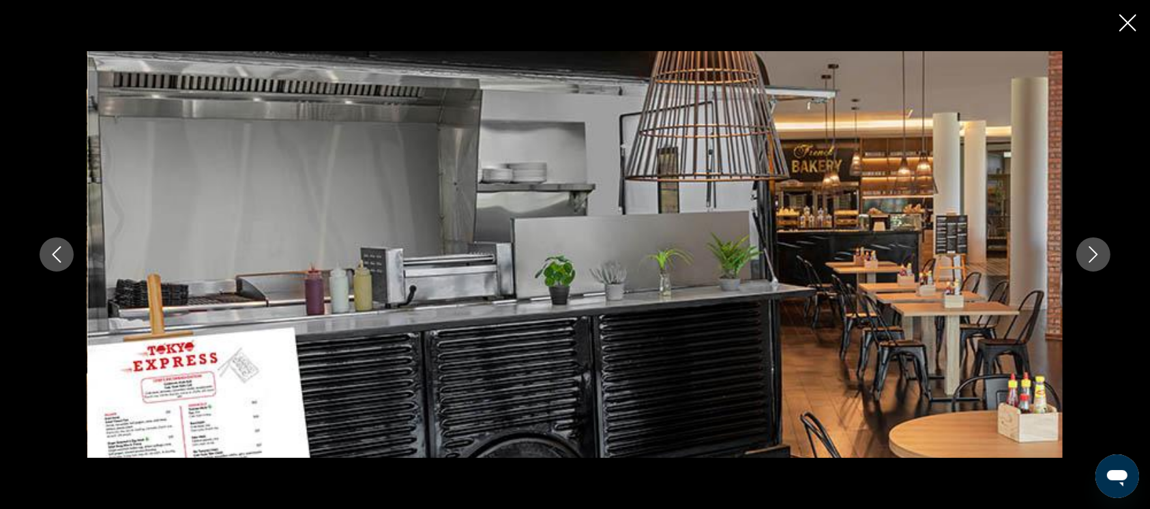
click at [1091, 261] on icon "Next image" at bounding box center [1093, 254] width 16 height 16
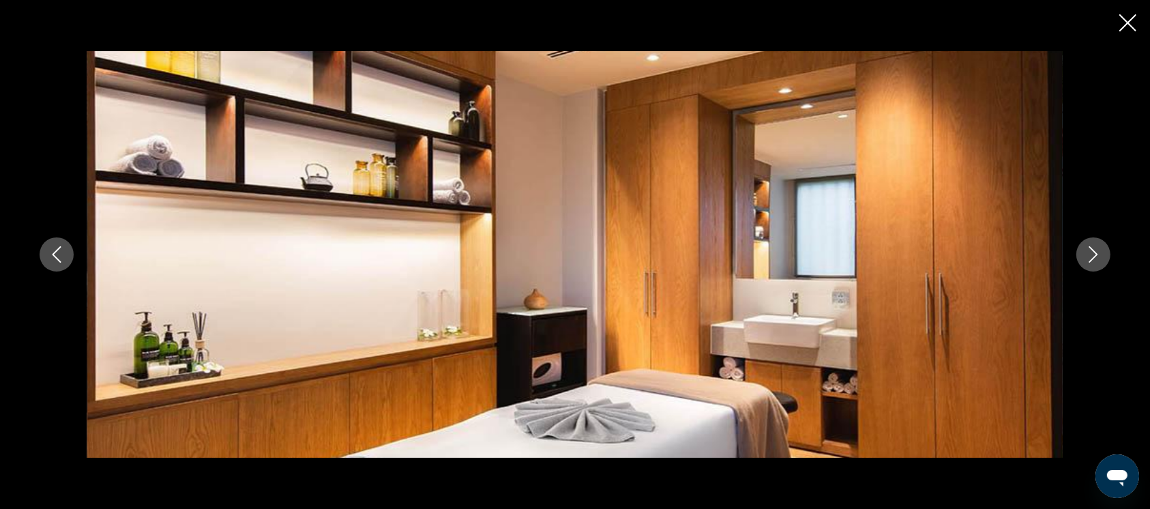
click at [1091, 261] on icon "Next image" at bounding box center [1093, 254] width 16 height 16
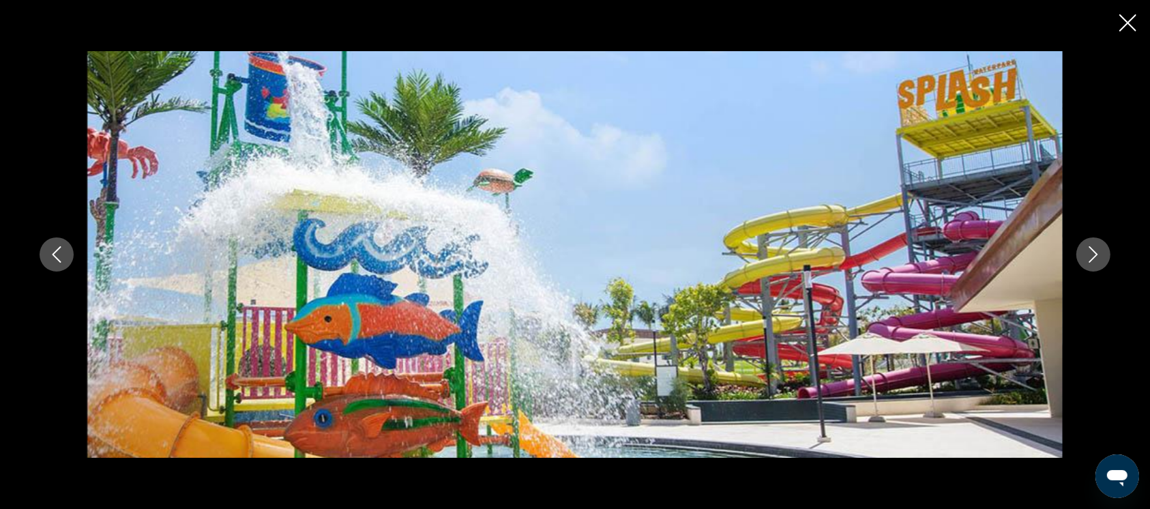
click at [1091, 261] on icon "Next image" at bounding box center [1093, 254] width 16 height 16
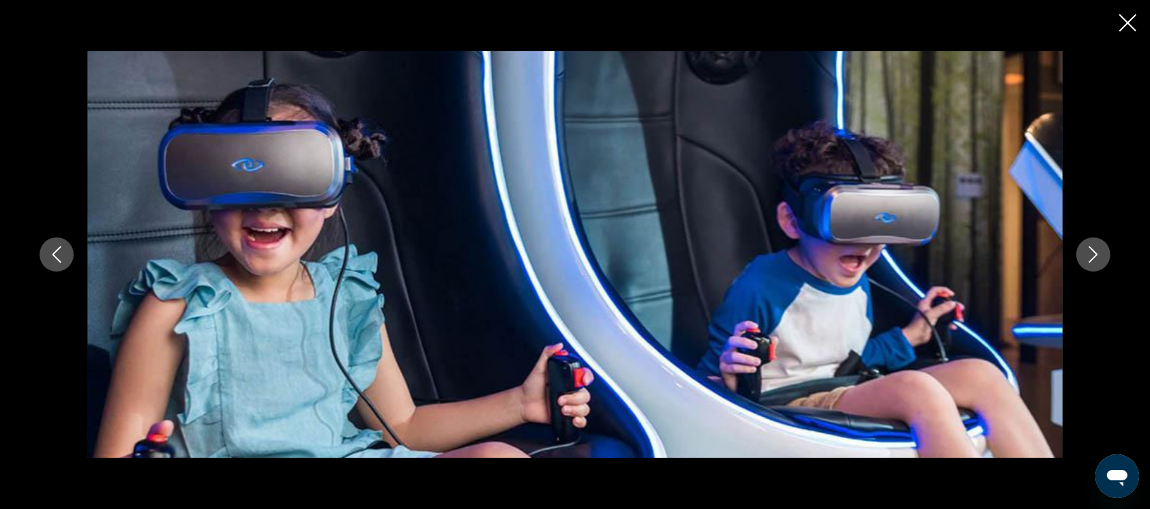
click at [1091, 261] on icon "Next image" at bounding box center [1093, 254] width 16 height 16
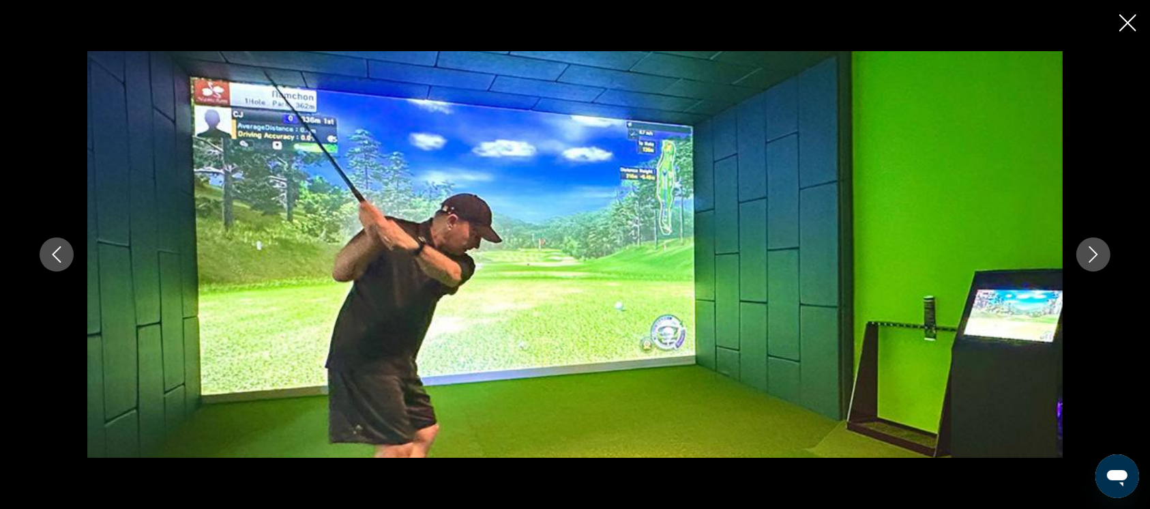
click at [1091, 261] on icon "Next image" at bounding box center [1093, 254] width 16 height 16
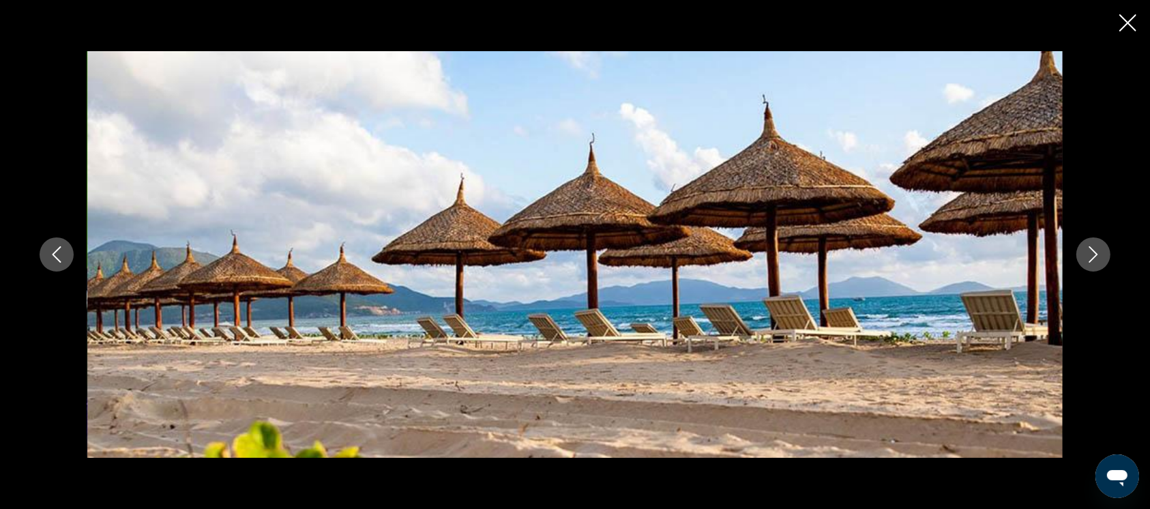
click at [1119, 20] on icon "Close slideshow" at bounding box center [1127, 22] width 17 height 17
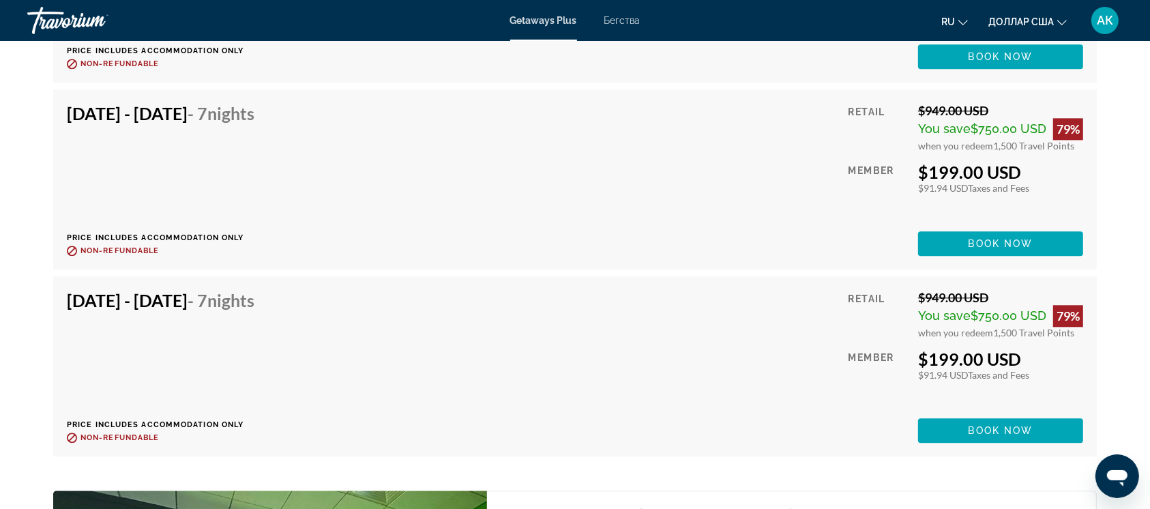
scroll to position [3213, 0]
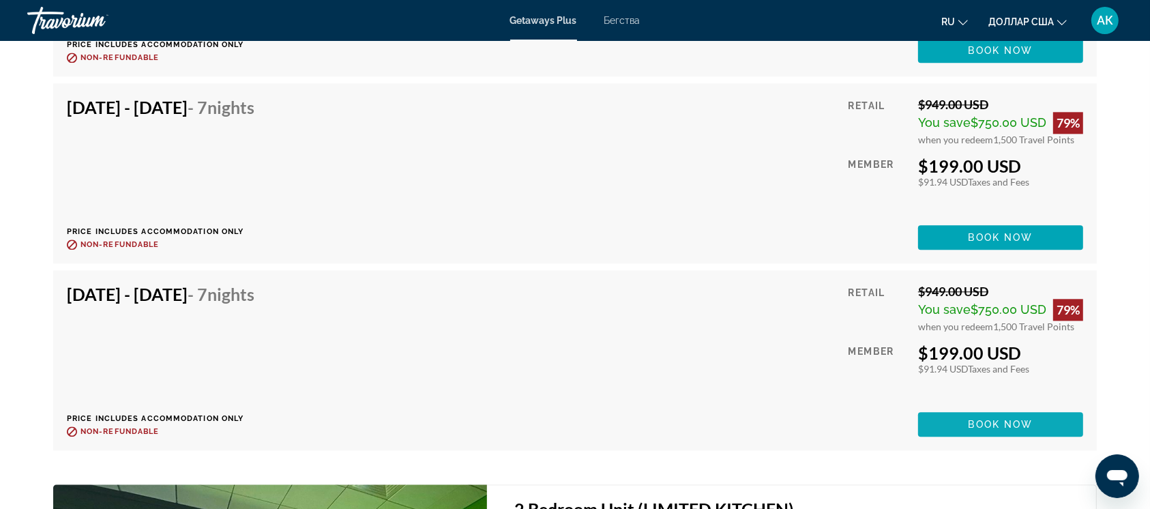
click at [992, 419] on span "Book now" at bounding box center [1000, 424] width 65 height 11
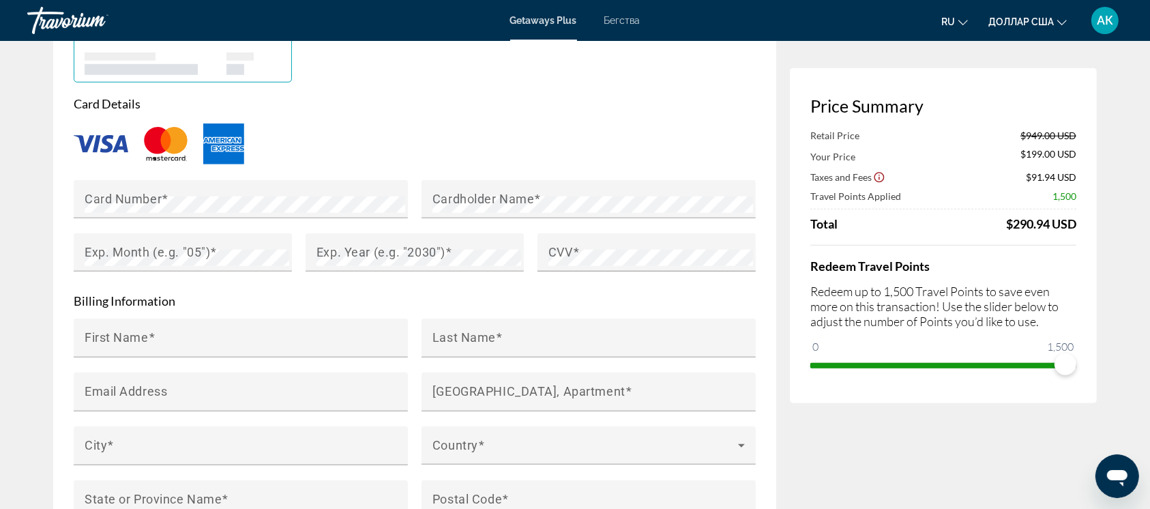
scroll to position [1097, 0]
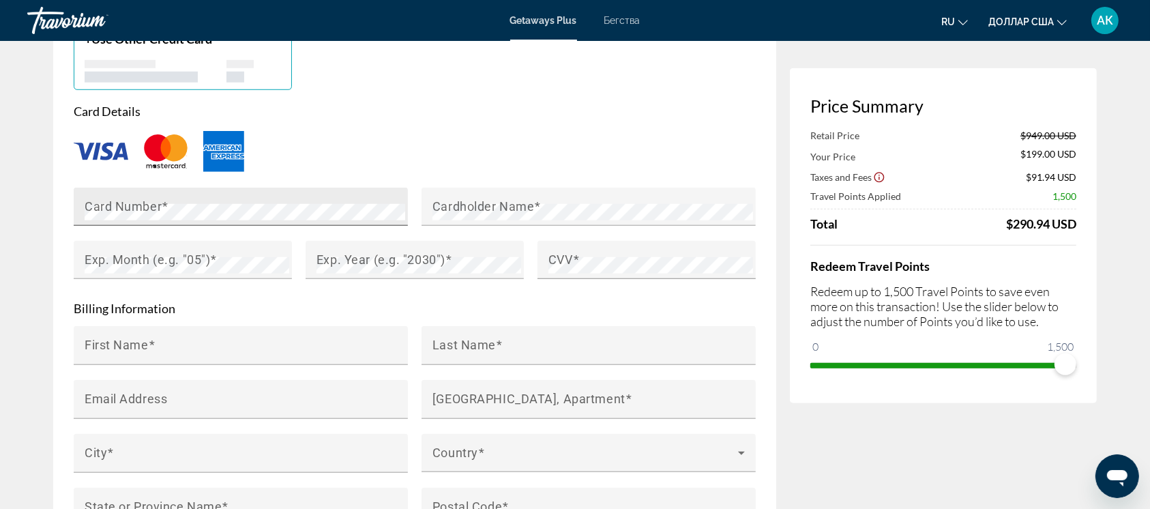
click at [168, 188] on div "Card Number" at bounding box center [245, 207] width 321 height 38
